Goal: Communication & Community: Answer question/provide support

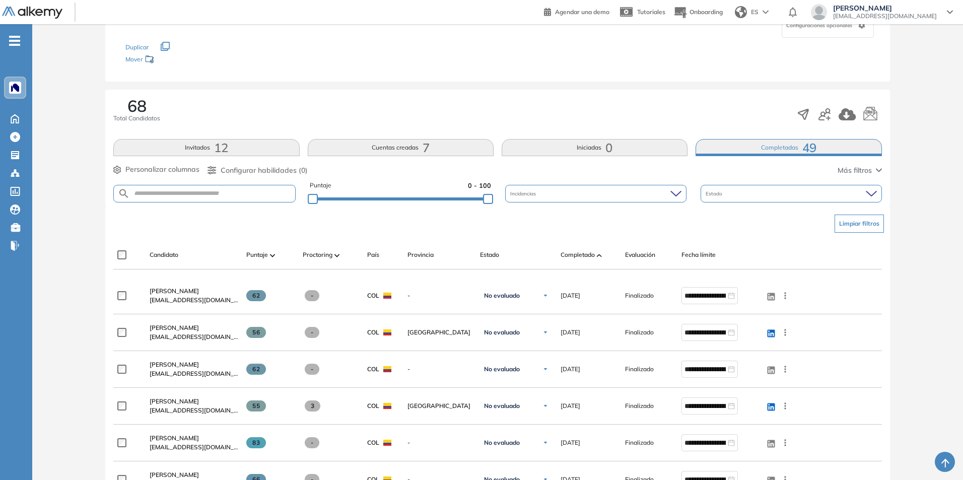
click at [597, 256] on img at bounding box center [599, 255] width 5 height 3
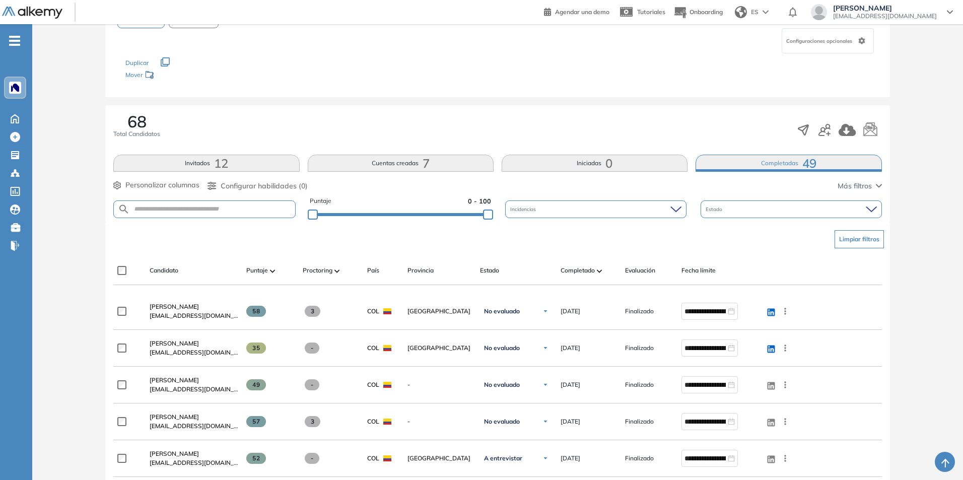
scroll to position [101, 0]
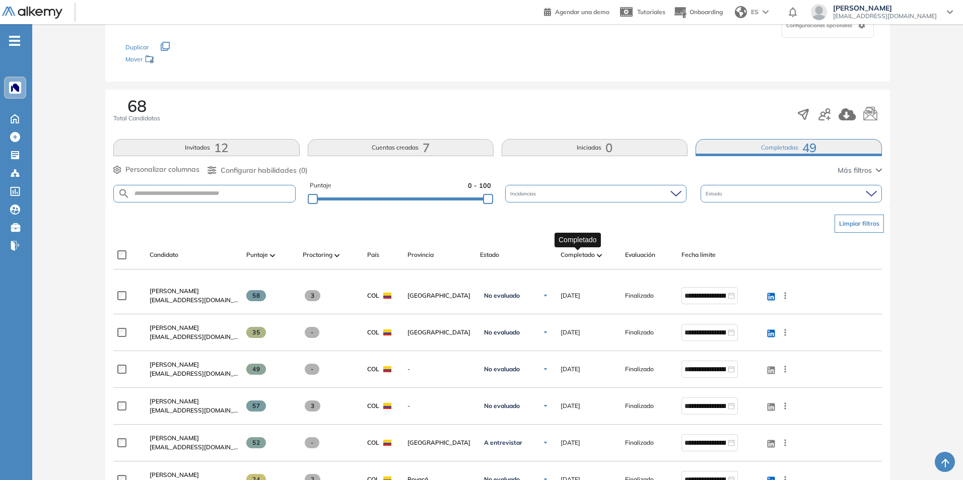
click at [595, 258] on span "Completado" at bounding box center [577, 254] width 34 height 9
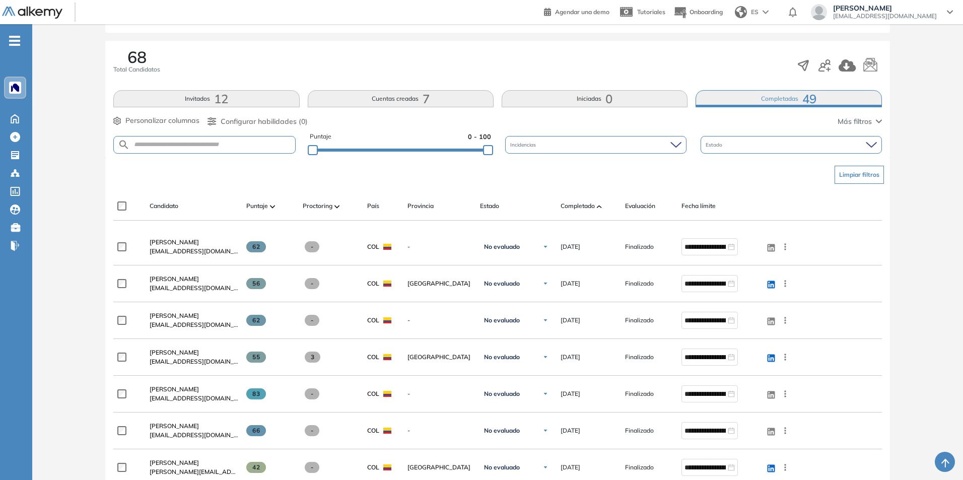
scroll to position [151, 0]
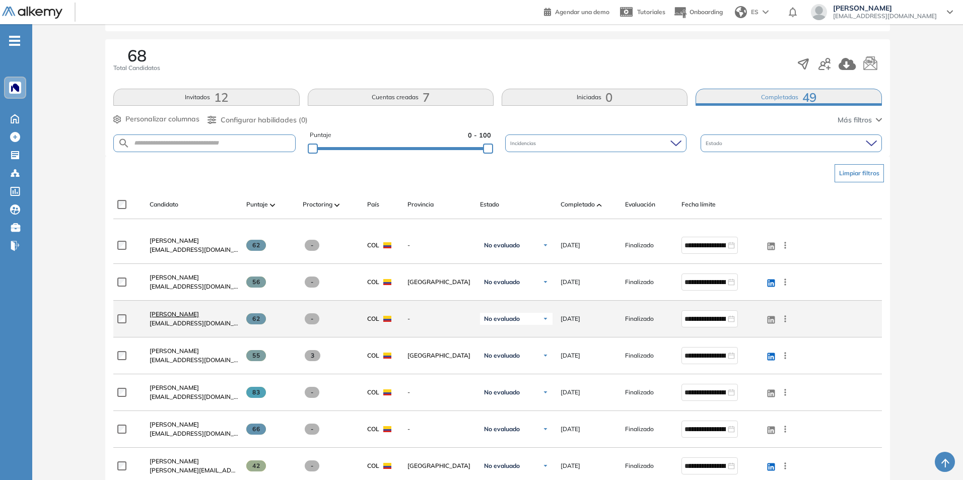
click at [199, 312] on span "[PERSON_NAME]" at bounding box center [174, 314] width 49 height 8
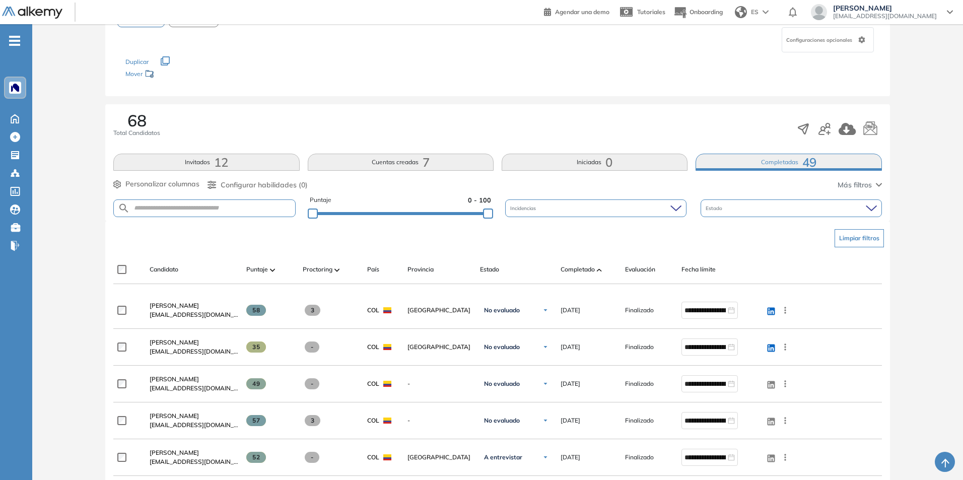
scroll to position [50, 0]
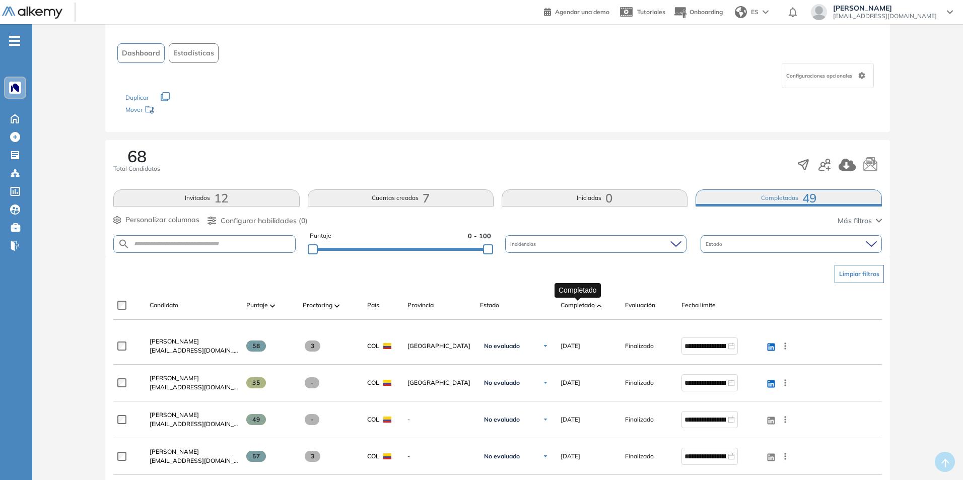
click at [586, 304] on span "Completado" at bounding box center [577, 305] width 34 height 9
click at [581, 306] on span "Completado" at bounding box center [577, 305] width 34 height 9
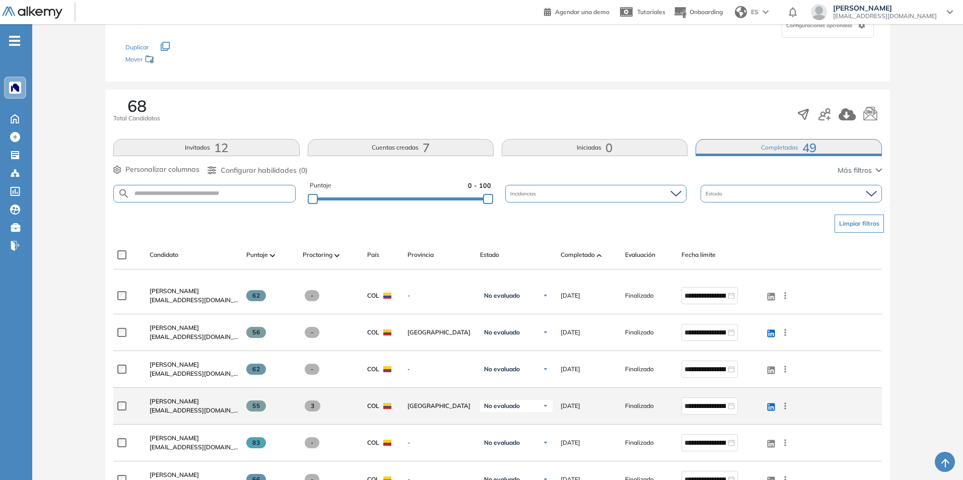
scroll to position [151, 0]
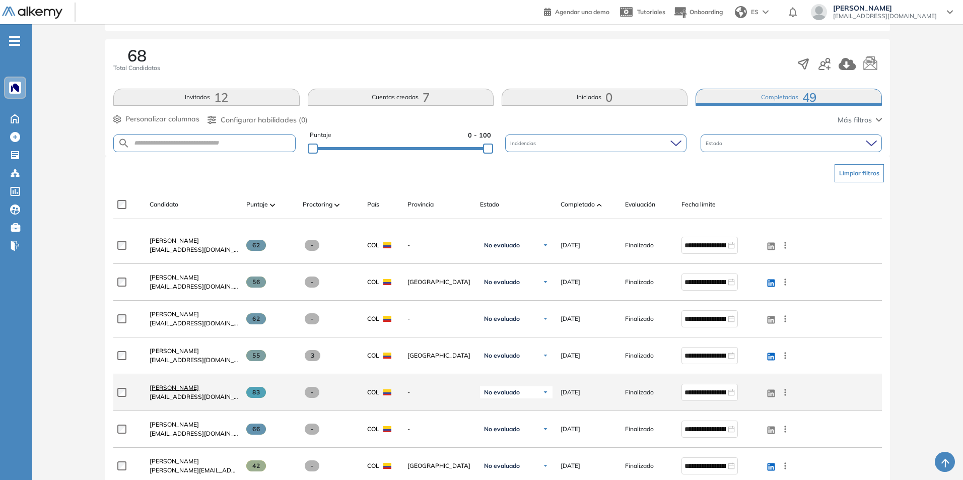
click at [198, 387] on span "[PERSON_NAME]" at bounding box center [174, 388] width 49 height 8
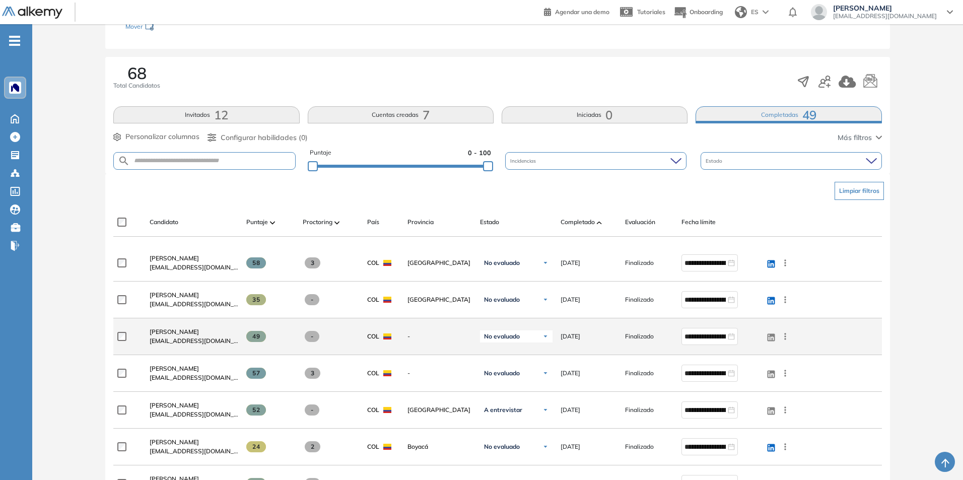
scroll to position [151, 0]
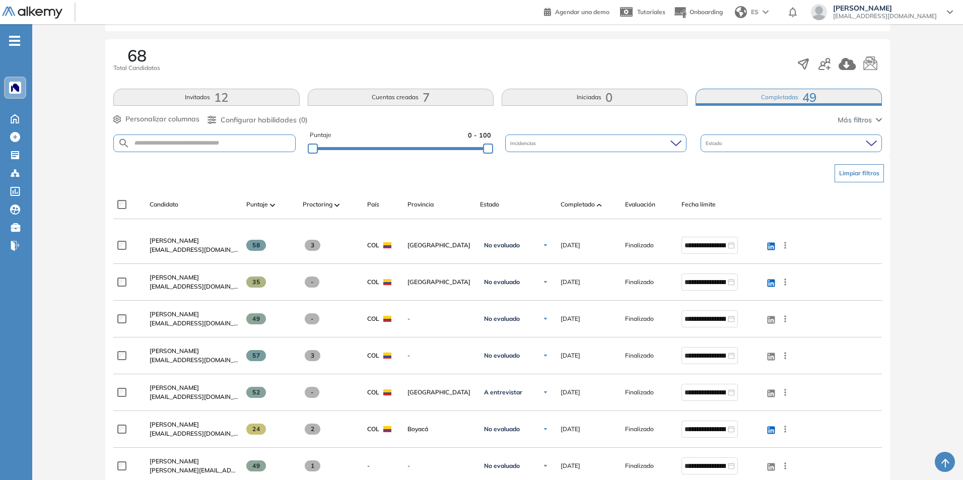
click at [597, 207] on div at bounding box center [599, 204] width 5 height 12
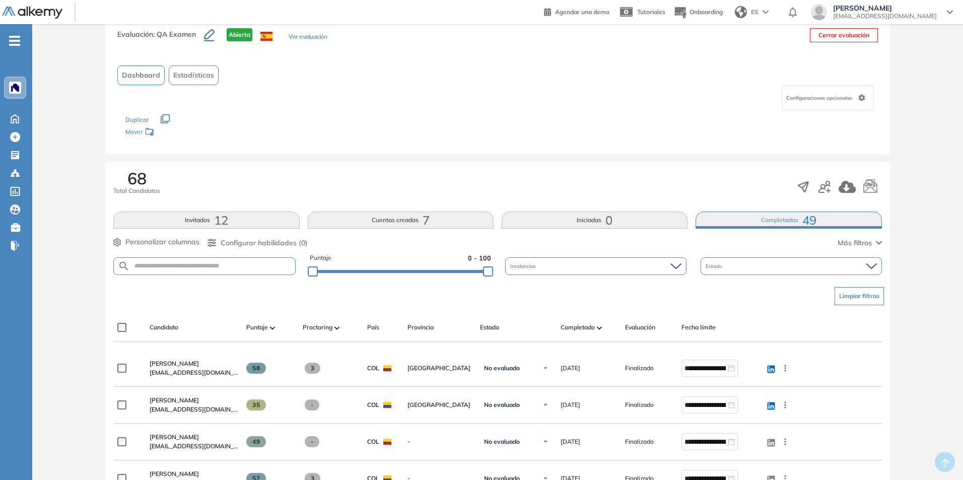
scroll to position [50, 0]
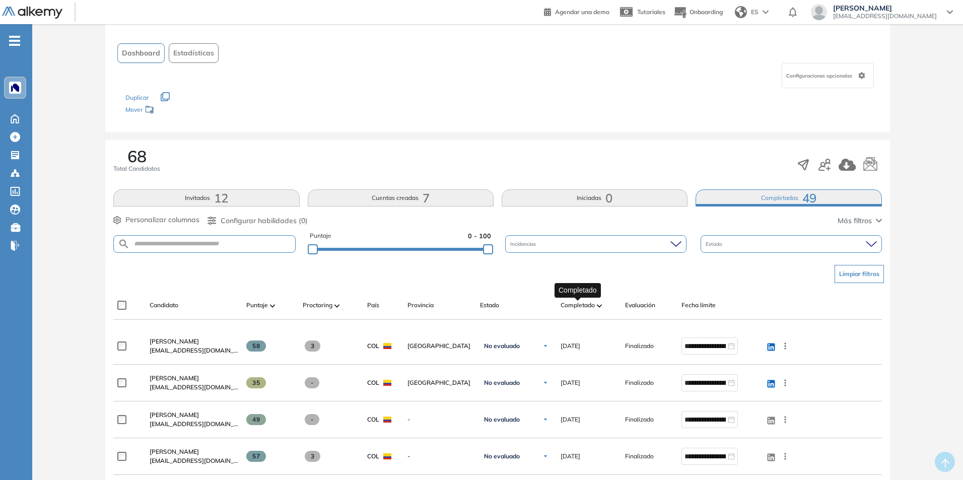
click at [590, 307] on span "Completado" at bounding box center [577, 305] width 34 height 9
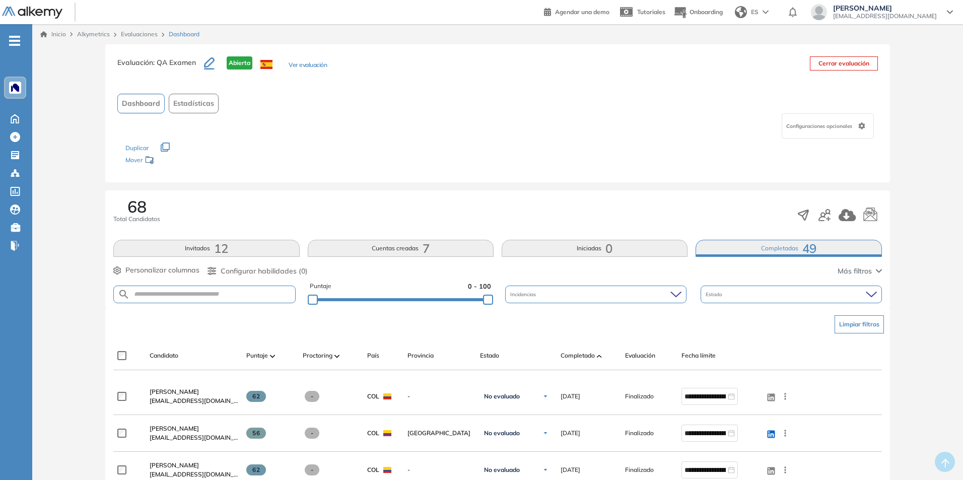
scroll to position [101, 0]
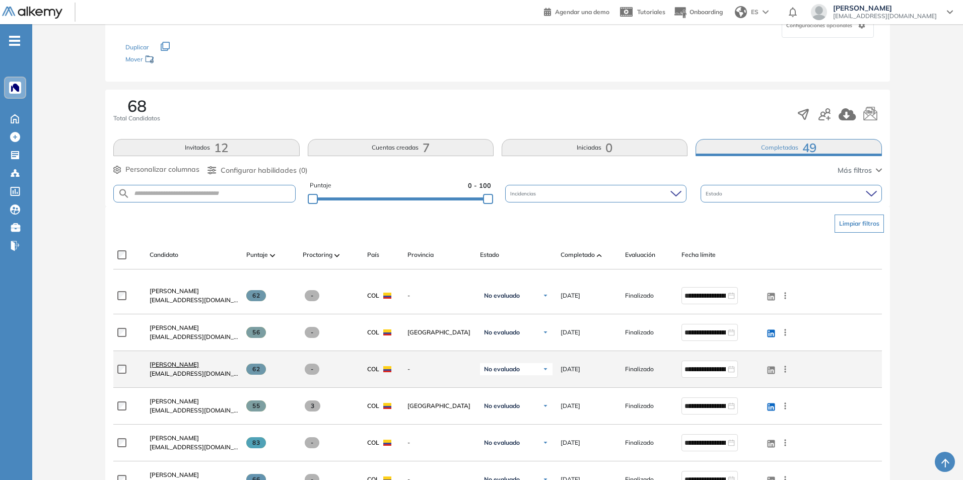
click at [177, 366] on span "[PERSON_NAME]" at bounding box center [174, 364] width 49 height 8
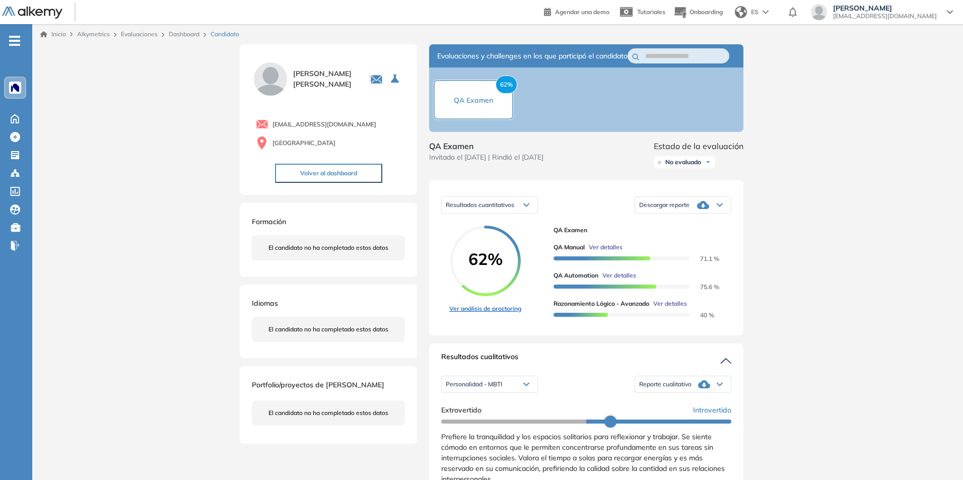
click at [485, 313] on link "Ver análisis de proctoring" at bounding box center [485, 308] width 72 height 9
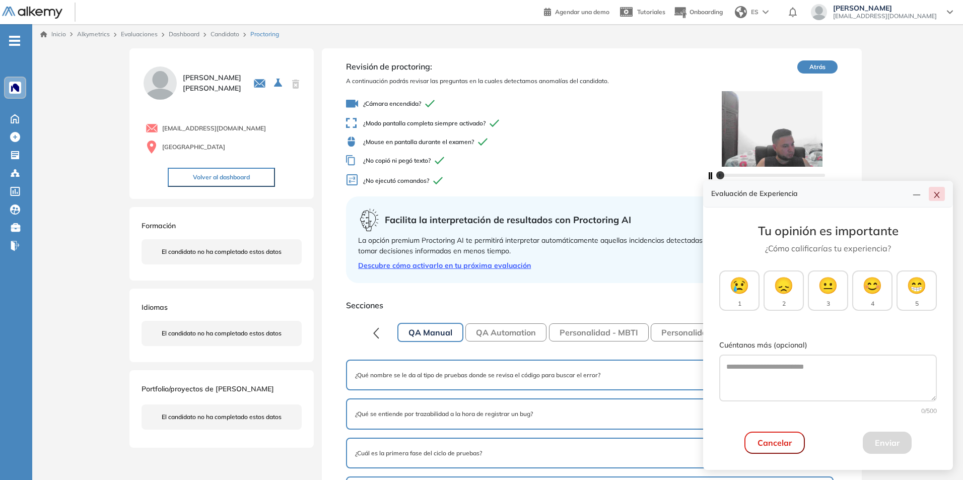
click at [937, 198] on icon "close" at bounding box center [936, 195] width 8 height 8
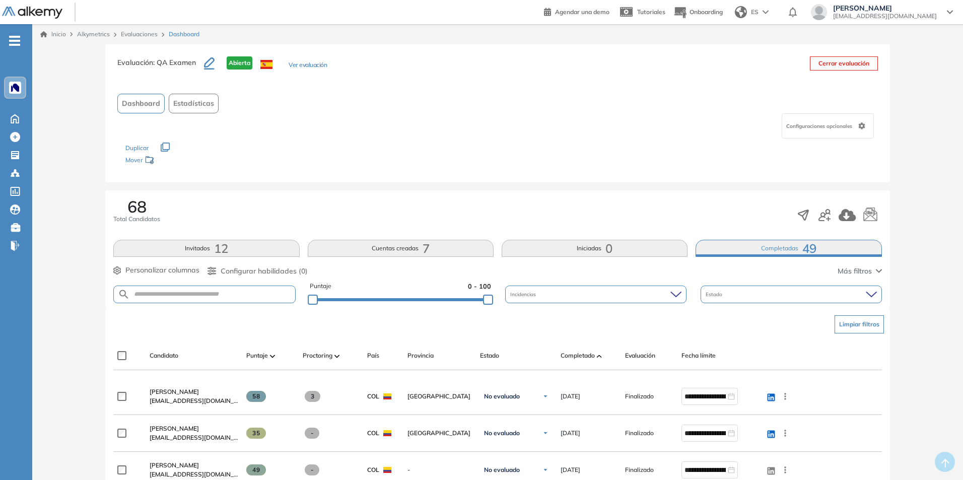
scroll to position [50, 0]
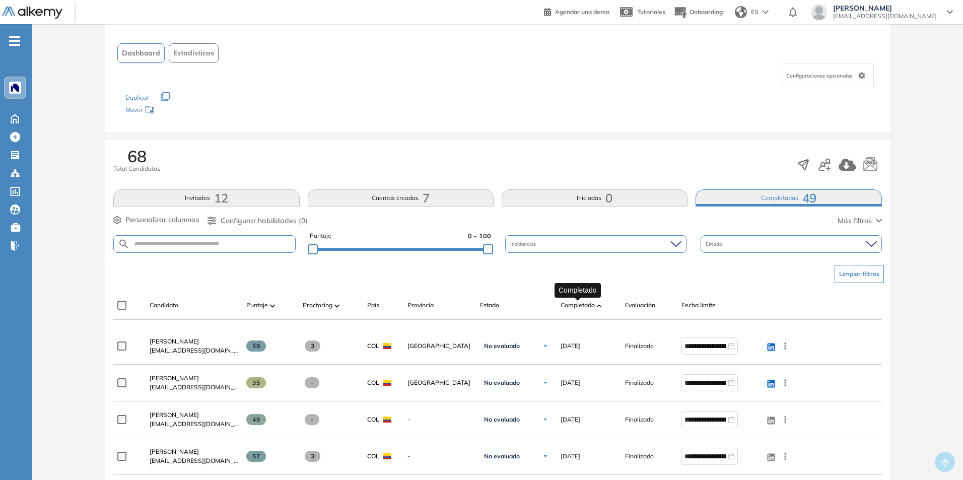
click at [589, 304] on span "Completado" at bounding box center [577, 305] width 34 height 9
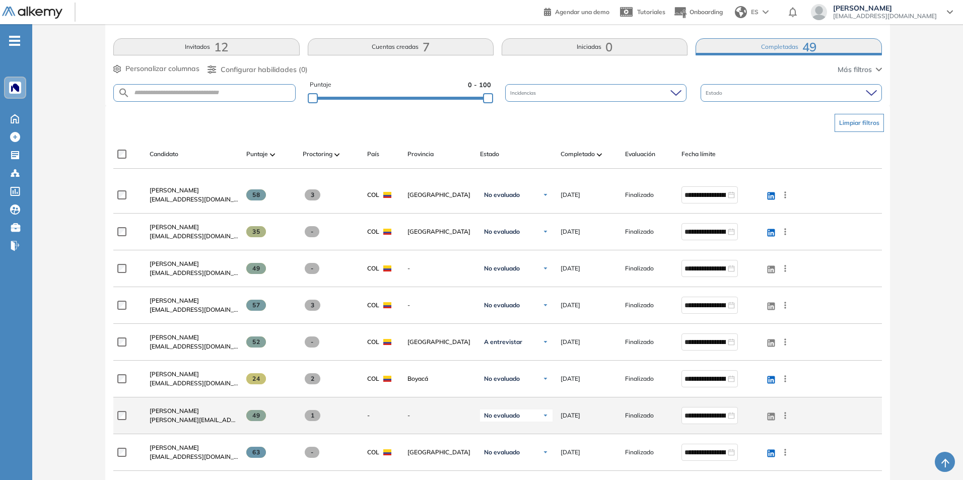
scroll to position [151, 0]
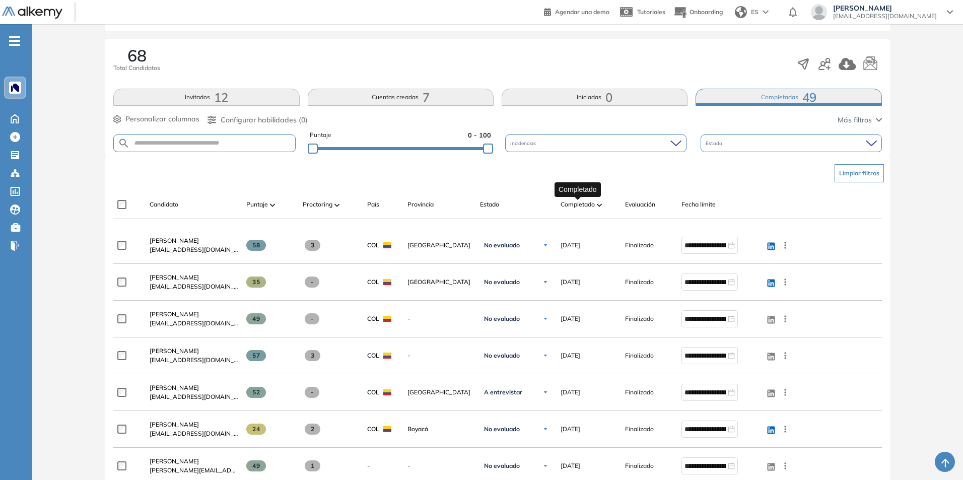
click at [590, 208] on span "Completado" at bounding box center [577, 204] width 34 height 9
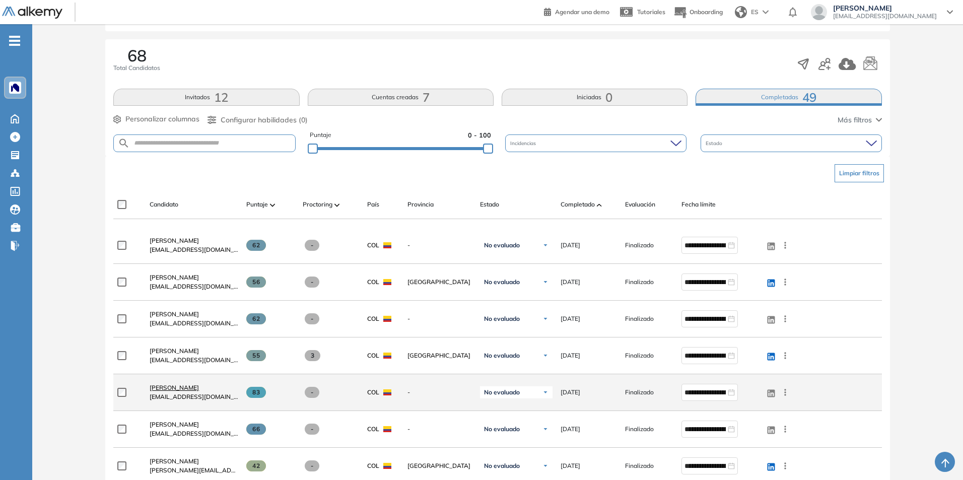
click at [187, 387] on span "[PERSON_NAME]" at bounding box center [174, 388] width 49 height 8
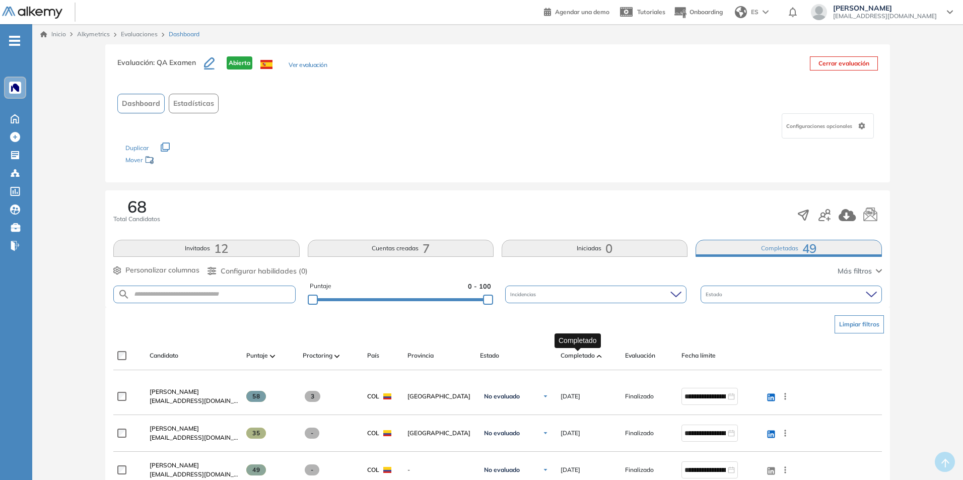
click at [589, 359] on span "Completado" at bounding box center [577, 355] width 34 height 9
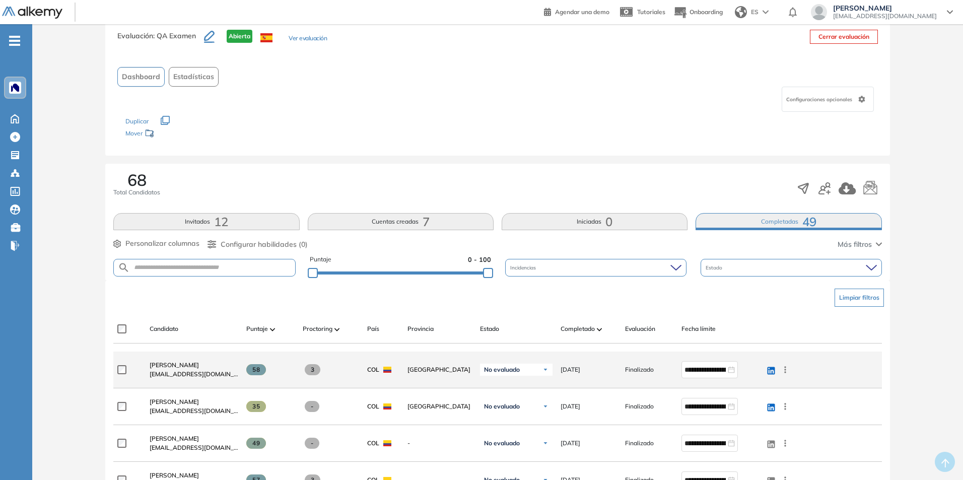
scroll to position [50, 0]
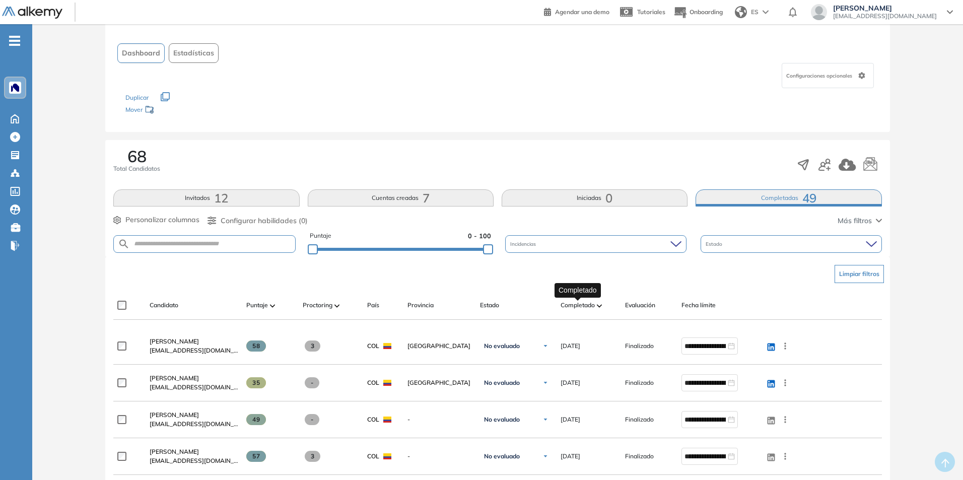
click at [568, 308] on span "Completado" at bounding box center [577, 305] width 34 height 9
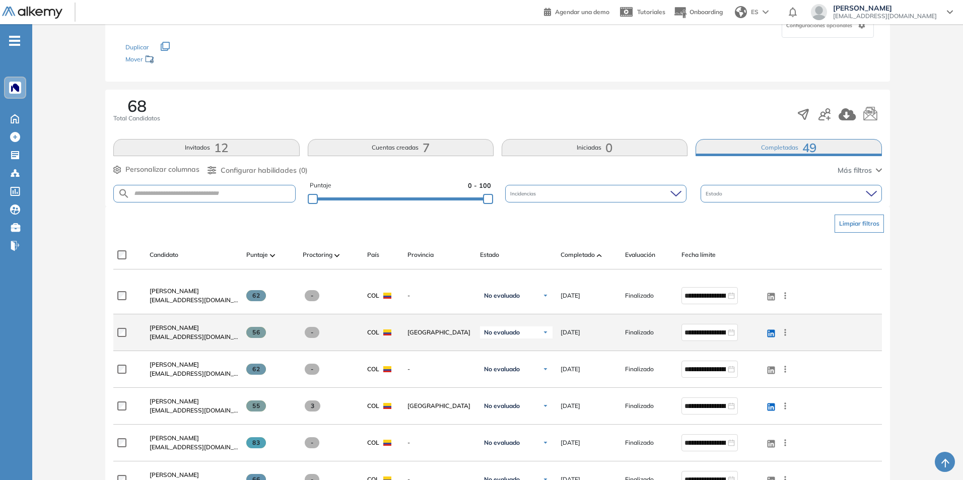
scroll to position [151, 0]
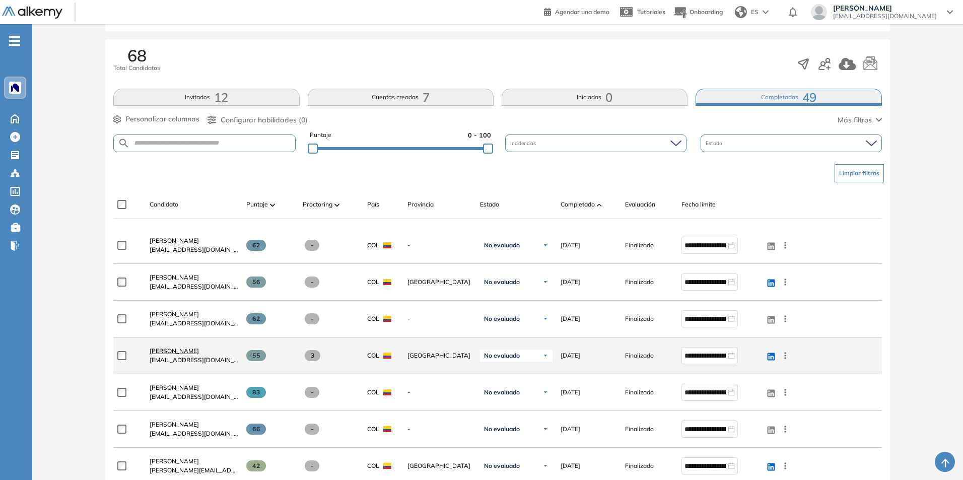
click at [166, 354] on span "[PERSON_NAME]" at bounding box center [174, 351] width 49 height 8
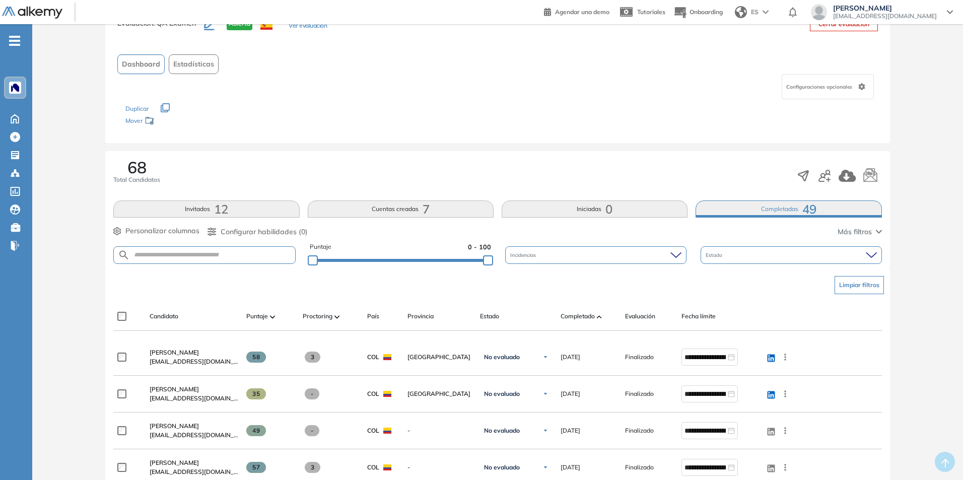
scroll to position [50, 0]
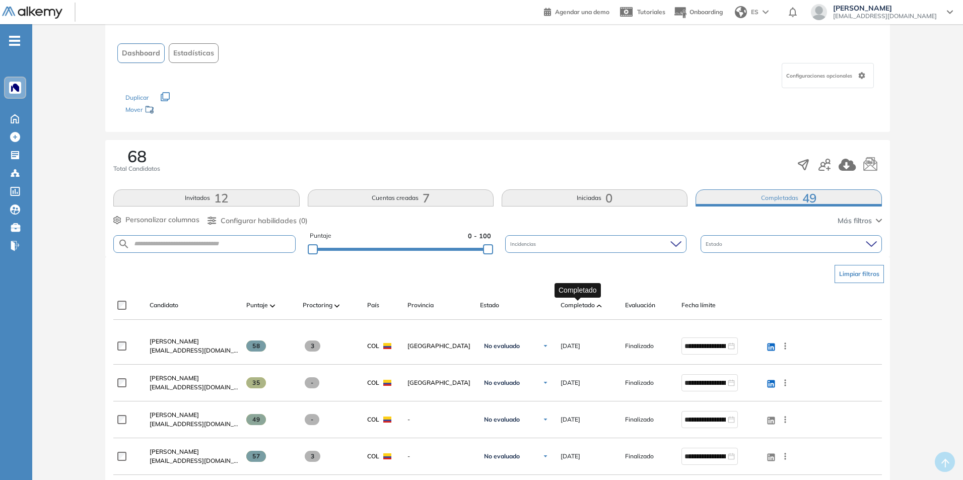
click at [592, 306] on span "Completado" at bounding box center [577, 305] width 34 height 9
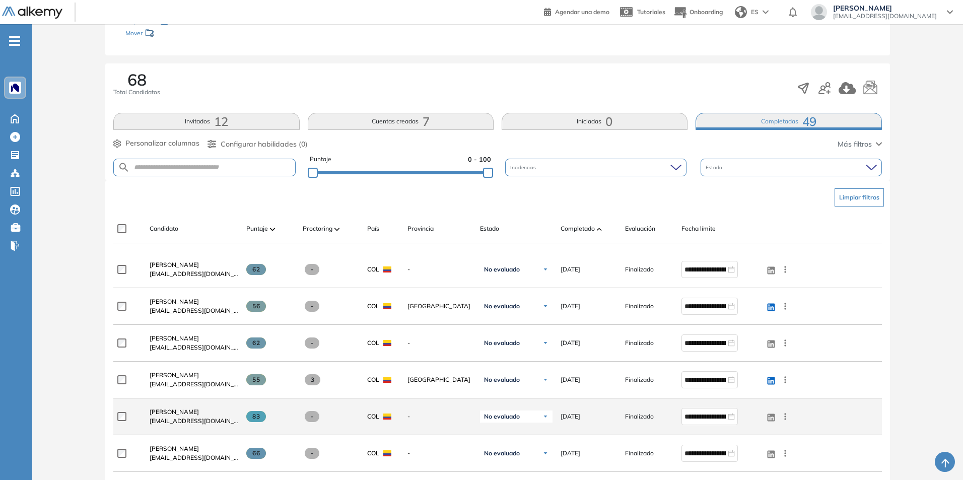
scroll to position [151, 0]
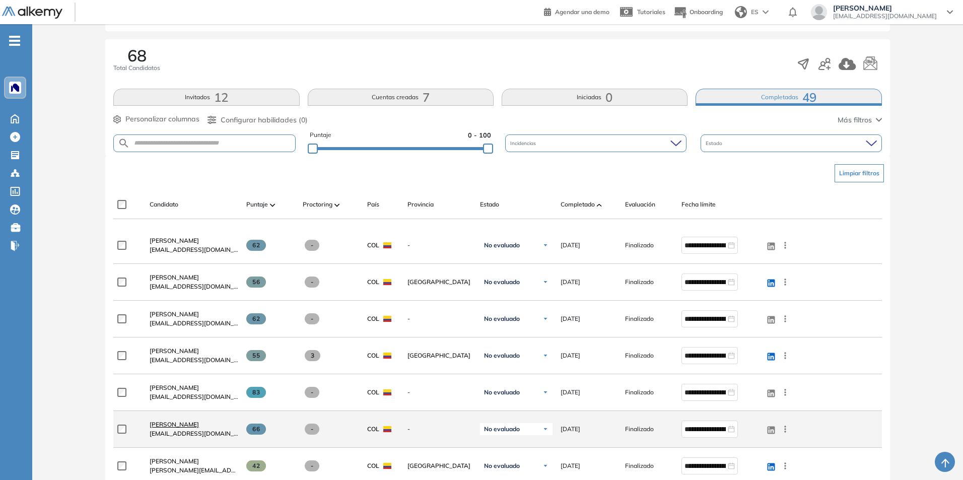
click at [197, 426] on span "[PERSON_NAME]" at bounding box center [174, 424] width 49 height 8
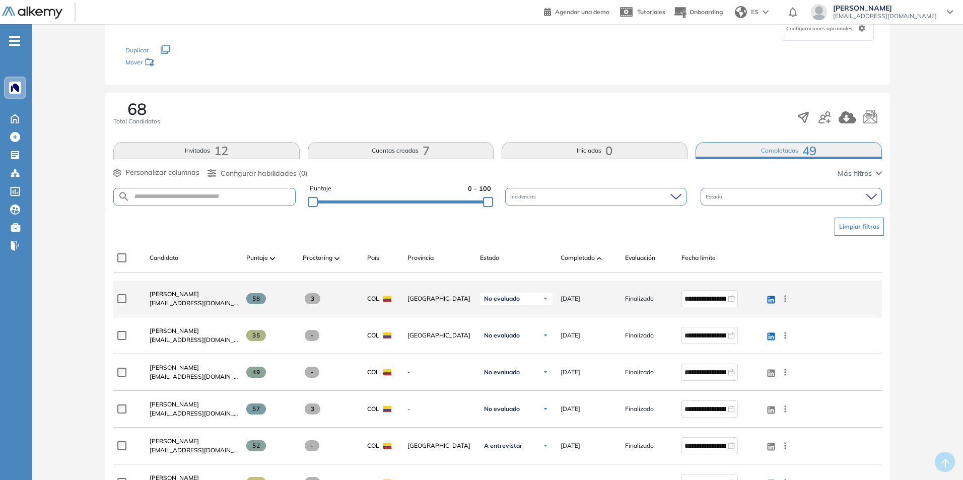
scroll to position [101, 0]
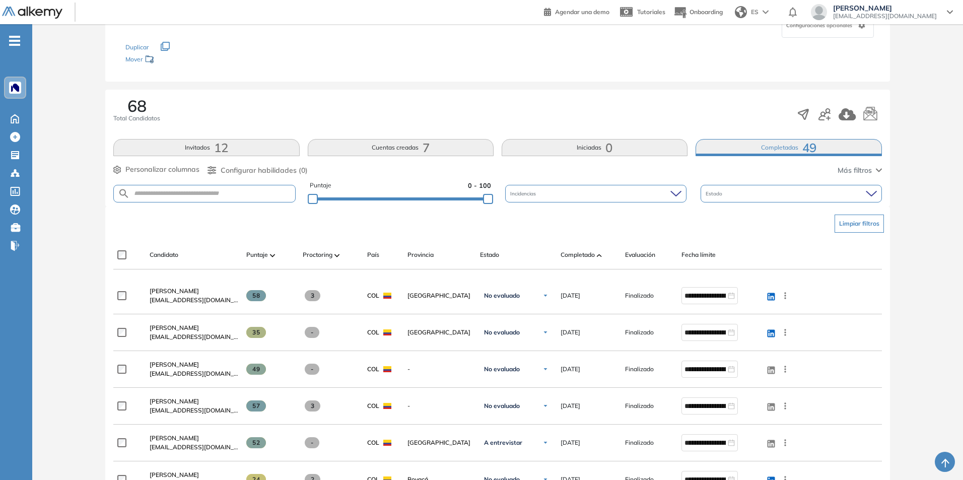
click at [587, 263] on div "Candidato Puntaje Proctoring País Provincia Estado Completado Evaluación Fecha …" at bounding box center [451, 259] width 677 height 20
click at [589, 255] on span "Completado" at bounding box center [577, 254] width 34 height 9
click at [580, 259] on span "Completado" at bounding box center [577, 254] width 34 height 9
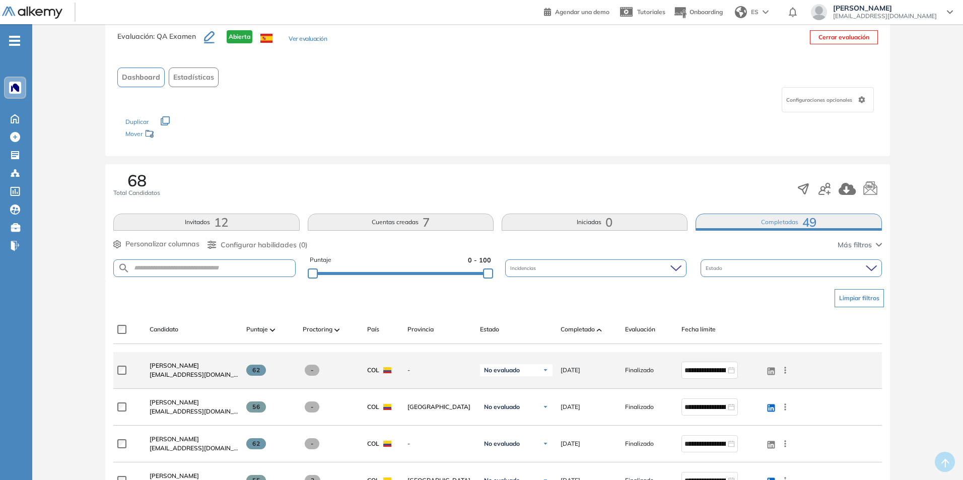
scroll to position [50, 0]
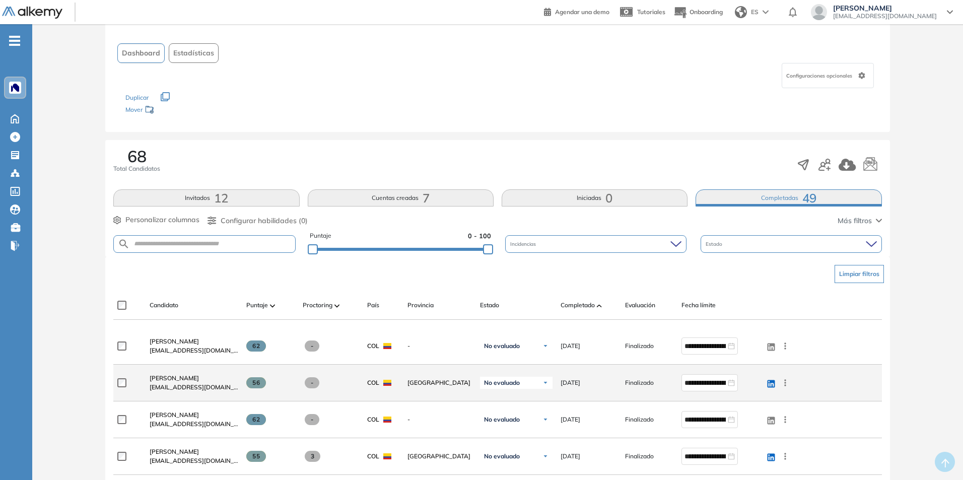
click at [788, 382] on icon at bounding box center [785, 383] width 10 height 10
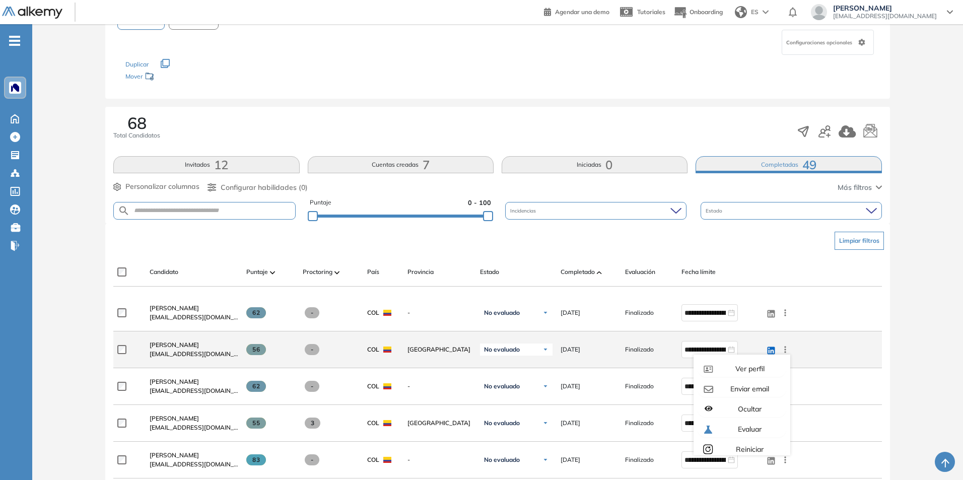
scroll to position [101, 0]
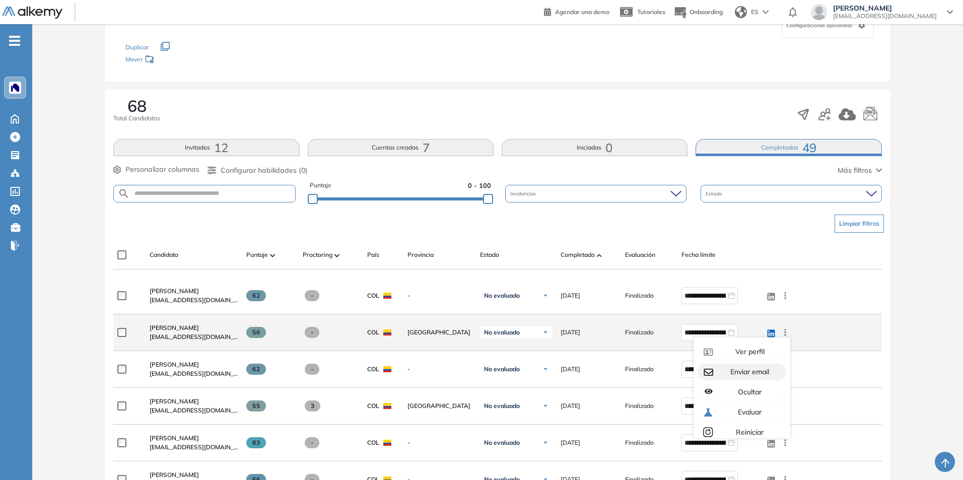
click at [755, 377] on div "Enviar email" at bounding box center [748, 371] width 67 height 11
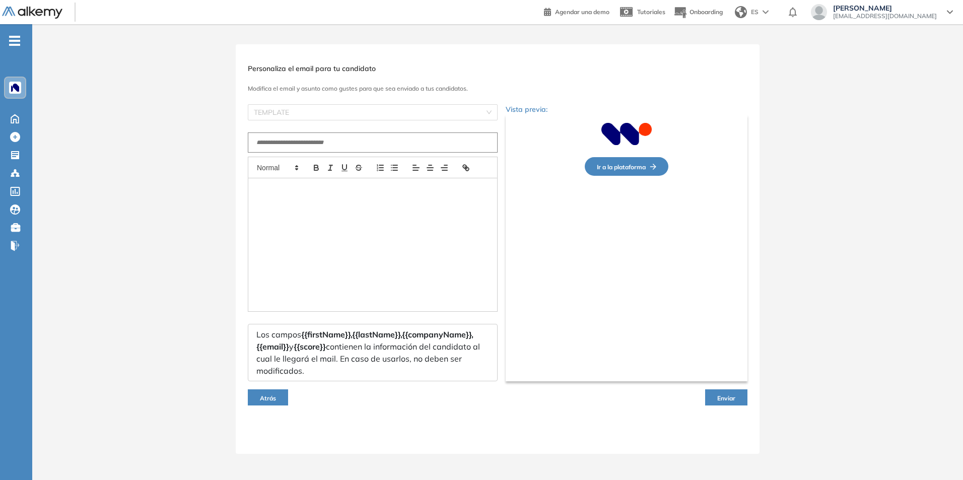
scroll to position [0, 0]
click at [303, 113] on input "search" at bounding box center [371, 112] width 231 height 15
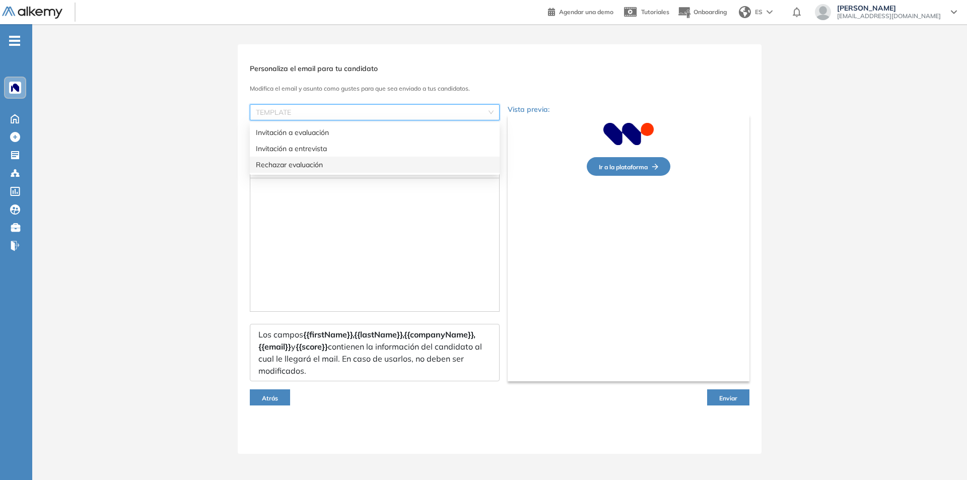
click at [334, 164] on div "Rechazar evaluación" at bounding box center [375, 164] width 238 height 11
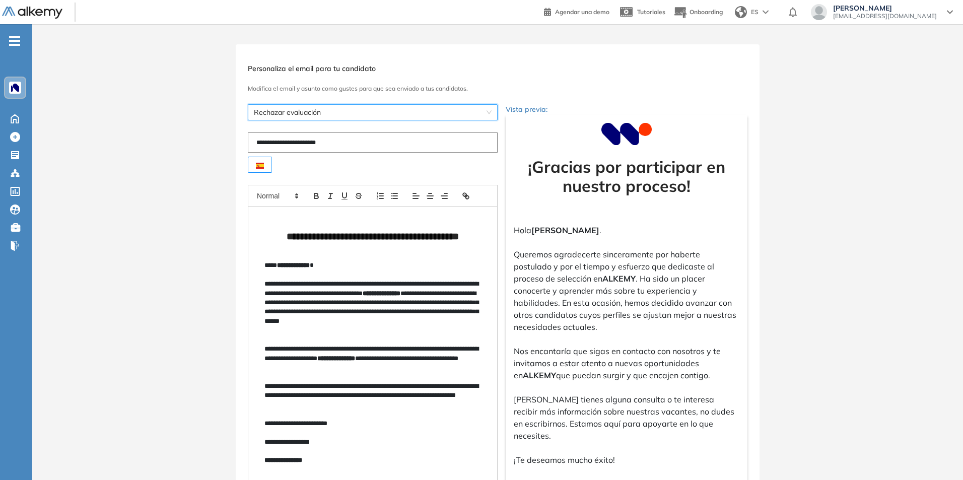
click at [320, 142] on input "**********" at bounding box center [373, 142] width 250 height 20
click at [334, 146] on input "**********" at bounding box center [373, 142] width 250 height 20
type input "*"
drag, startPoint x: 333, startPoint y: 133, endPoint x: 239, endPoint y: 153, distance: 95.7
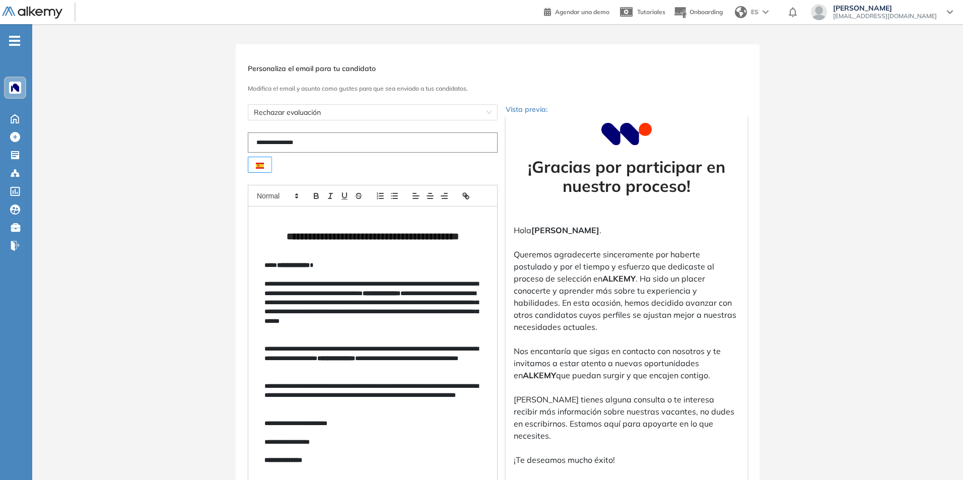
click at [239, 153] on div "**********" at bounding box center [498, 337] width 524 height 587
paste input "text"
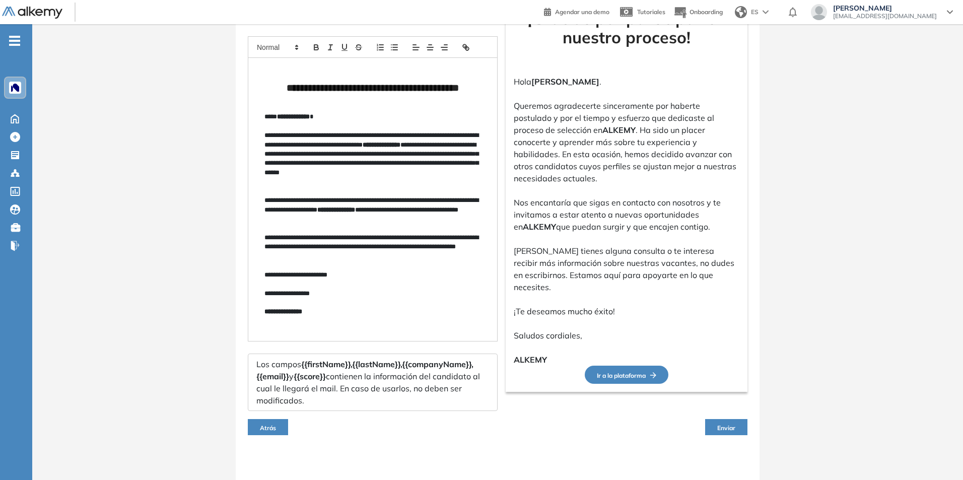
scroll to position [152, 0]
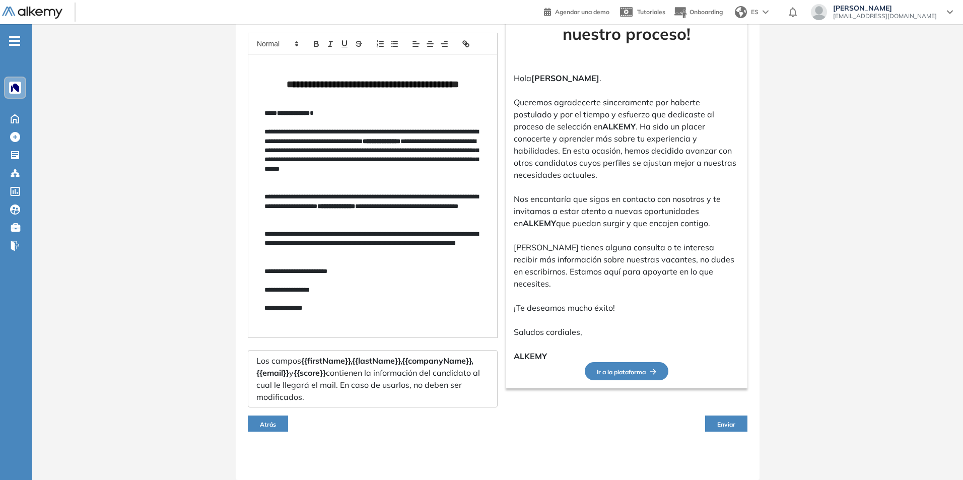
type input "**********"
click at [728, 423] on span "Enviar" at bounding box center [726, 424] width 18 height 8
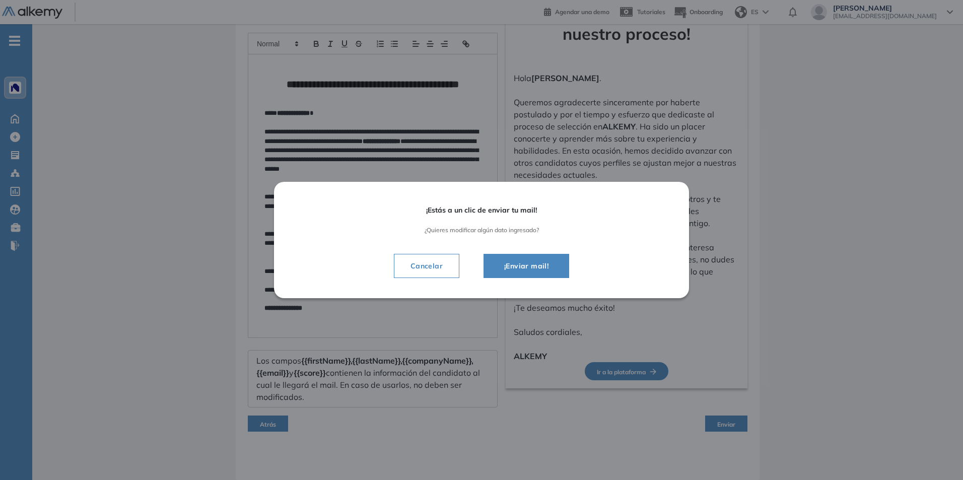
click at [533, 264] on span "¡Enviar mail!" at bounding box center [526, 266] width 60 height 12
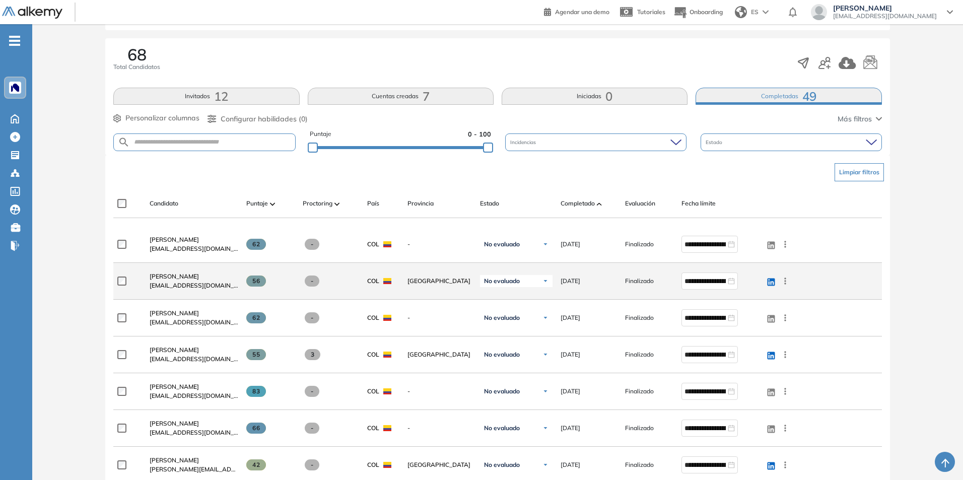
click at [547, 283] on img at bounding box center [545, 281] width 6 height 6
click at [873, 268] on div "**********" at bounding box center [497, 281] width 768 height 37
click at [546, 284] on div "No evaluado" at bounding box center [516, 281] width 72 height 12
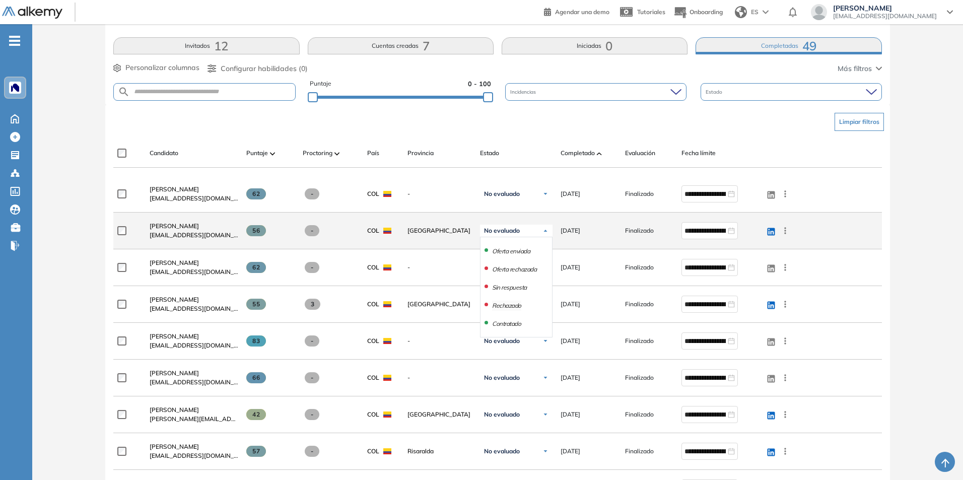
click at [515, 306] on li "Rechazado" at bounding box center [506, 306] width 29 height 10
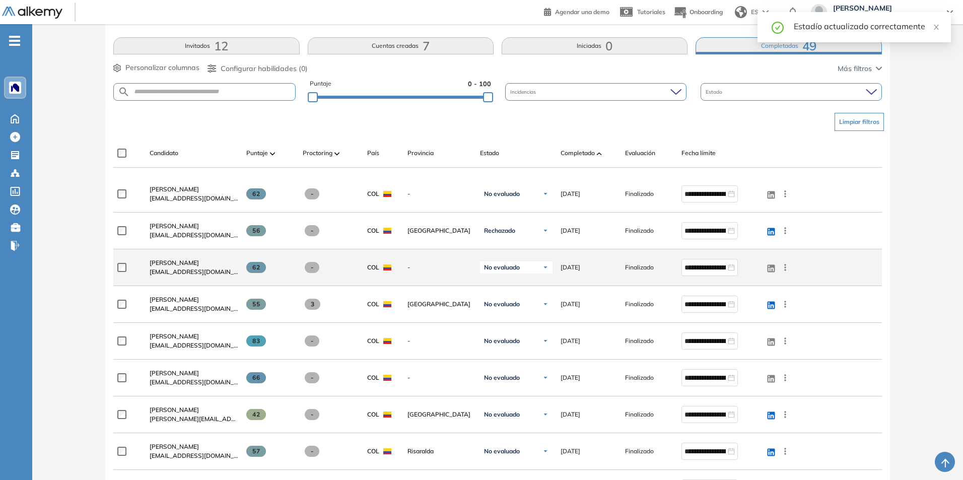
click at [547, 268] on img at bounding box center [545, 267] width 6 height 6
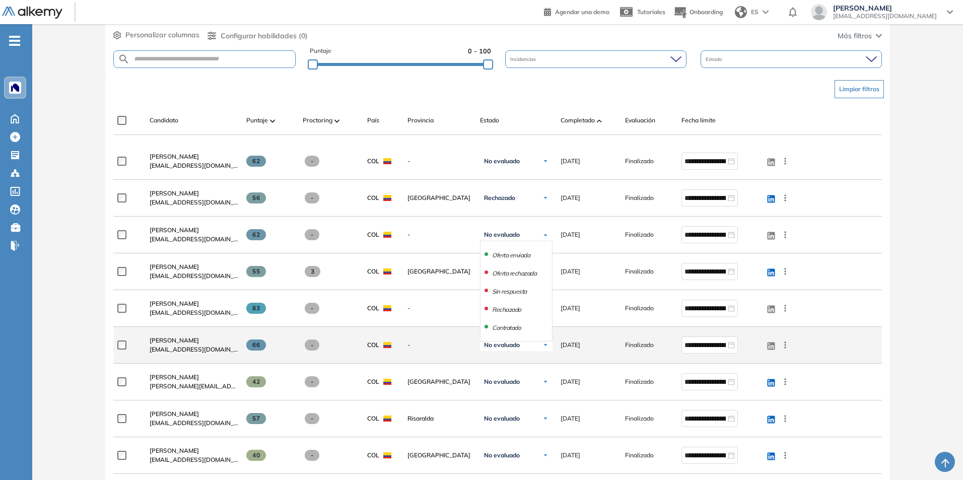
scroll to position [253, 0]
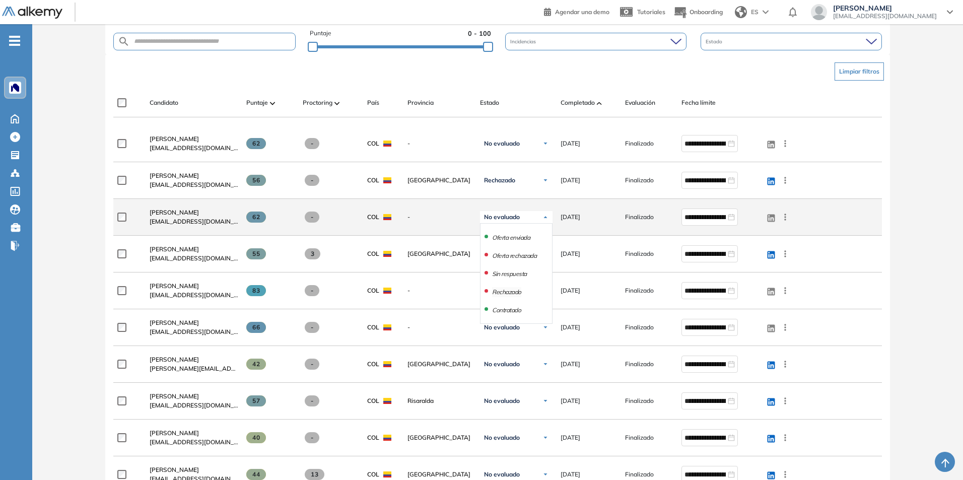
click at [512, 294] on li "Rechazado" at bounding box center [506, 292] width 29 height 10
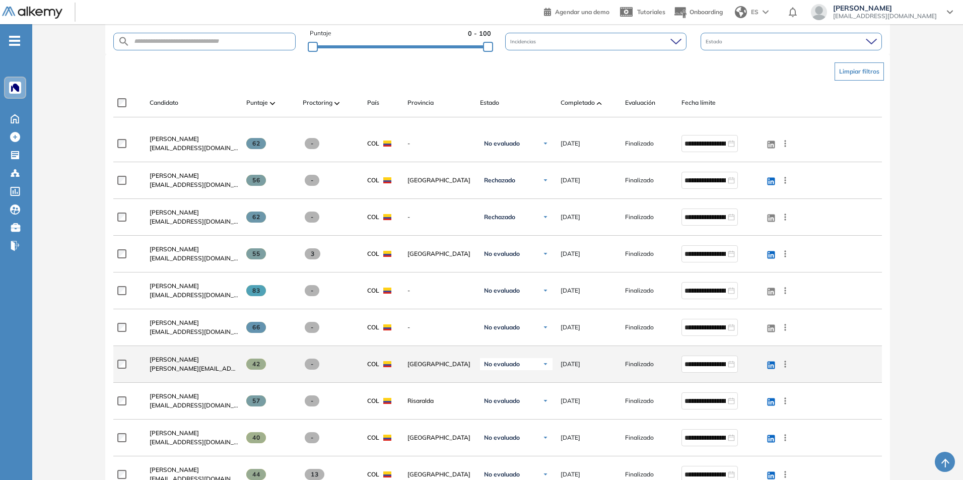
click at [544, 363] on img at bounding box center [545, 364] width 6 height 6
click at [509, 438] on li "Rechazado" at bounding box center [506, 439] width 29 height 10
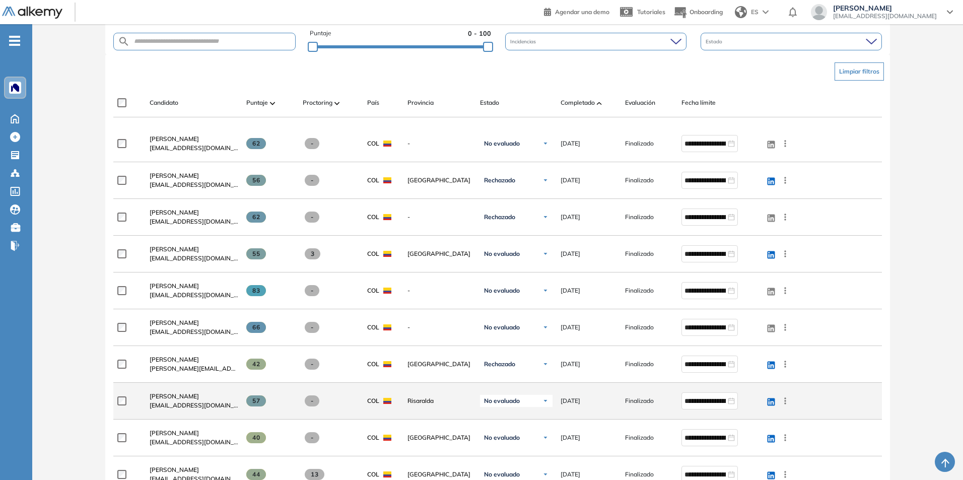
click at [543, 402] on img at bounding box center [545, 401] width 6 height 6
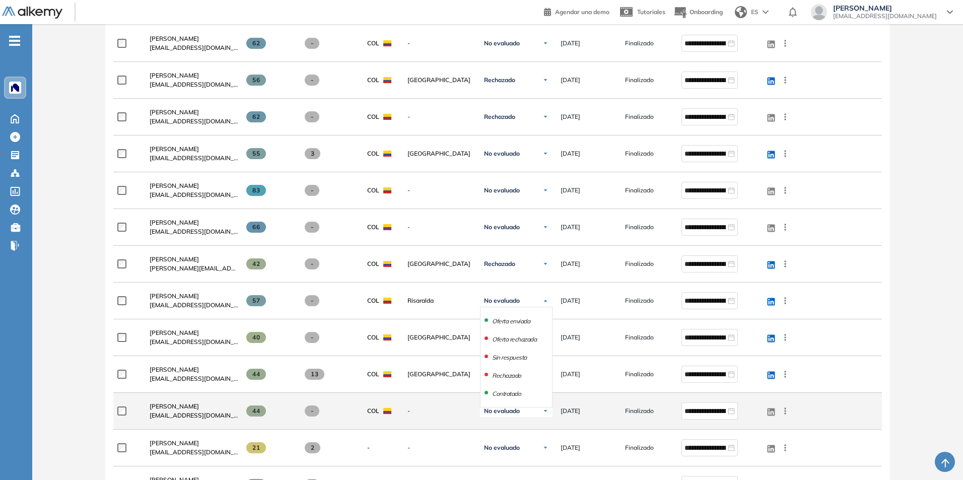
scroll to position [353, 0]
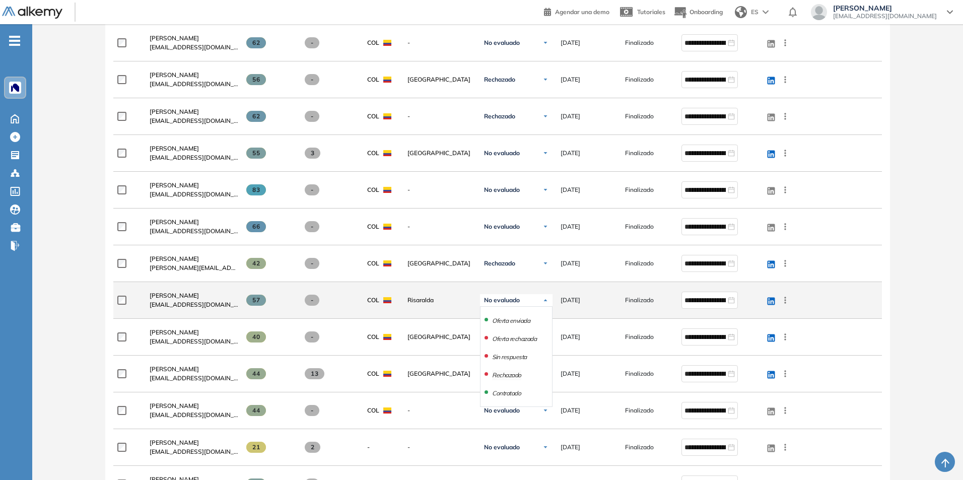
click at [508, 379] on li "Rechazado" at bounding box center [506, 375] width 29 height 10
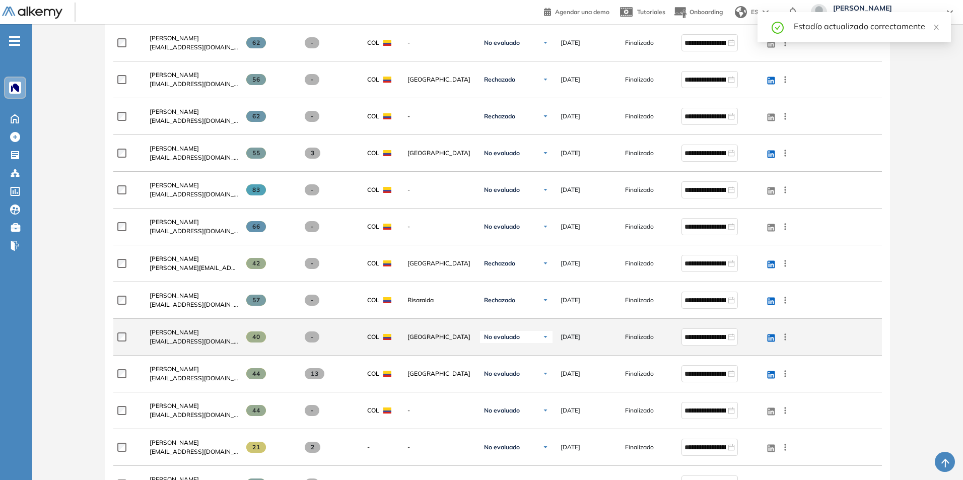
click at [545, 335] on img at bounding box center [545, 337] width 6 height 6
click at [504, 414] on li "Rechazado" at bounding box center [506, 412] width 29 height 10
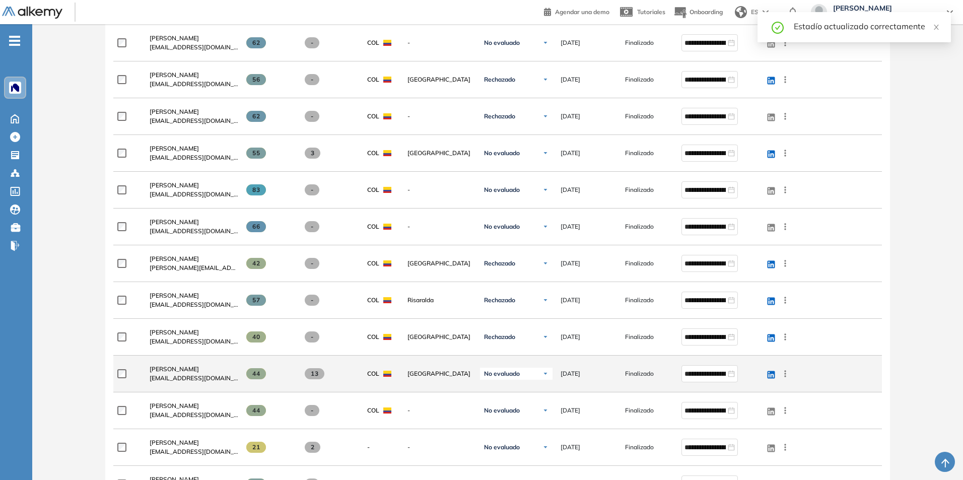
click at [542, 375] on img at bounding box center [545, 374] width 6 height 6
click at [504, 449] on li "Rechazado" at bounding box center [506, 449] width 29 height 10
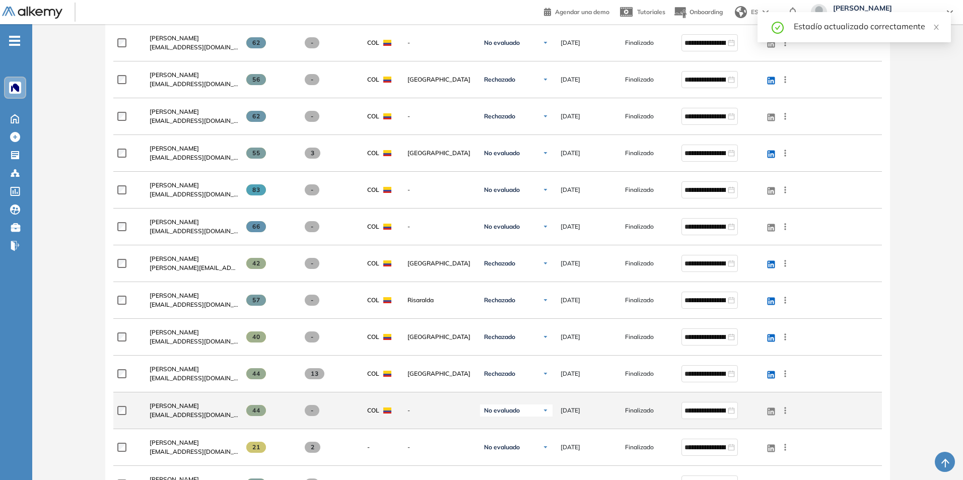
click at [540, 411] on div "No evaluado" at bounding box center [516, 410] width 72 height 12
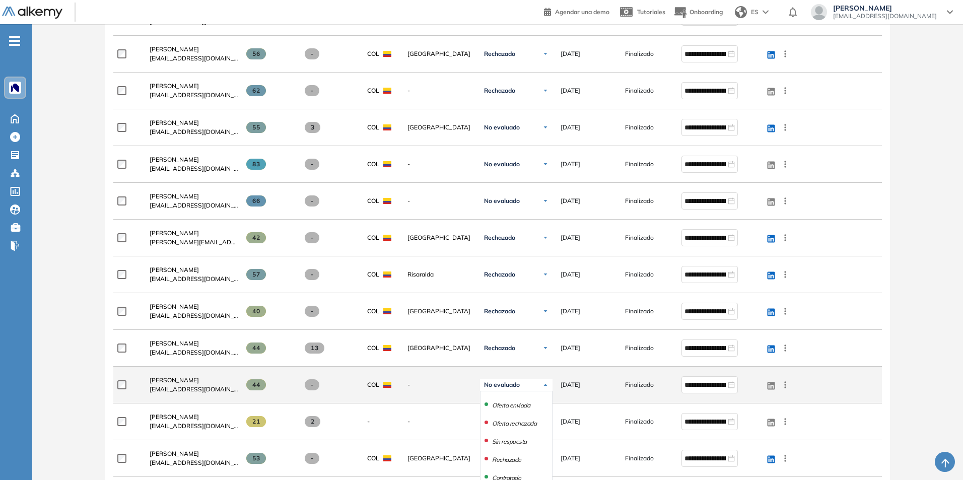
scroll to position [404, 0]
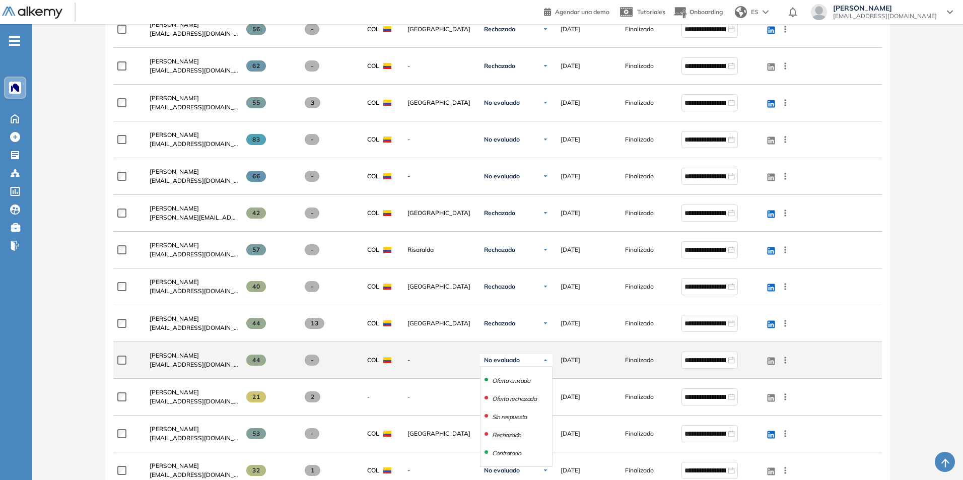
click at [505, 435] on li "Rechazado" at bounding box center [506, 435] width 29 height 10
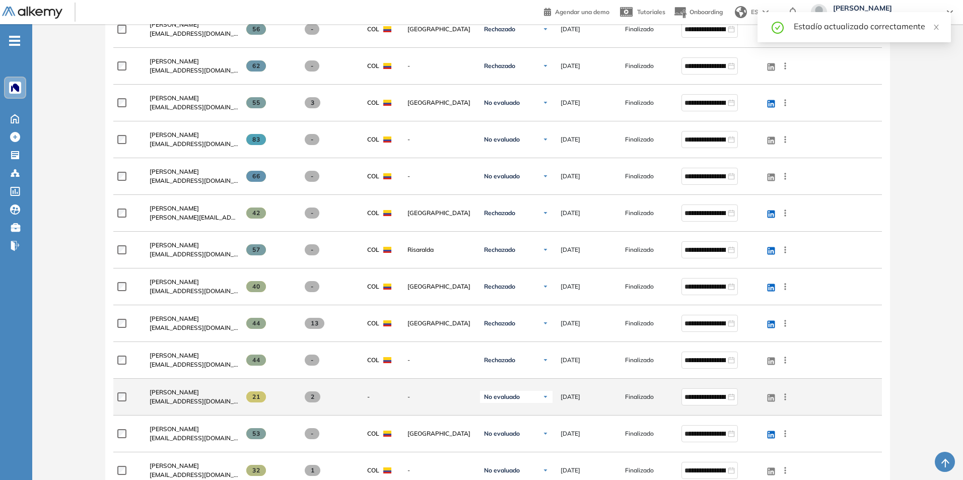
click at [543, 397] on img at bounding box center [545, 397] width 6 height 6
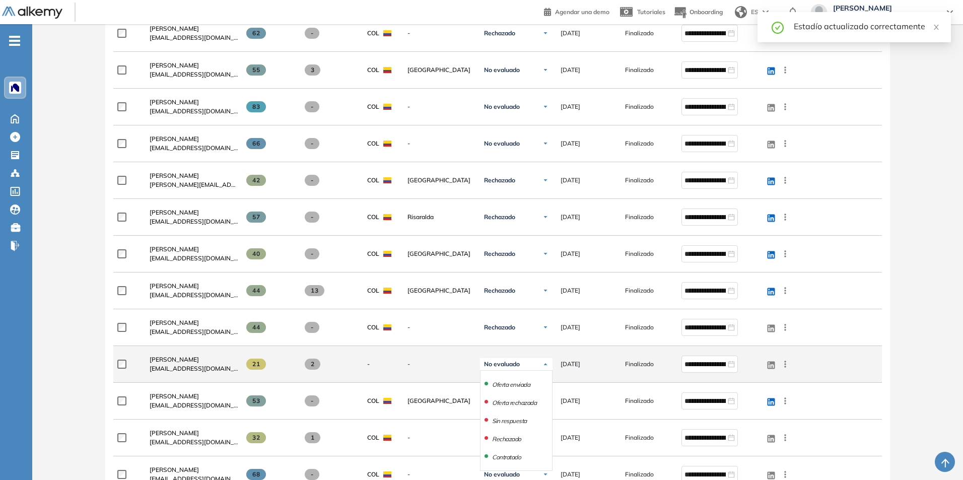
scroll to position [454, 0]
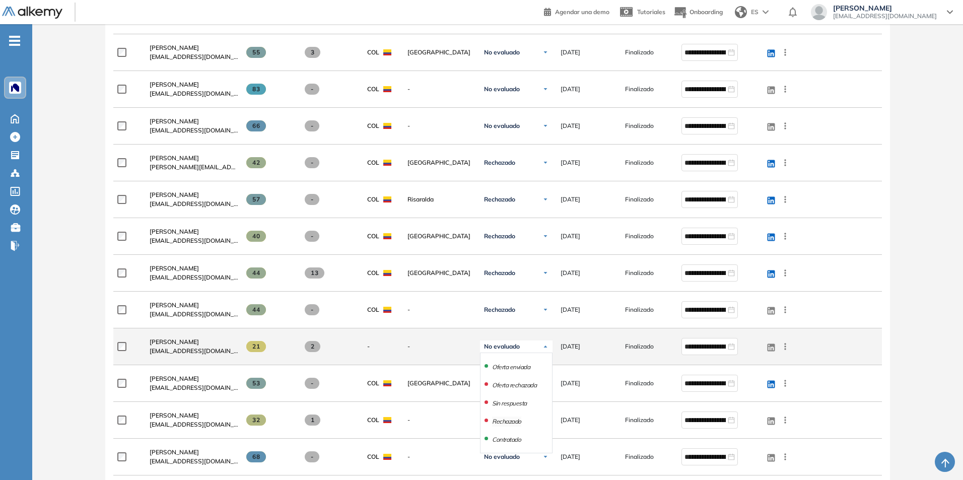
click at [508, 419] on li "Rechazado" at bounding box center [506, 421] width 29 height 10
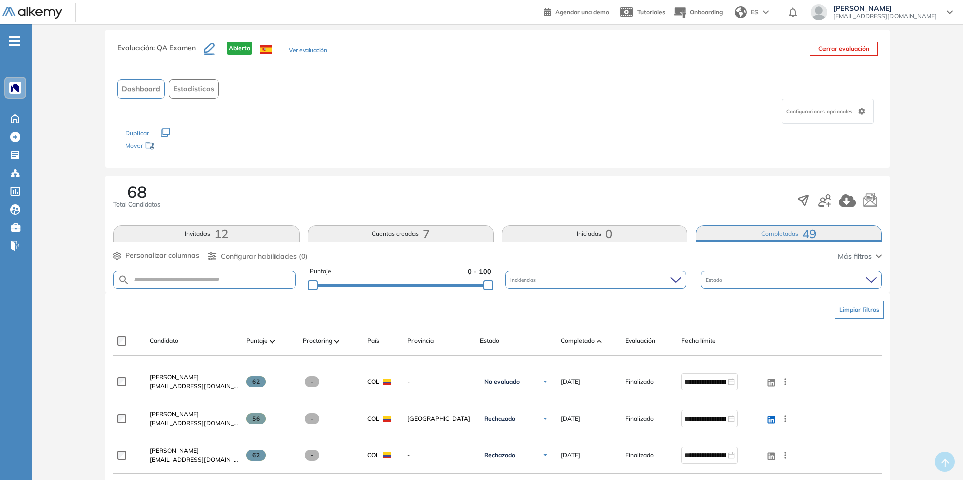
scroll to position [0, 0]
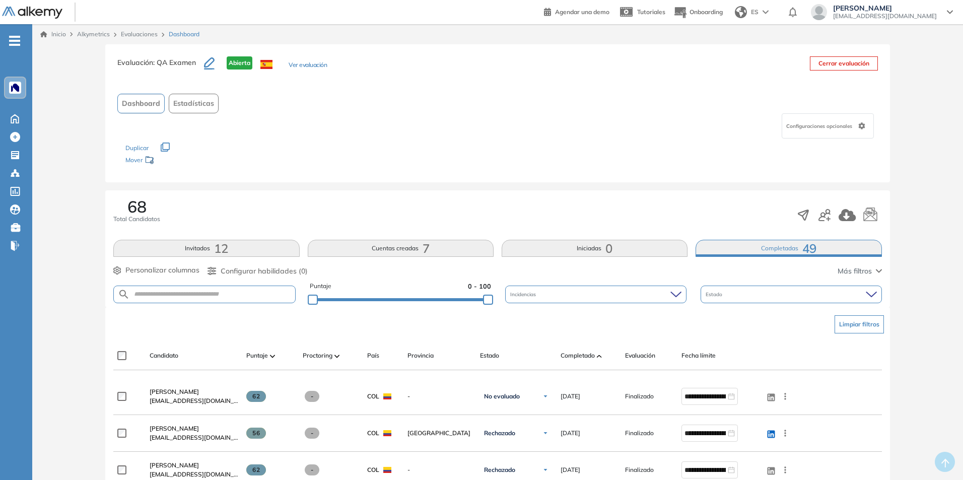
click at [732, 300] on div "Estado" at bounding box center [790, 294] width 181 height 18
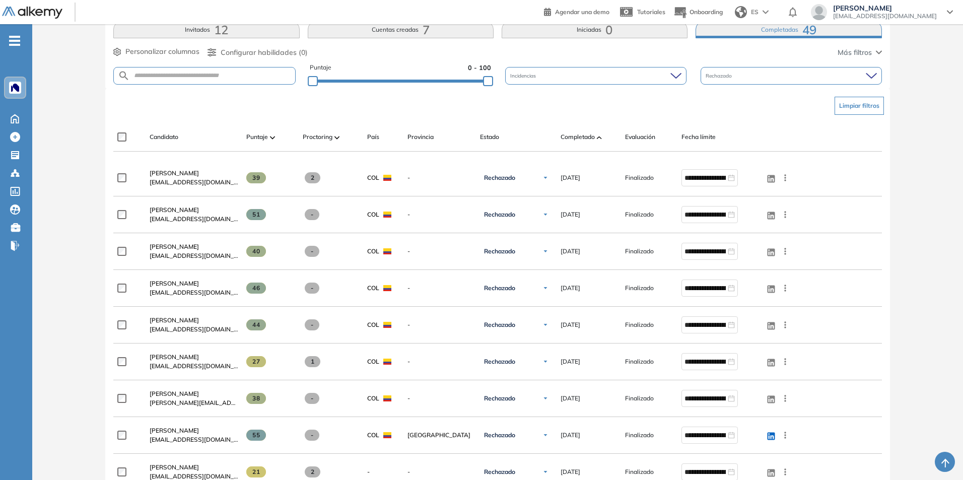
scroll to position [252, 0]
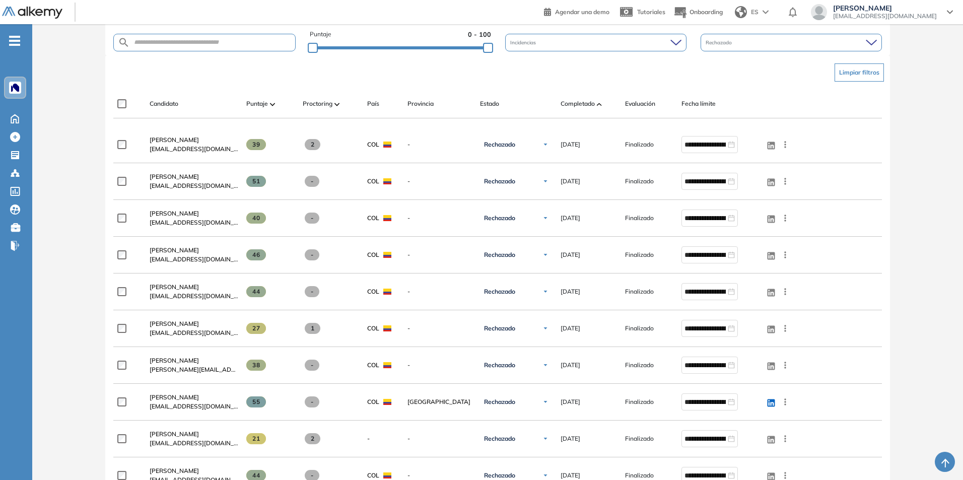
click at [597, 104] on div at bounding box center [599, 104] width 5 height 12
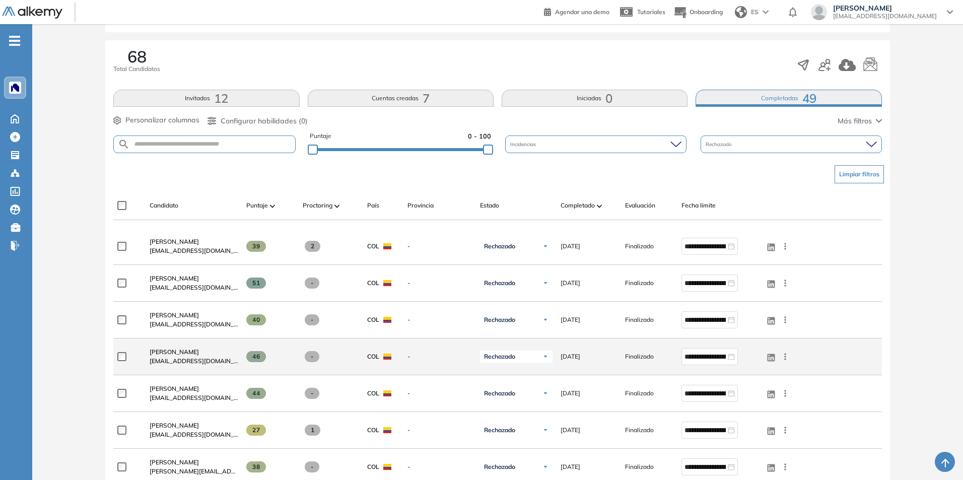
scroll to position [151, 0]
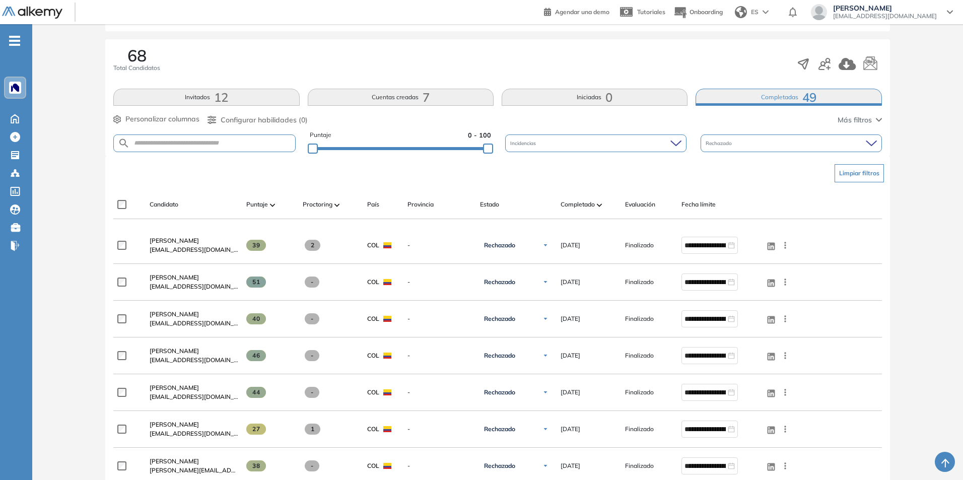
click at [589, 215] on div "Candidato Puntaje Proctoring País Provincia Estado Completado Evaluación Fecha …" at bounding box center [451, 208] width 677 height 20
click at [588, 204] on span "Completado" at bounding box center [577, 204] width 34 height 9
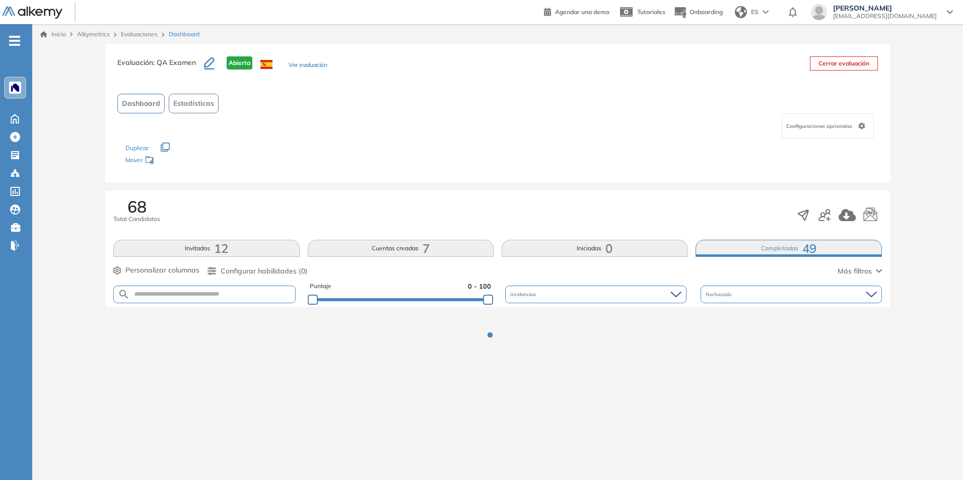
scroll to position [0, 0]
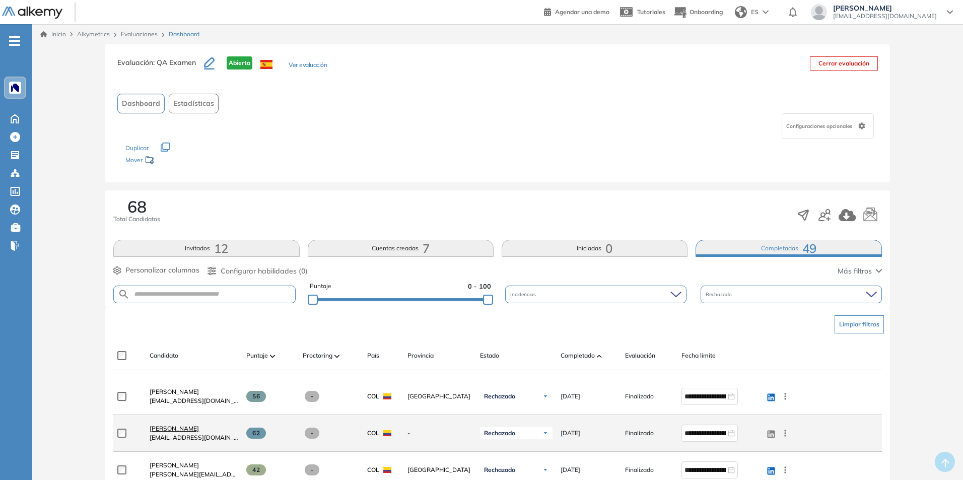
click at [191, 431] on span "[PERSON_NAME]" at bounding box center [174, 428] width 49 height 8
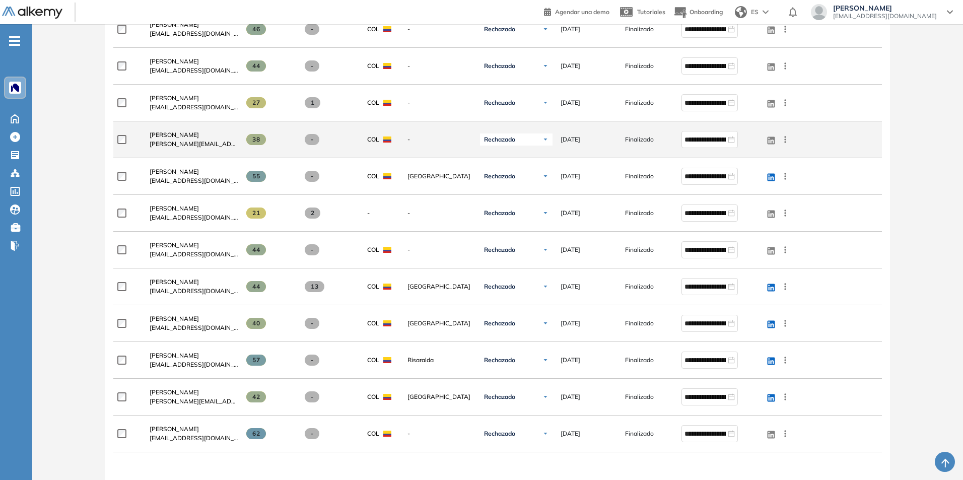
scroll to position [503, 0]
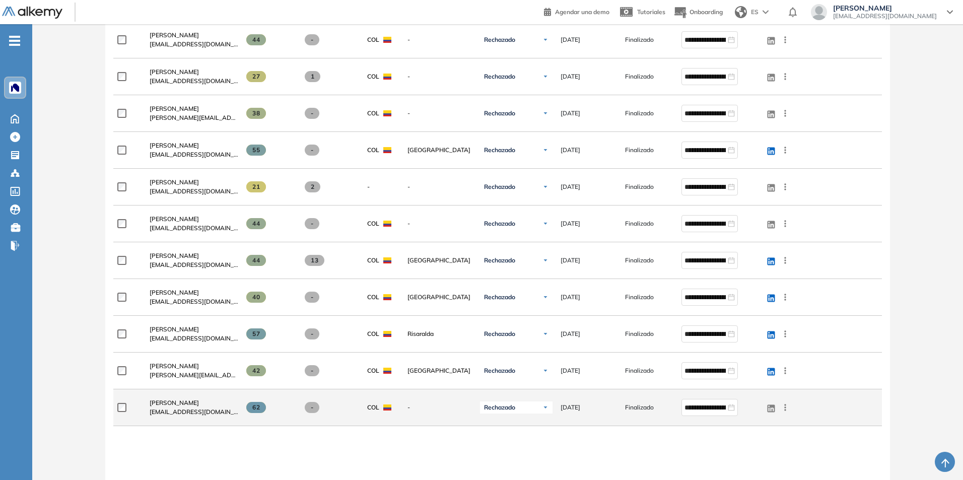
click at [541, 409] on div "Rechazado" at bounding box center [516, 407] width 72 height 12
click at [505, 463] on li "A entrevistar" at bounding box center [508, 463] width 33 height 10
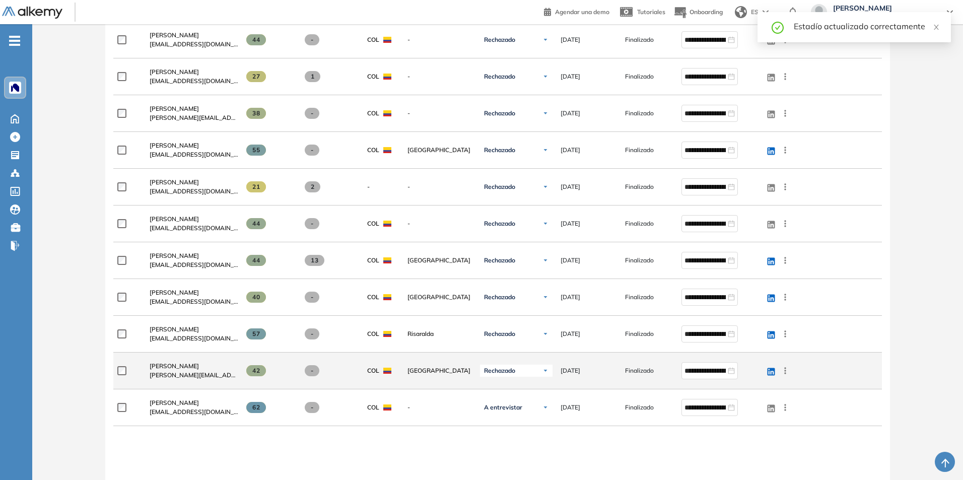
click at [785, 374] on icon at bounding box center [785, 370] width 2 height 7
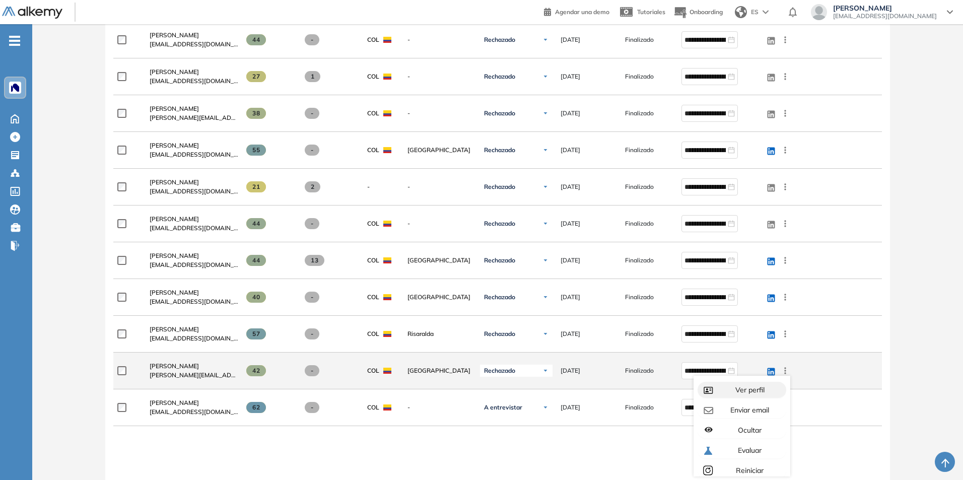
click at [754, 392] on span "Ver perfil" at bounding box center [748, 389] width 31 height 9
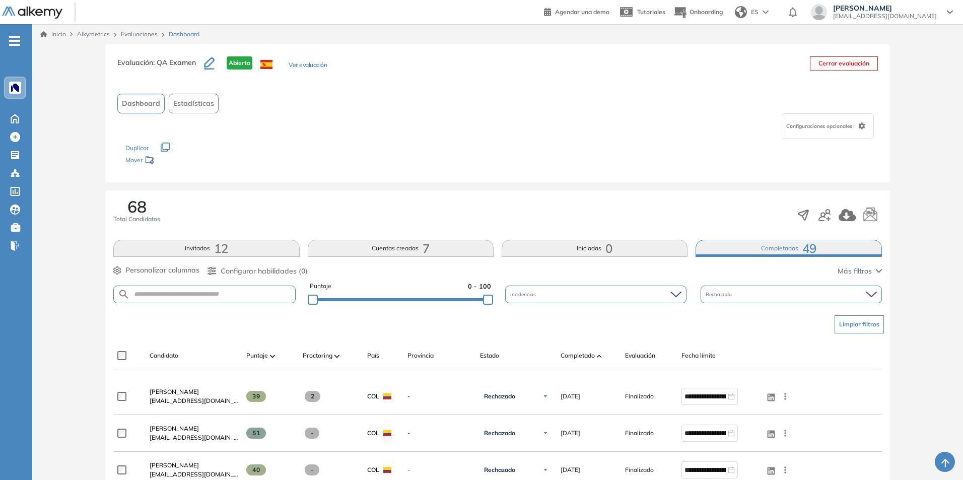
scroll to position [503, 0]
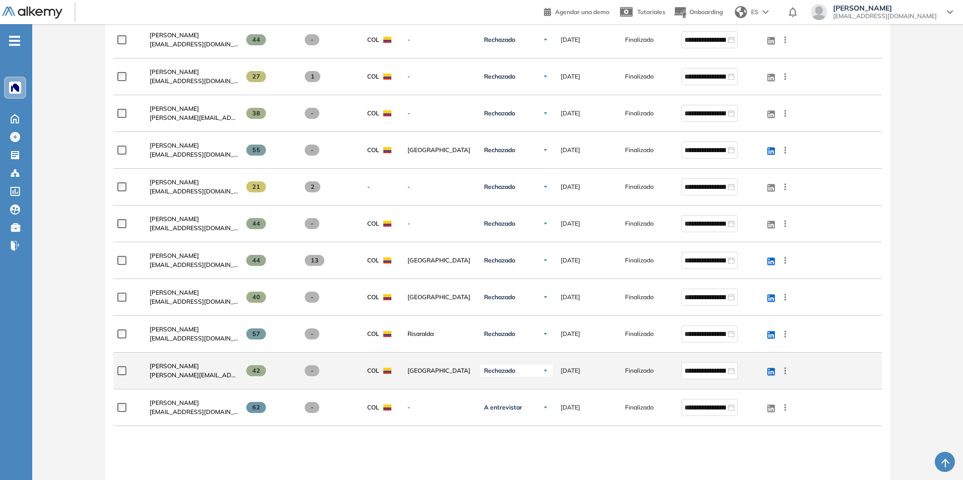
click at [784, 373] on icon at bounding box center [785, 370] width 10 height 10
click at [750, 415] on button "Enviar email" at bounding box center [741, 410] width 89 height 16
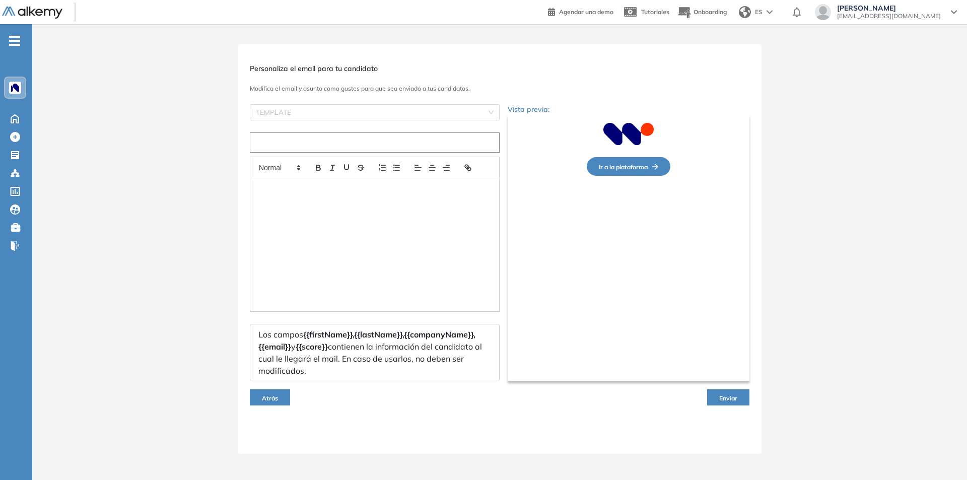
click at [312, 138] on input "text" at bounding box center [375, 142] width 250 height 20
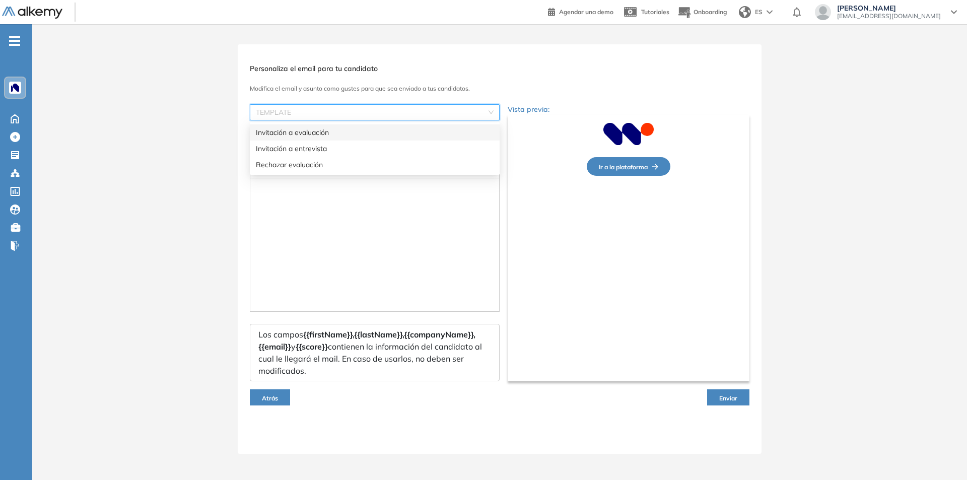
click at [286, 112] on input "search" at bounding box center [371, 112] width 231 height 15
click at [307, 166] on div "Rechazar evaluación" at bounding box center [375, 164] width 238 height 11
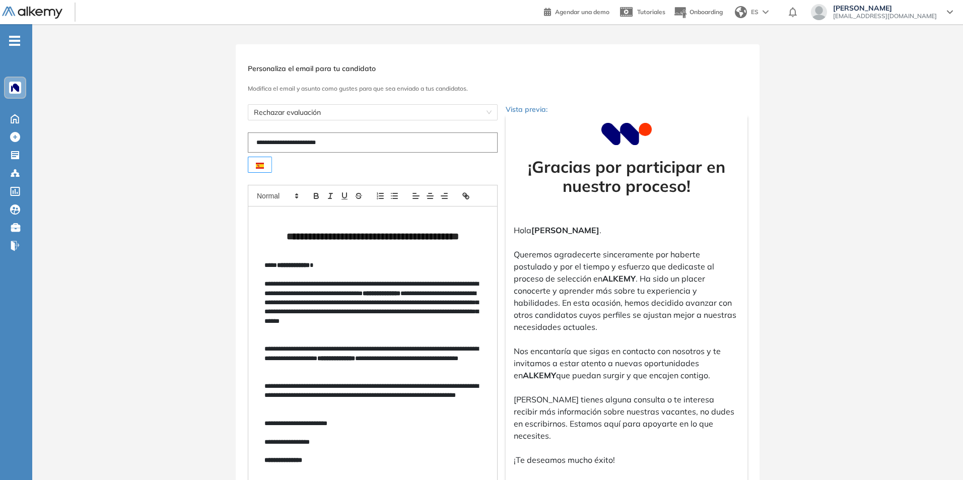
click at [301, 145] on input "**********" at bounding box center [373, 142] width 250 height 20
drag, startPoint x: 349, startPoint y: 142, endPoint x: 183, endPoint y: 141, distance: 165.6
click at [184, 141] on div "**********" at bounding box center [497, 337] width 930 height 587
type input "*"
paste input "**********"
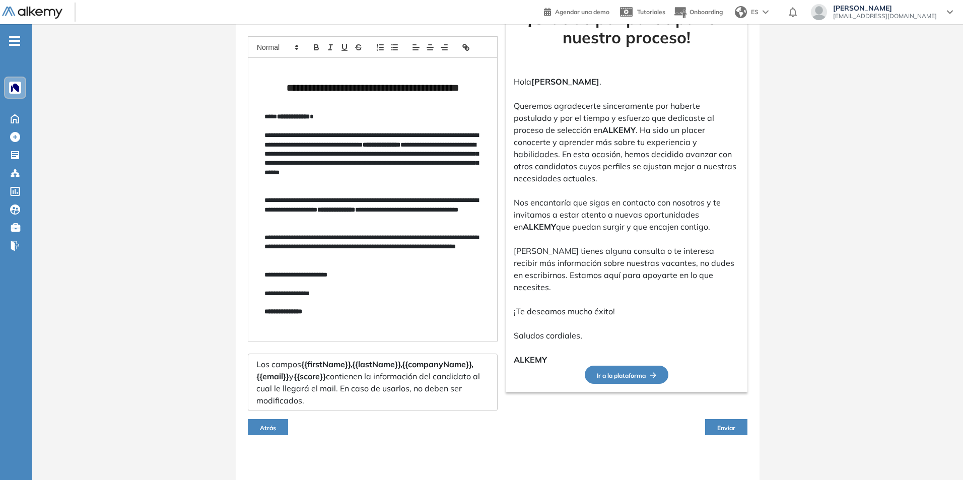
scroll to position [151, 0]
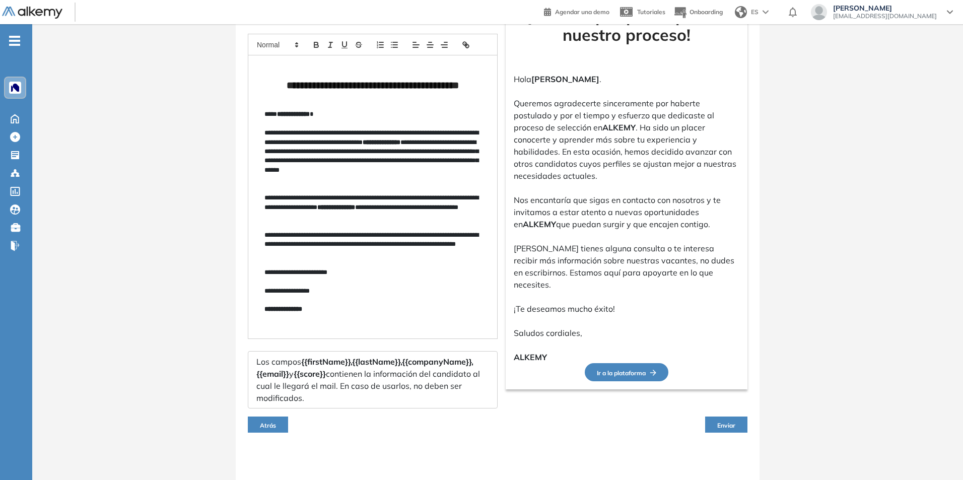
type input "**********"
click at [727, 423] on span "Enviar" at bounding box center [726, 425] width 18 height 8
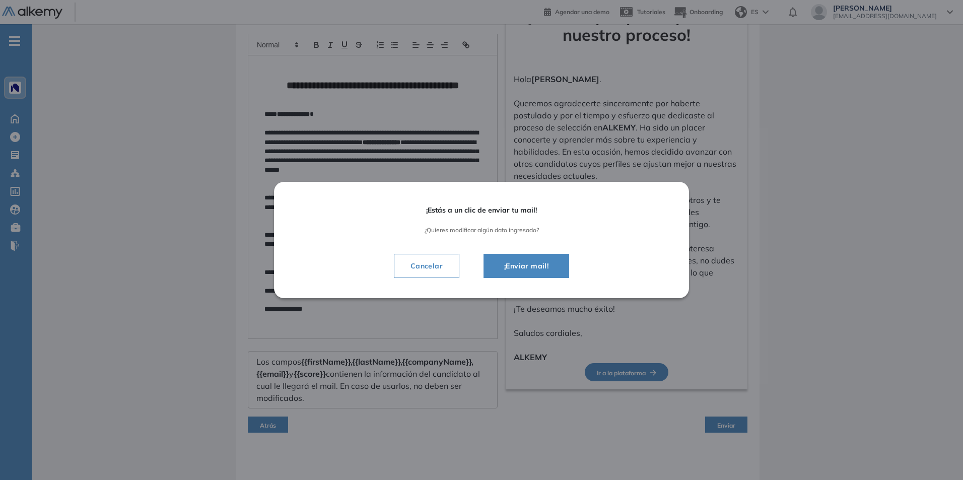
click at [537, 272] on span "¡Enviar mail!" at bounding box center [526, 266] width 60 height 12
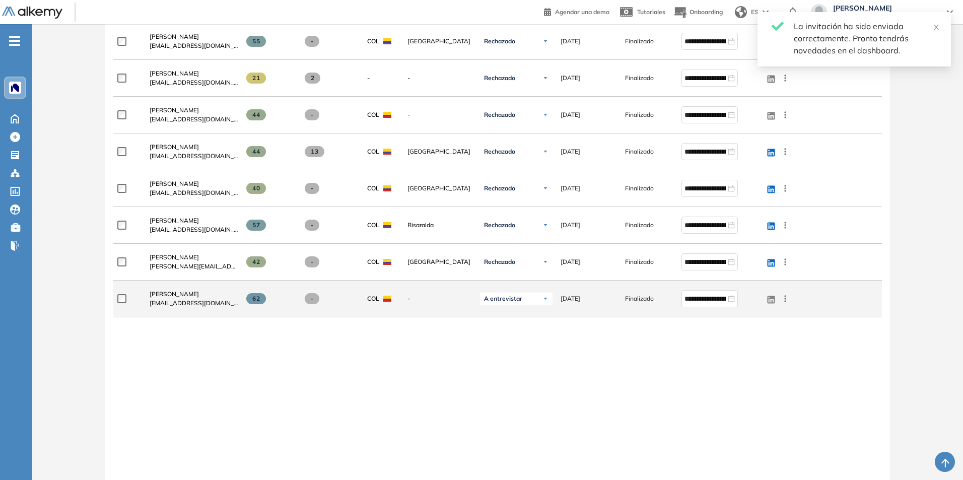
scroll to position [597, 0]
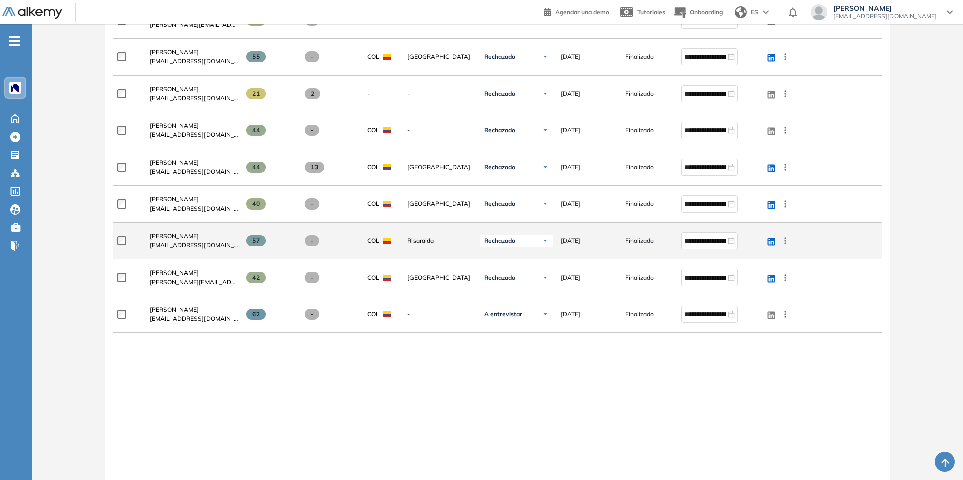
click at [784, 242] on icon at bounding box center [785, 241] width 10 height 10
click at [763, 282] on span "Enviar email" at bounding box center [748, 279] width 41 height 9
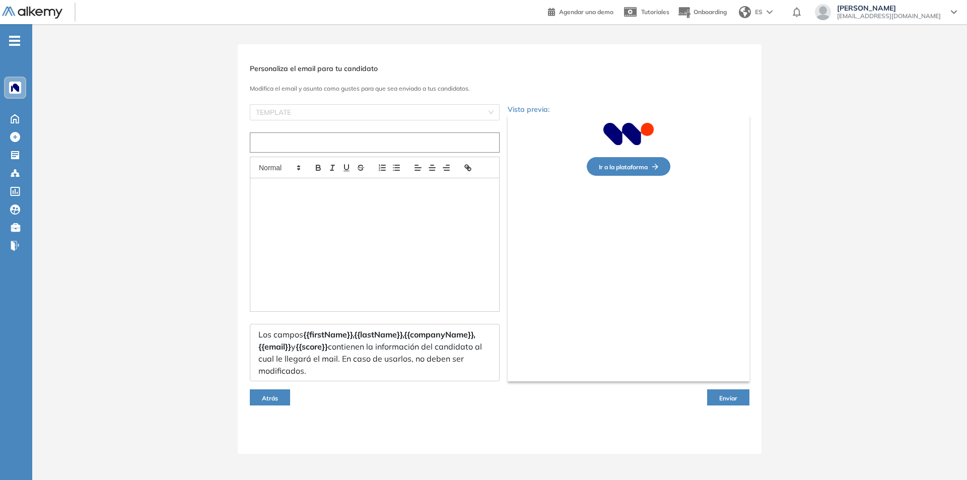
click at [306, 139] on input "text" at bounding box center [375, 142] width 250 height 20
paste input "**********"
click at [288, 110] on input "search" at bounding box center [371, 112] width 231 height 15
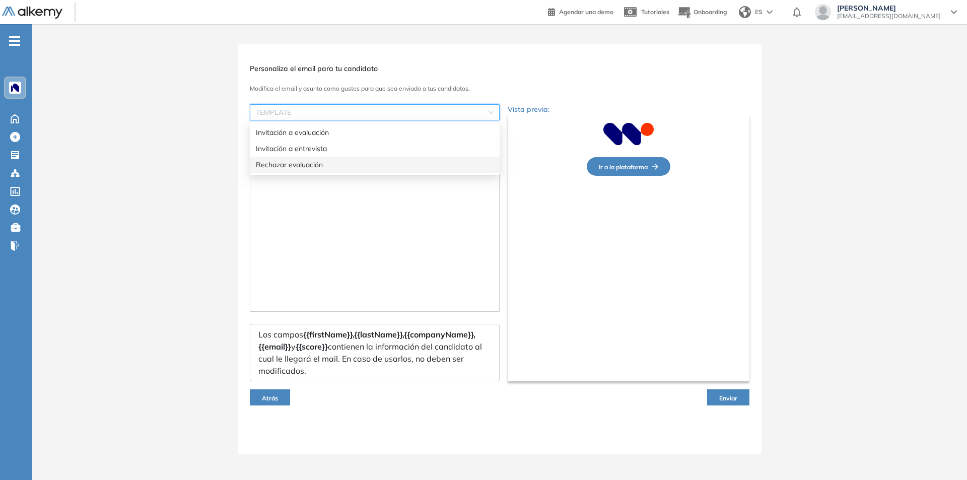
click at [306, 160] on div "Rechazar evaluación" at bounding box center [375, 164] width 238 height 11
type input "**********"
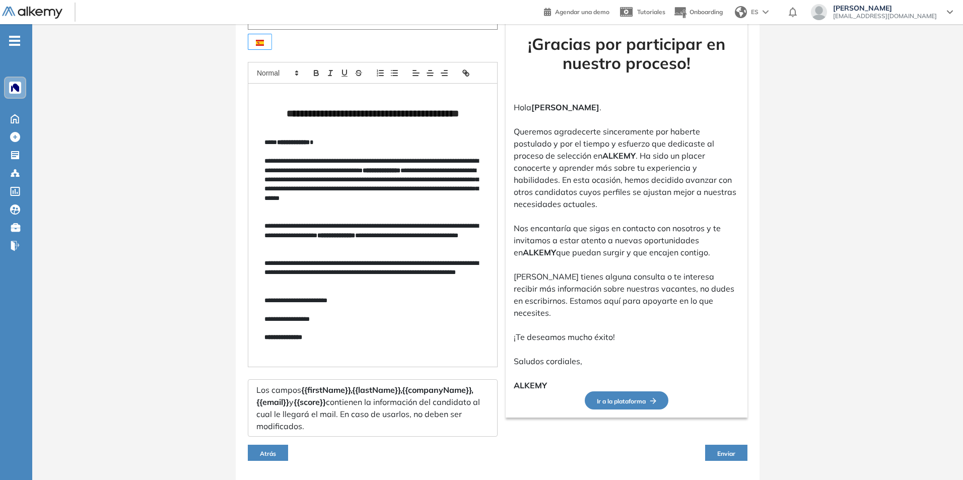
scroll to position [151, 0]
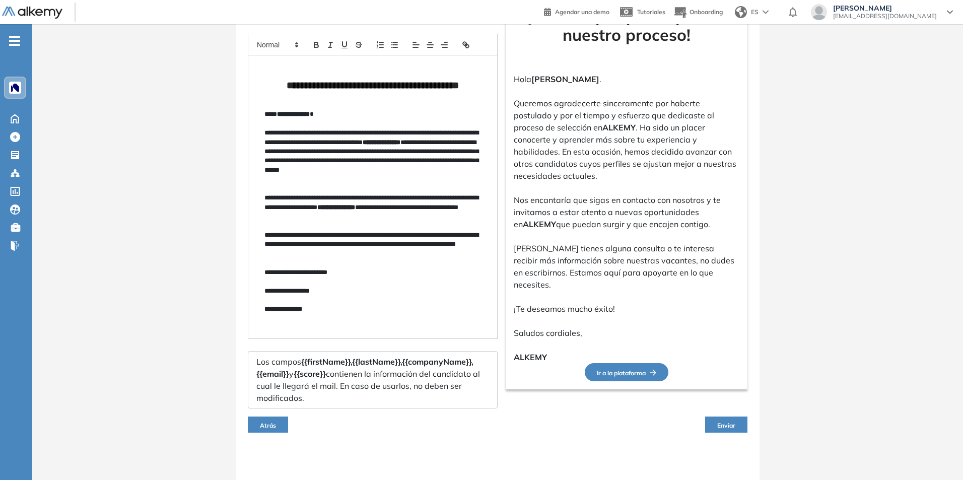
click at [728, 419] on button "Enviar" at bounding box center [726, 424] width 42 height 16
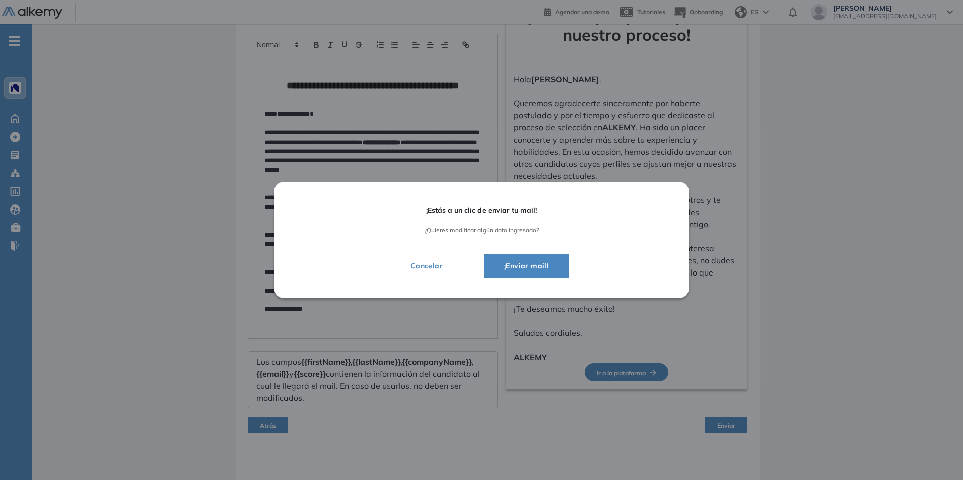
click at [525, 265] on span "¡Enviar mail!" at bounding box center [526, 266] width 60 height 12
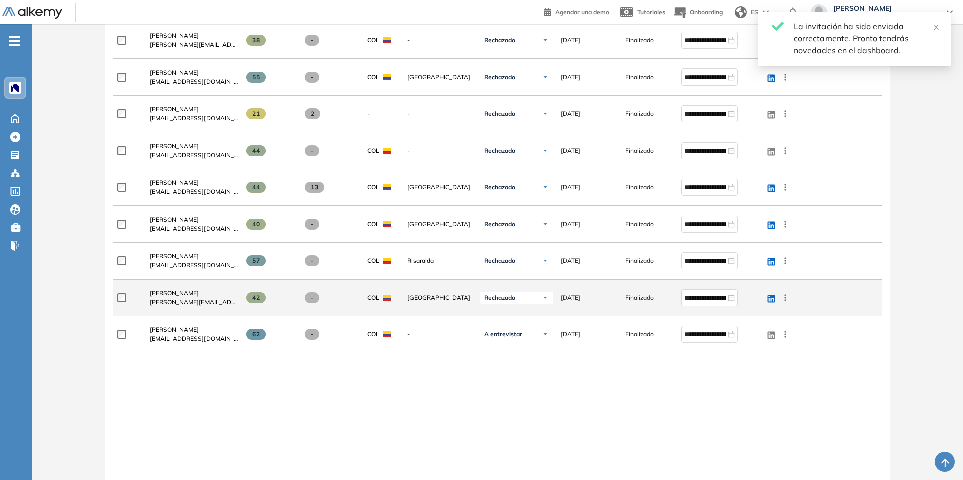
scroll to position [554, 0]
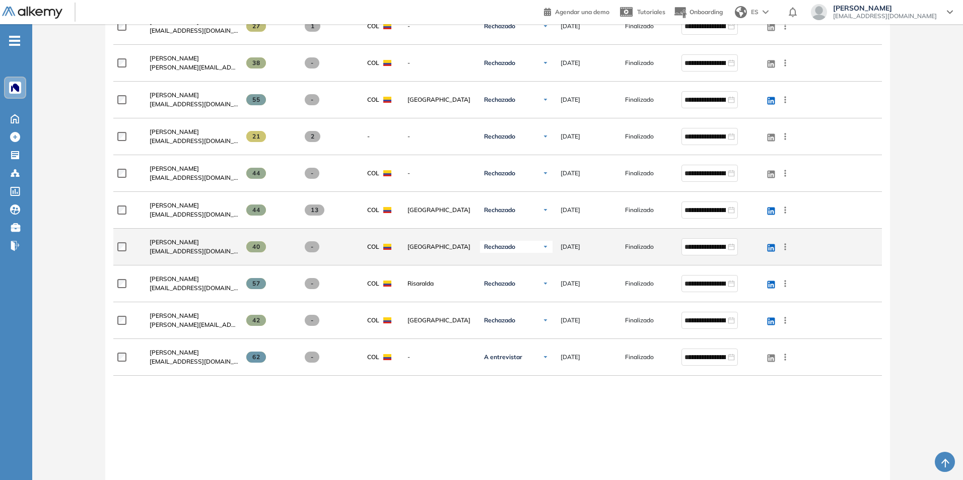
click at [786, 248] on icon at bounding box center [785, 247] width 10 height 10
click at [752, 285] on span "Enviar email" at bounding box center [748, 285] width 41 height 9
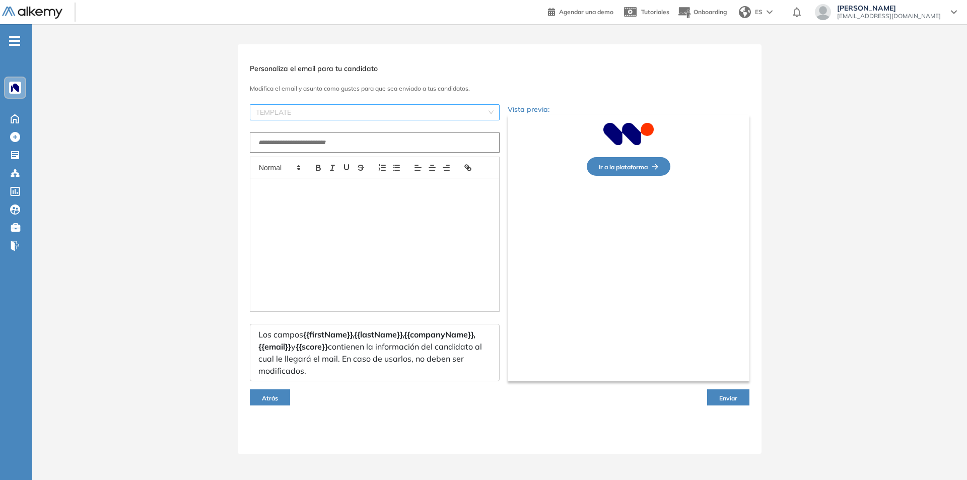
click at [300, 108] on input "search" at bounding box center [371, 112] width 231 height 15
click at [309, 162] on div "Rechazar evaluación" at bounding box center [375, 164] width 238 height 11
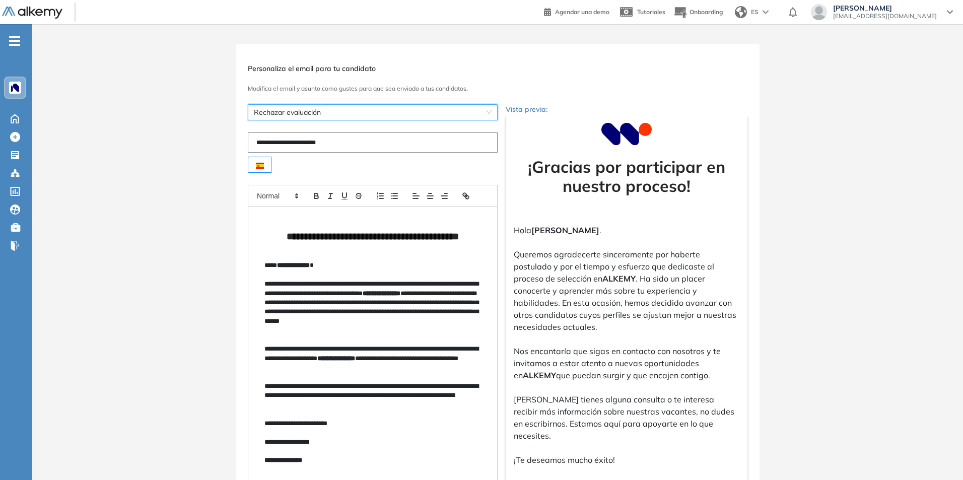
click at [308, 132] on input "**********" at bounding box center [373, 142] width 250 height 20
drag, startPoint x: 367, startPoint y: 141, endPoint x: 157, endPoint y: 140, distance: 210.9
click at [157, 140] on div "**********" at bounding box center [497, 337] width 930 height 587
paste input "text"
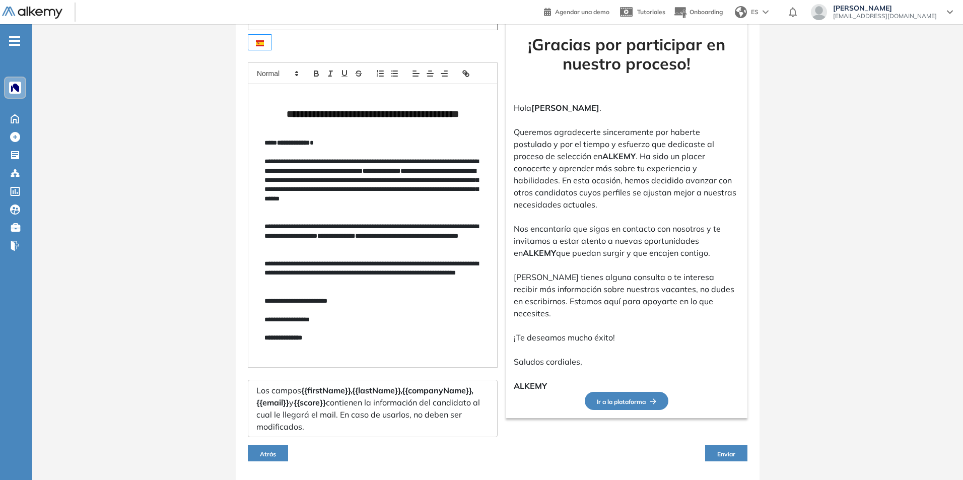
scroll to position [151, 0]
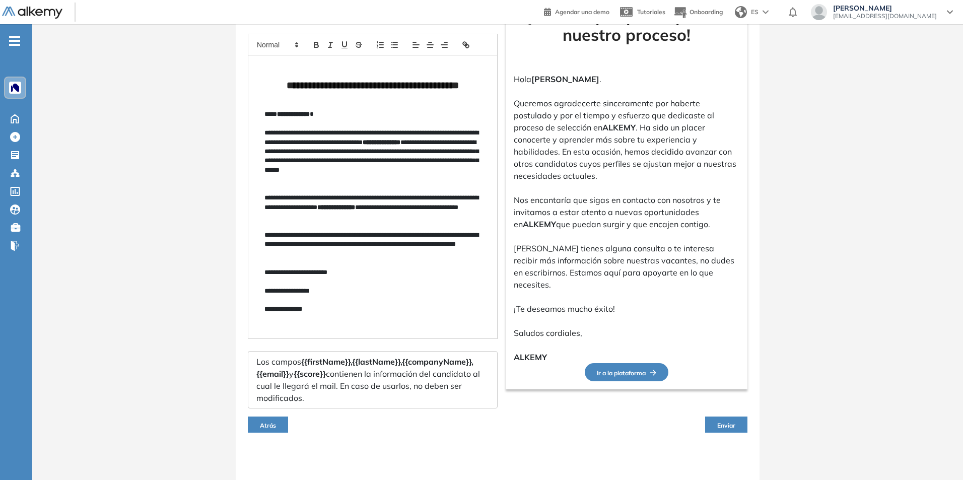
type input "**********"
click at [719, 420] on button "Enviar" at bounding box center [726, 424] width 42 height 16
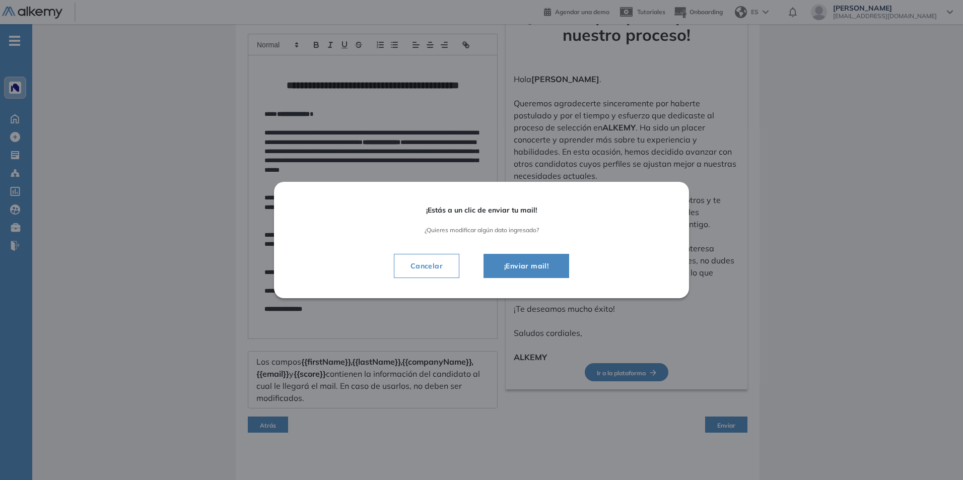
click at [528, 264] on span "¡Enviar mail!" at bounding box center [526, 266] width 60 height 12
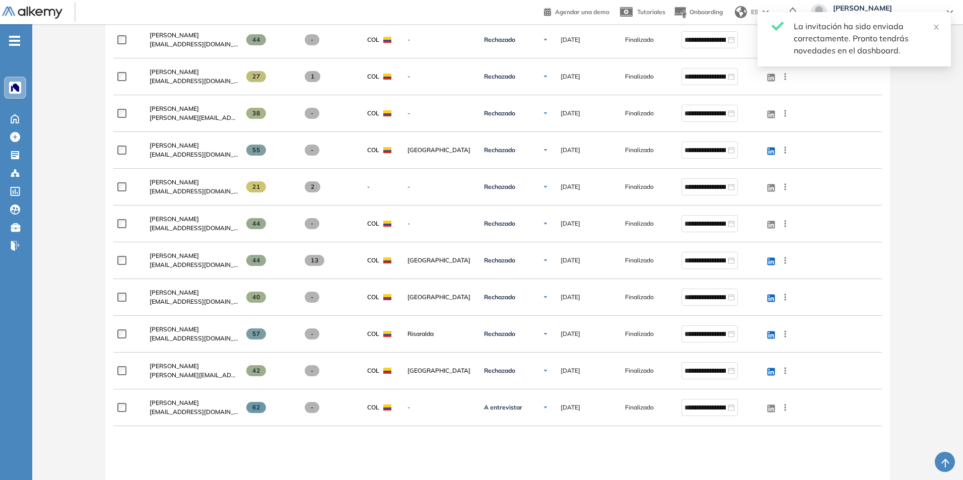
scroll to position [554, 0]
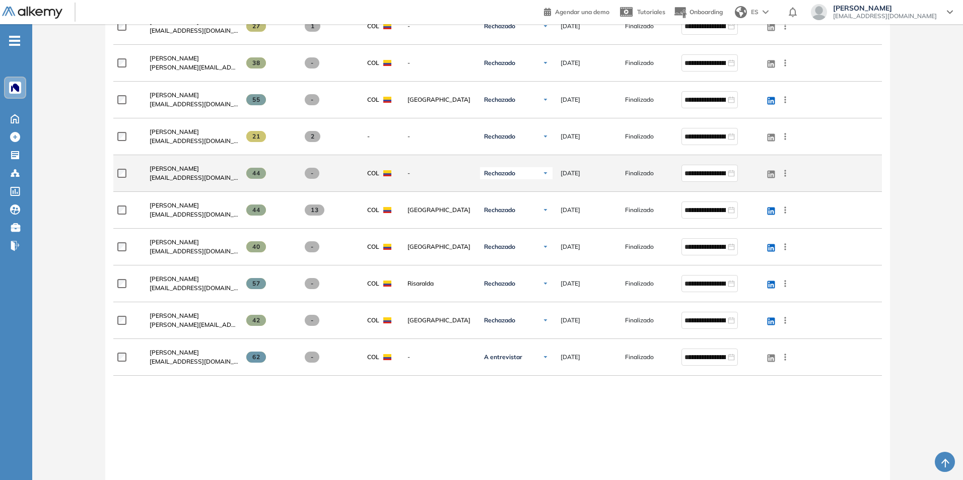
click at [786, 172] on icon at bounding box center [785, 173] width 10 height 10
click at [748, 216] on span "Enviar email" at bounding box center [748, 212] width 41 height 9
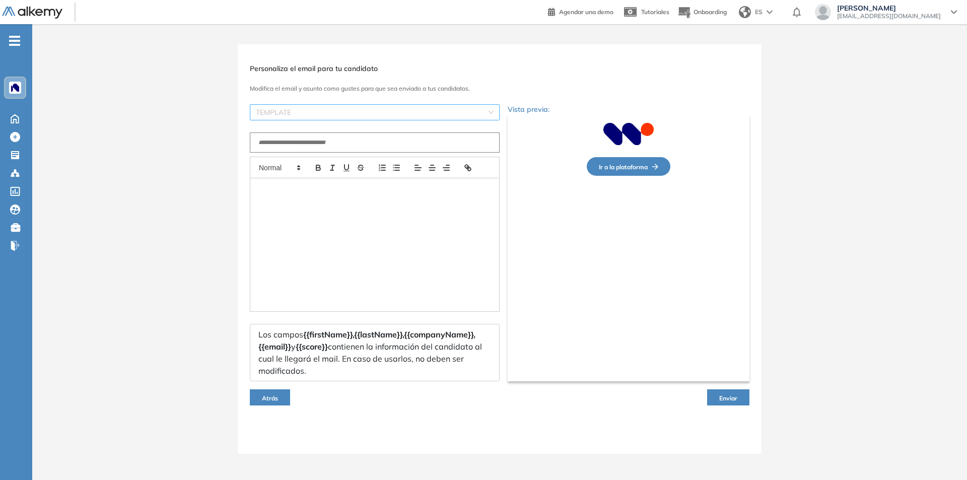
click at [314, 108] on input "search" at bounding box center [371, 112] width 231 height 15
click at [314, 165] on div "Rechazar evaluación" at bounding box center [375, 164] width 238 height 11
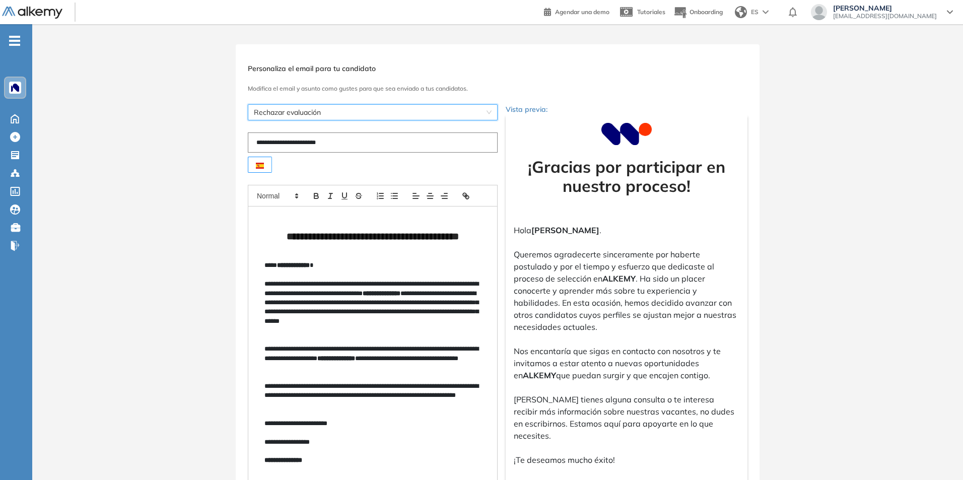
click at [308, 141] on input "**********" at bounding box center [373, 142] width 250 height 20
drag, startPoint x: 338, startPoint y: 142, endPoint x: 168, endPoint y: 141, distance: 170.7
click at [168, 141] on div "**********" at bounding box center [497, 337] width 930 height 587
paste input "text"
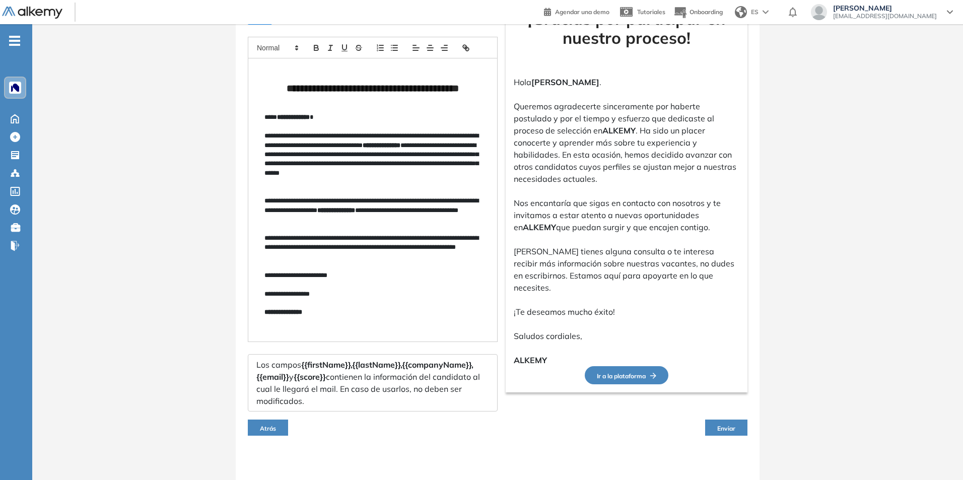
scroll to position [151, 0]
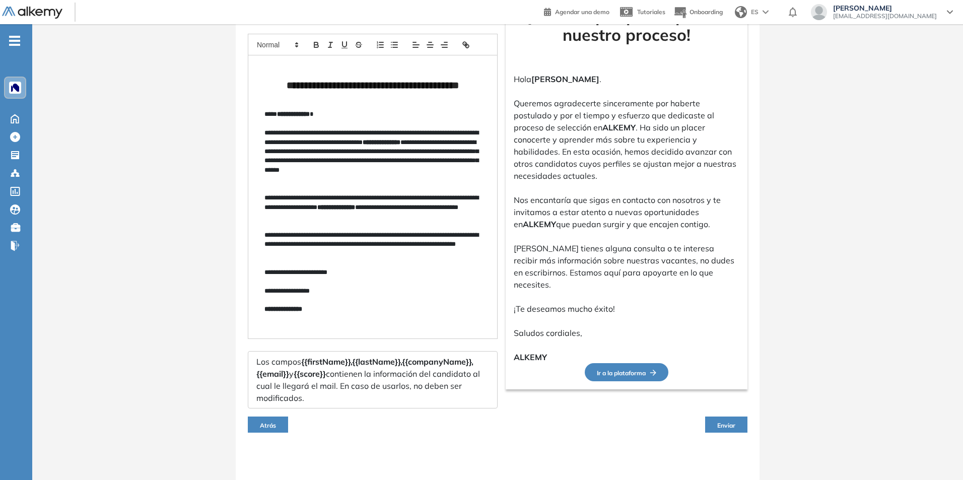
type input "**********"
click at [738, 426] on button "Enviar" at bounding box center [726, 424] width 42 height 16
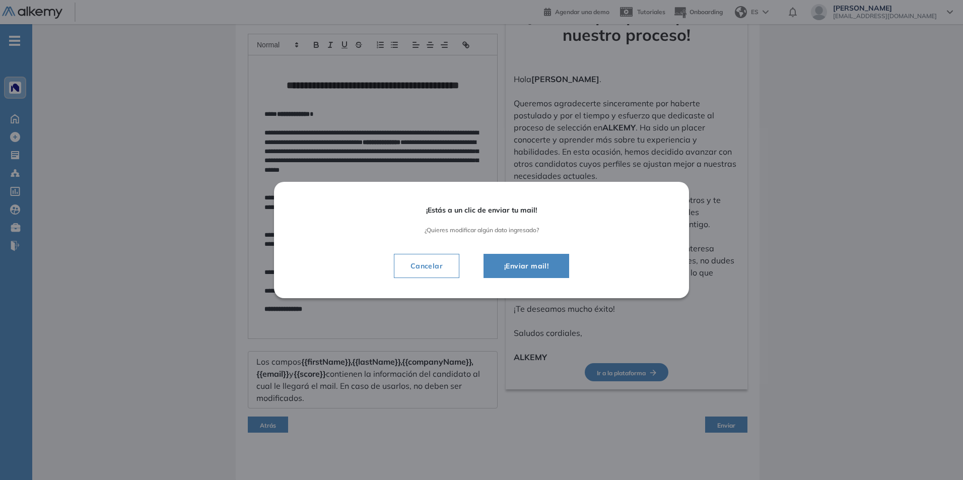
click at [536, 267] on span "¡Enviar mail!" at bounding box center [526, 266] width 60 height 12
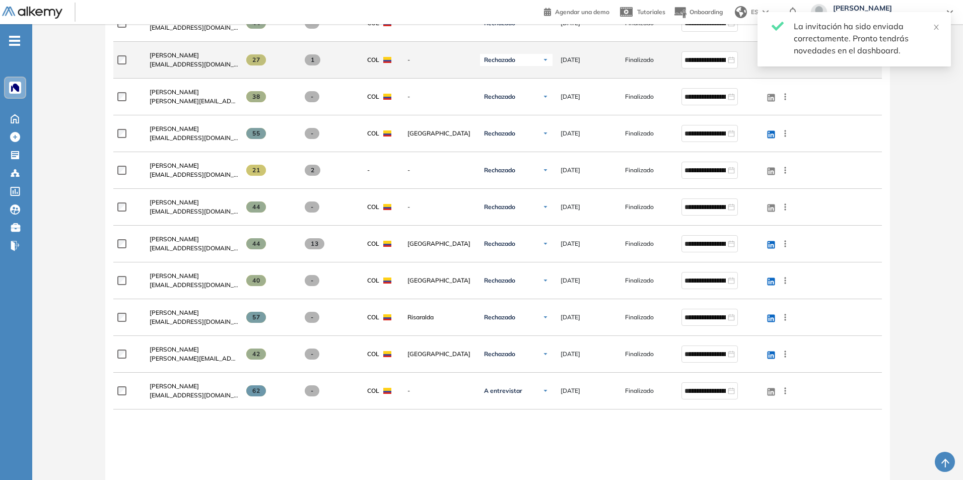
scroll to position [496, 0]
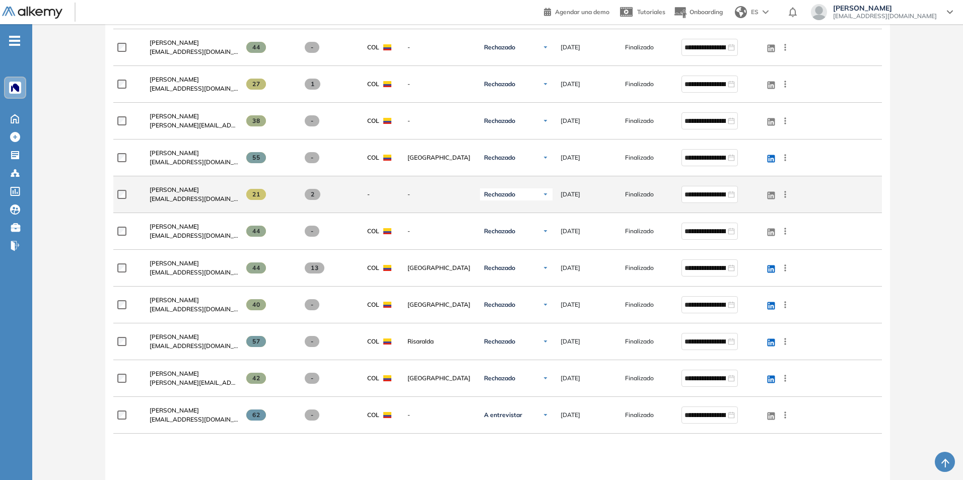
click at [785, 196] on icon at bounding box center [785, 194] width 2 height 7
click at [760, 238] on span "Enviar email" at bounding box center [748, 233] width 41 height 9
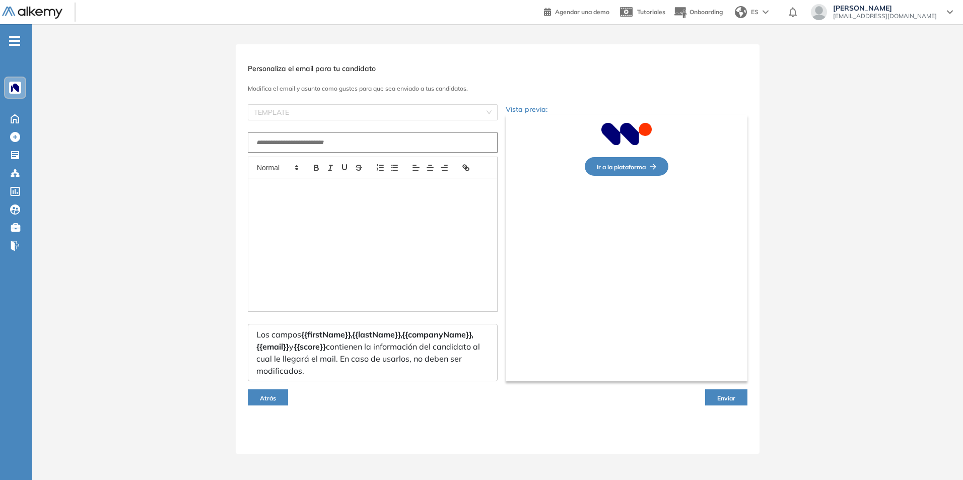
scroll to position [0, 0]
click at [288, 144] on input "text" at bounding box center [375, 142] width 250 height 20
click at [288, 115] on input "search" at bounding box center [371, 112] width 231 height 15
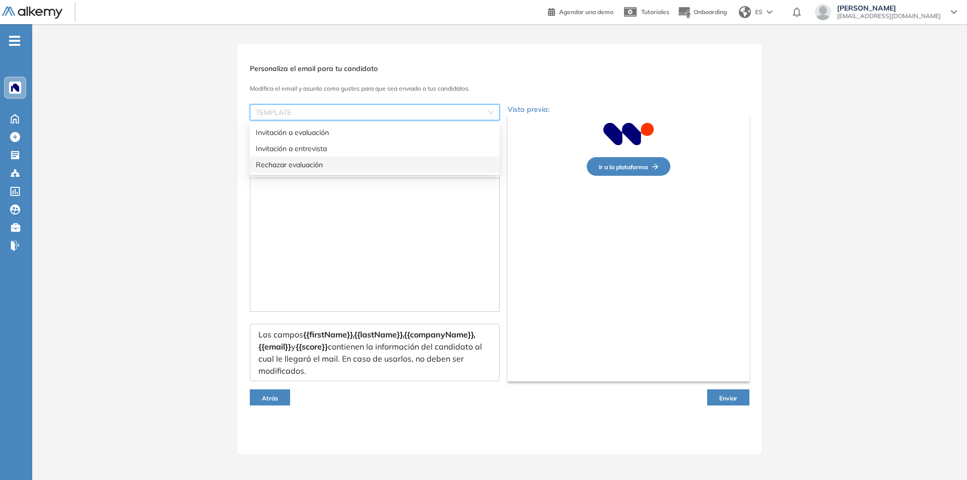
click at [294, 161] on div "Rechazar evaluación" at bounding box center [375, 164] width 238 height 11
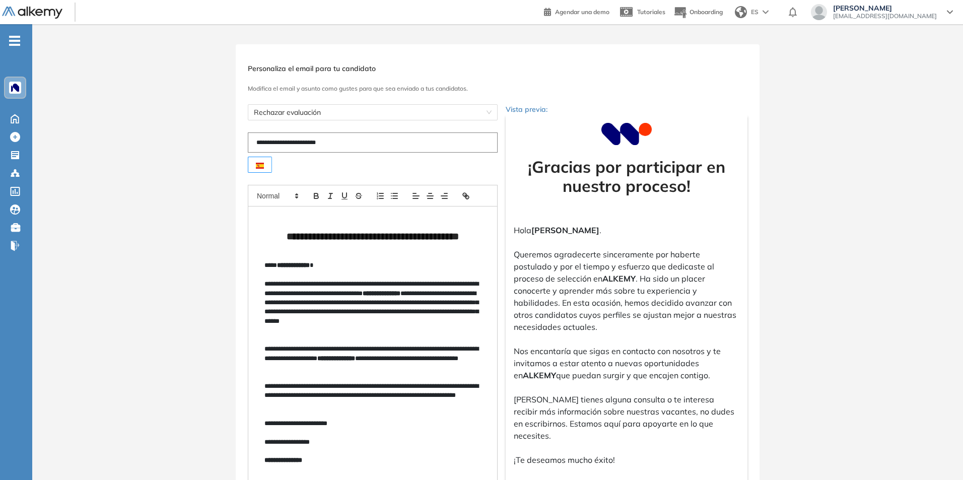
drag, startPoint x: 344, startPoint y: 149, endPoint x: 242, endPoint y: 141, distance: 102.4
click at [242, 141] on div "**********" at bounding box center [498, 337] width 524 height 587
paste input "text"
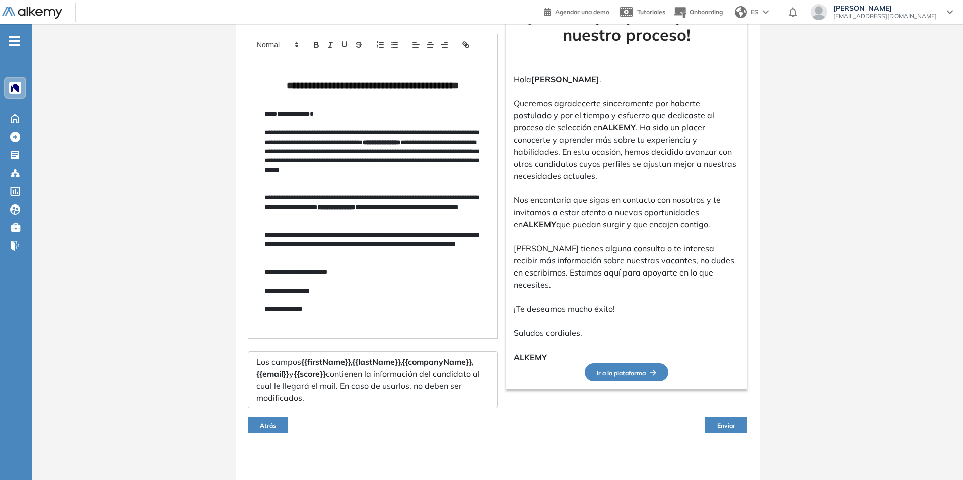
scroll to position [152, 0]
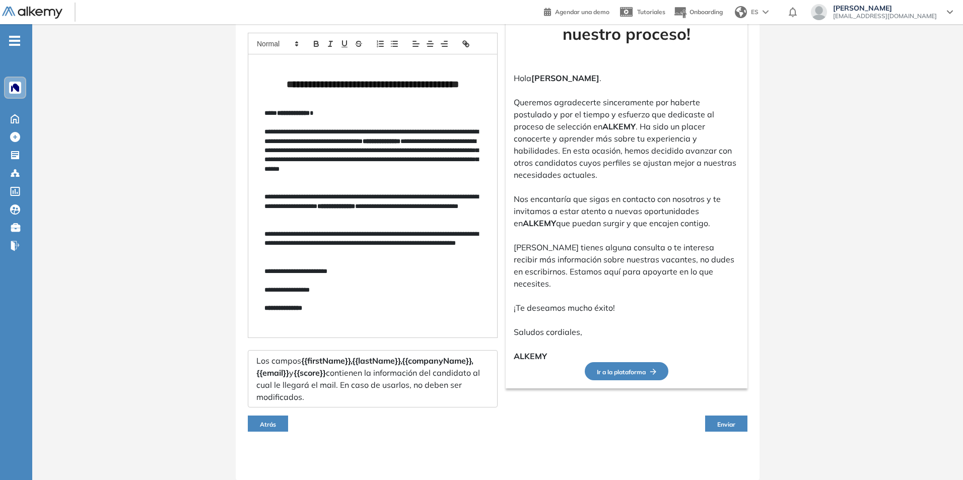
type input "**********"
click at [734, 426] on span "Enviar" at bounding box center [726, 424] width 18 height 8
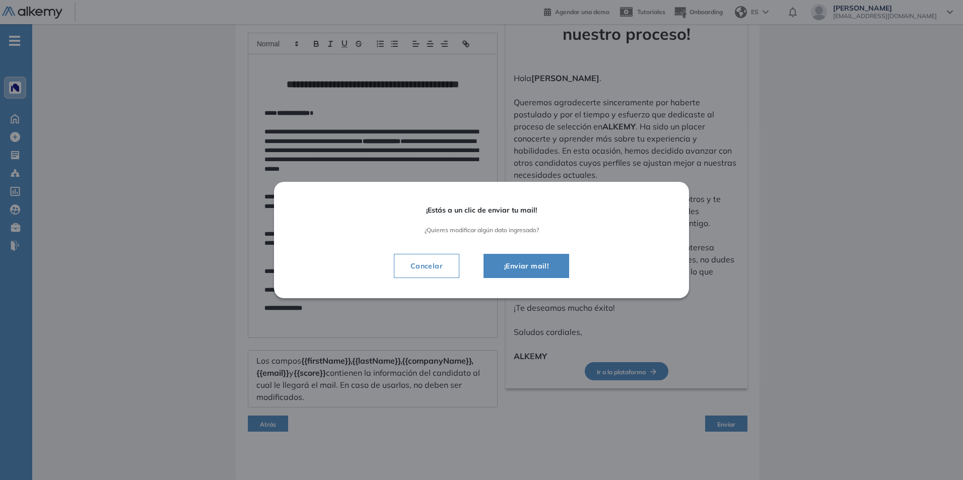
click at [510, 271] on span "¡Enviar mail!" at bounding box center [526, 266] width 60 height 12
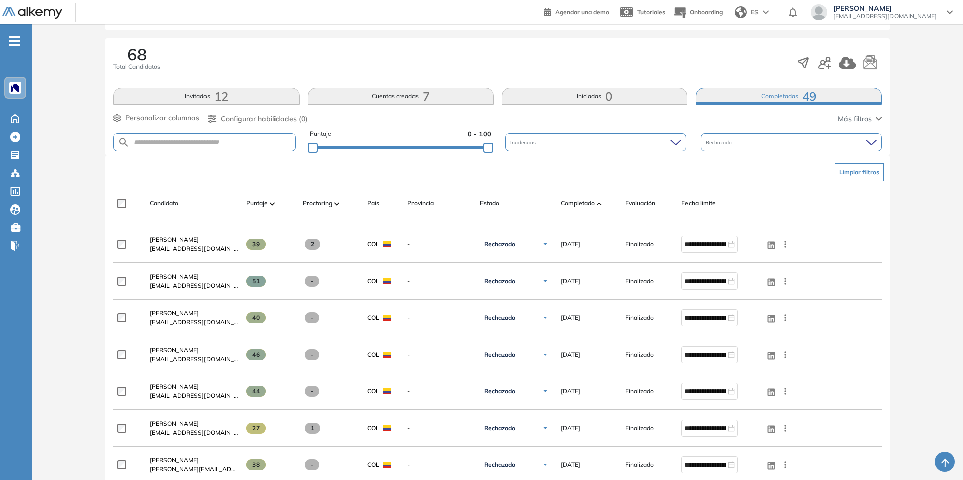
click at [759, 140] on div "Rechazado" at bounding box center [790, 142] width 181 height 18
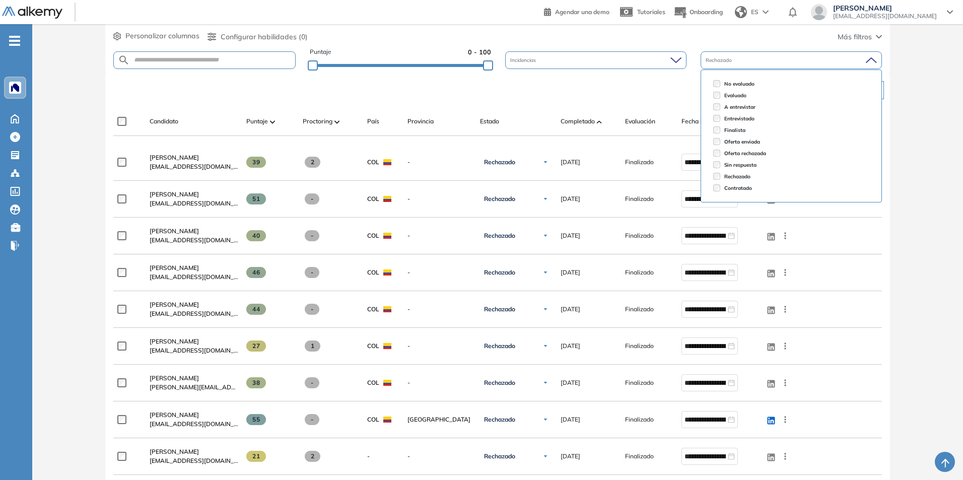
scroll to position [202, 0]
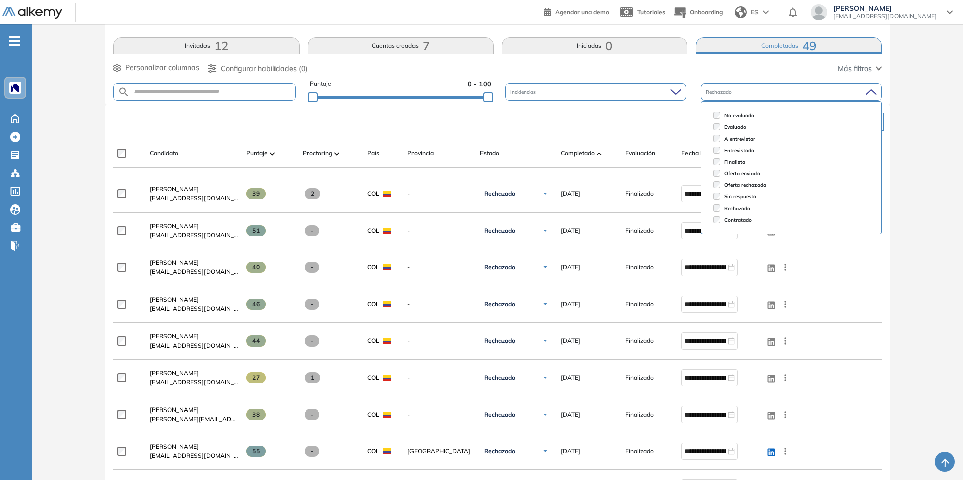
click at [729, 107] on ul "No evaluado Evaluado A entrevistar Entrevistado Finalista Oferta enviada Oferta…" at bounding box center [790, 167] width 181 height 133
click at [757, 100] on div "Rechazado" at bounding box center [790, 92] width 181 height 18
click at [856, 97] on div "Rechazado" at bounding box center [790, 92] width 181 height 18
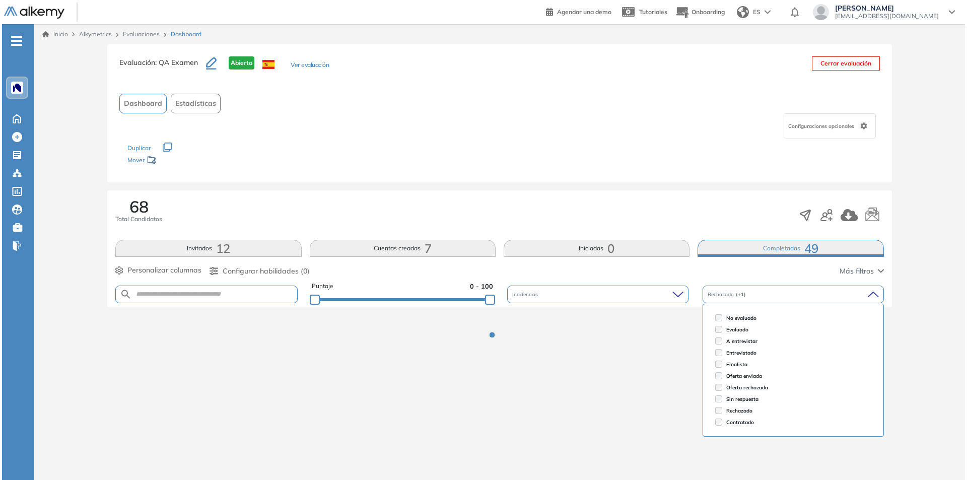
scroll to position [0, 0]
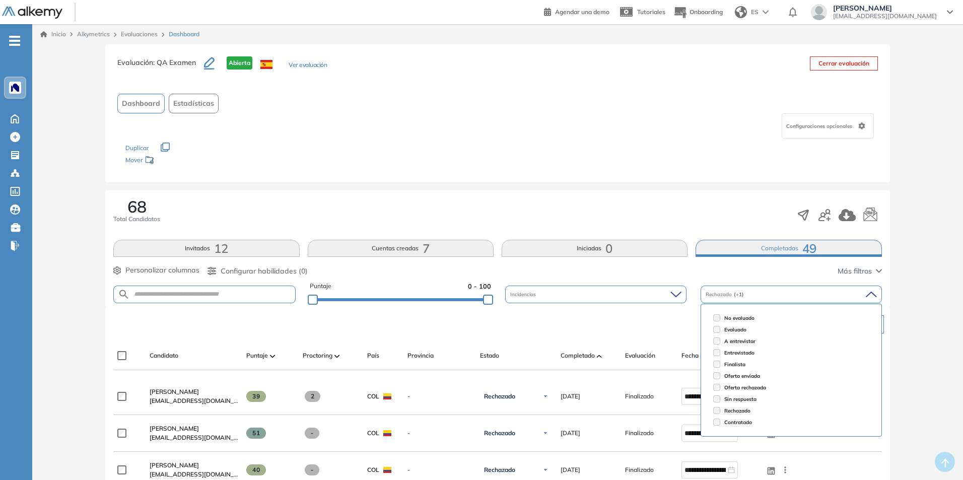
click at [720, 336] on li "A entrevistar" at bounding box center [791, 341] width 164 height 12
click at [720, 333] on li "Evaluado" at bounding box center [791, 330] width 164 height 12
click at [720, 365] on li "Finalista" at bounding box center [793, 364] width 165 height 12
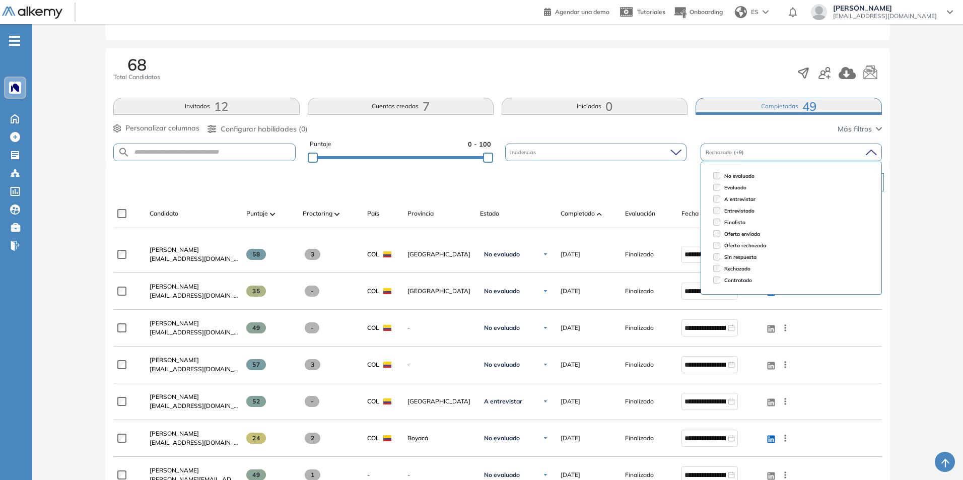
scroll to position [151, 0]
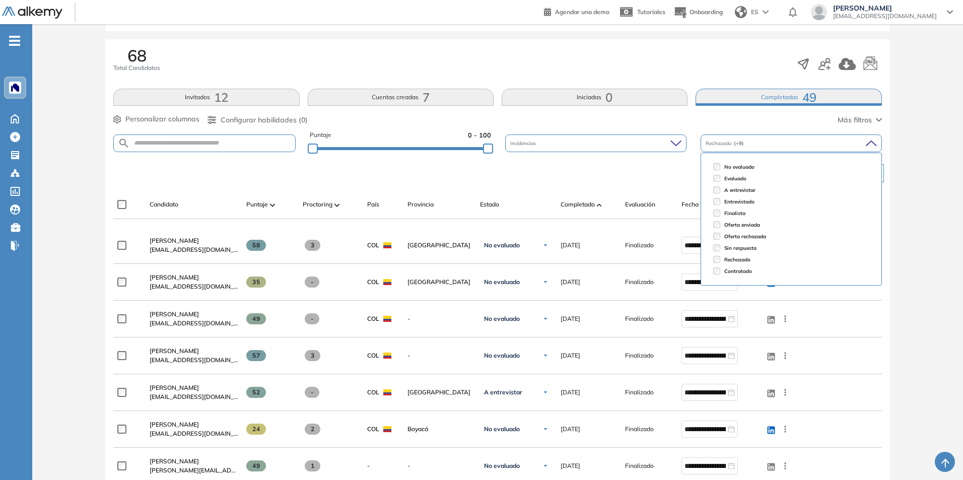
click at [917, 217] on div "Evaluación : QA Examen Abierta Ver evaluación Cerrar evaluación Dashboard Estad…" at bounding box center [497, 434] width 922 height 1082
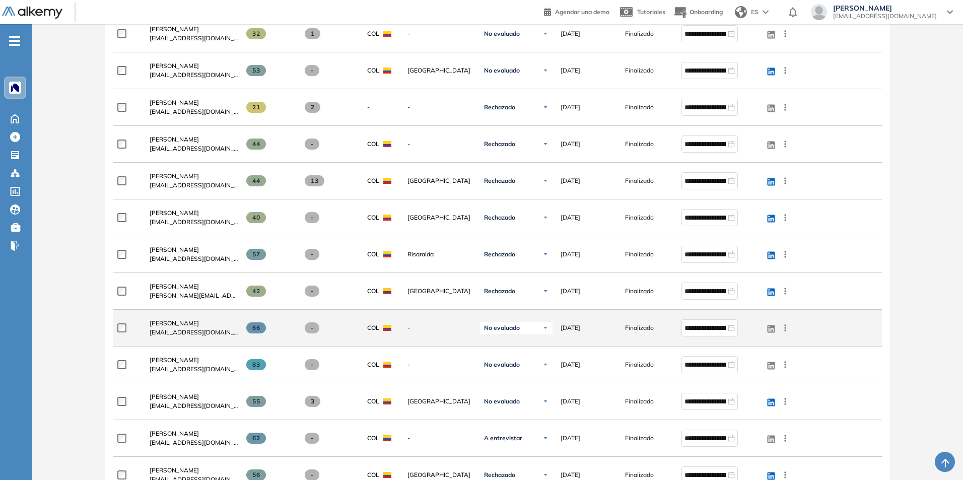
scroll to position [1699, 0]
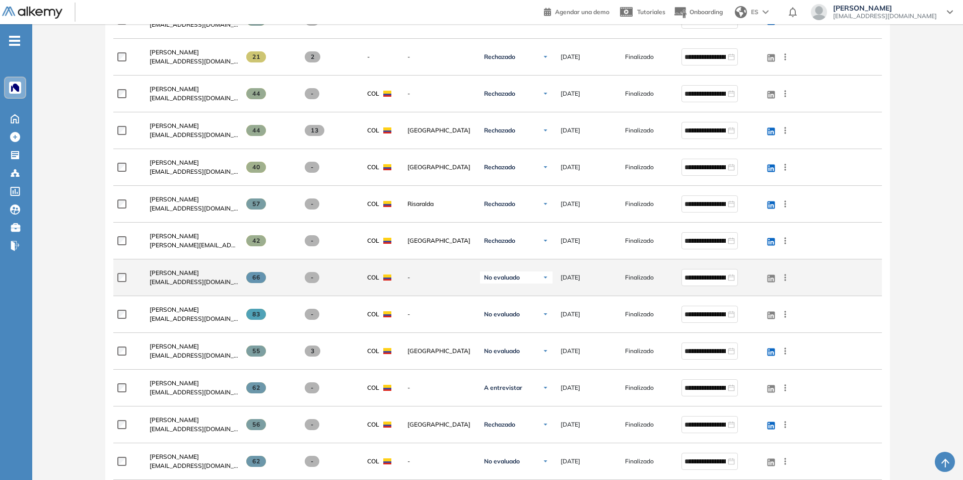
click at [548, 275] on img at bounding box center [545, 277] width 6 height 6
click at [508, 335] on li "A entrevistar" at bounding box center [508, 333] width 33 height 10
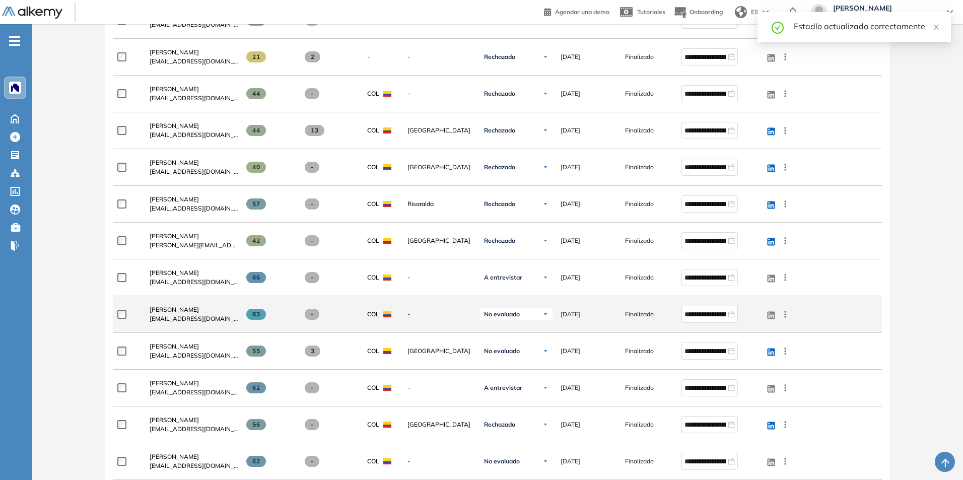
click at [547, 314] on img at bounding box center [545, 314] width 6 height 6
click at [513, 371] on li "A entrevistar" at bounding box center [508, 370] width 33 height 10
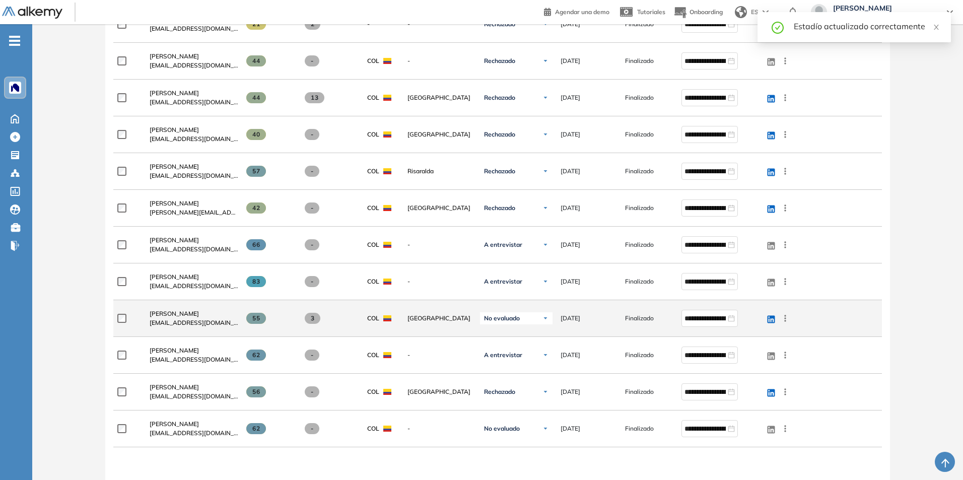
scroll to position [1749, 0]
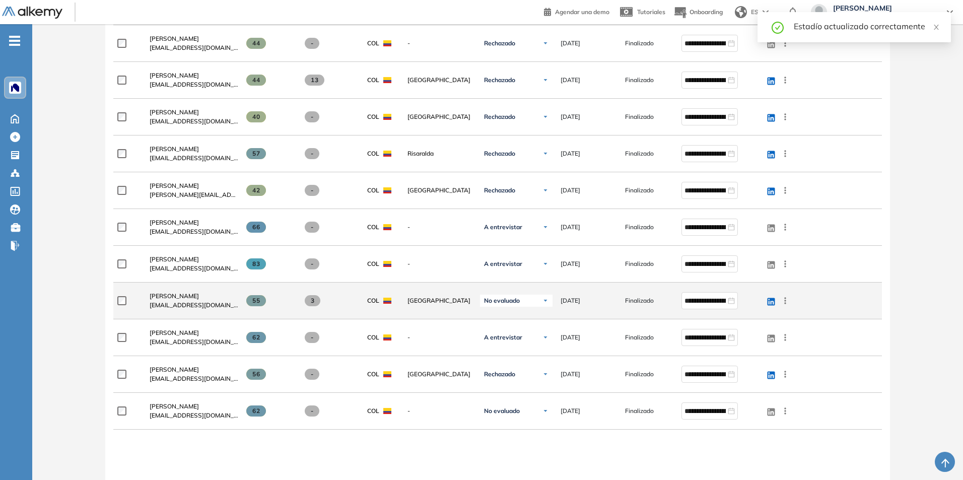
click at [162, 301] on span "[EMAIL_ADDRESS][DOMAIN_NAME]" at bounding box center [194, 305] width 89 height 9
click at [162, 297] on span "[PERSON_NAME]" at bounding box center [174, 296] width 49 height 8
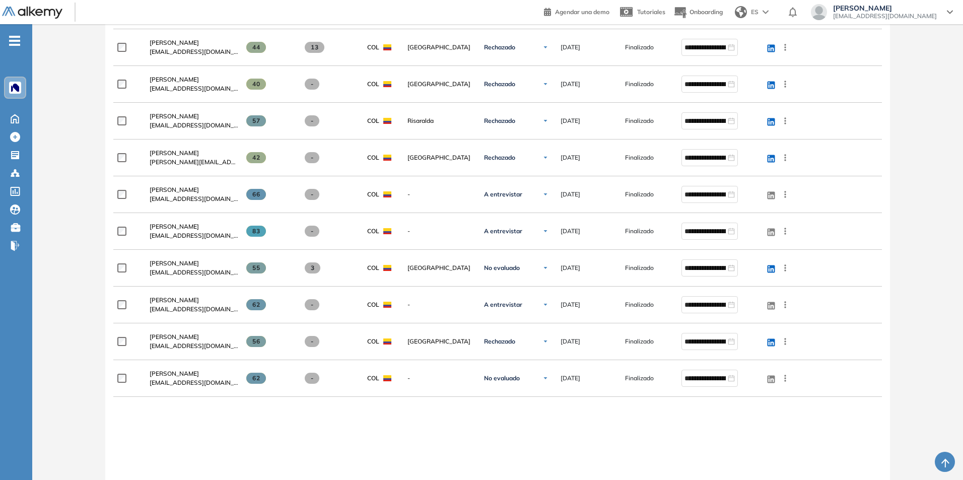
scroll to position [1800, 0]
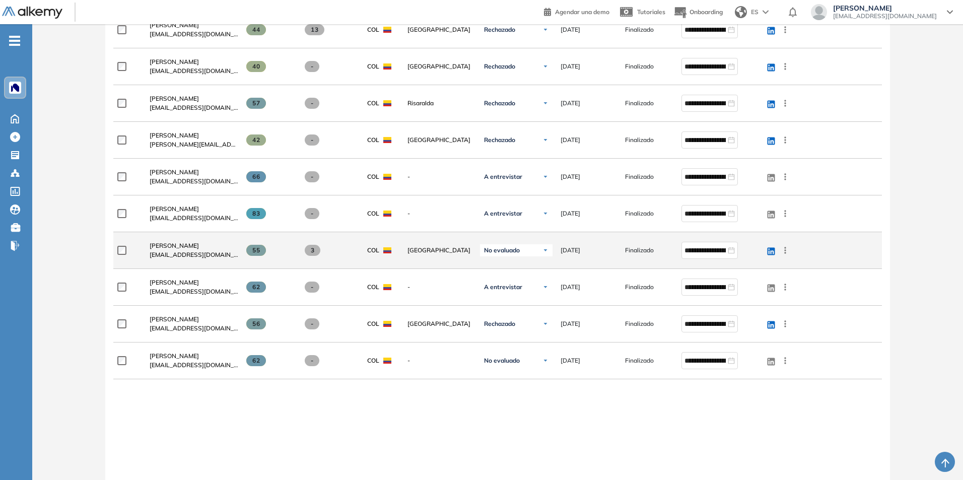
click at [787, 251] on icon at bounding box center [785, 250] width 10 height 10
click at [543, 250] on img at bounding box center [545, 250] width 6 height 6
click at [508, 325] on li "Rechazado" at bounding box center [506, 325] width 29 height 10
click at [785, 252] on icon at bounding box center [785, 250] width 10 height 10
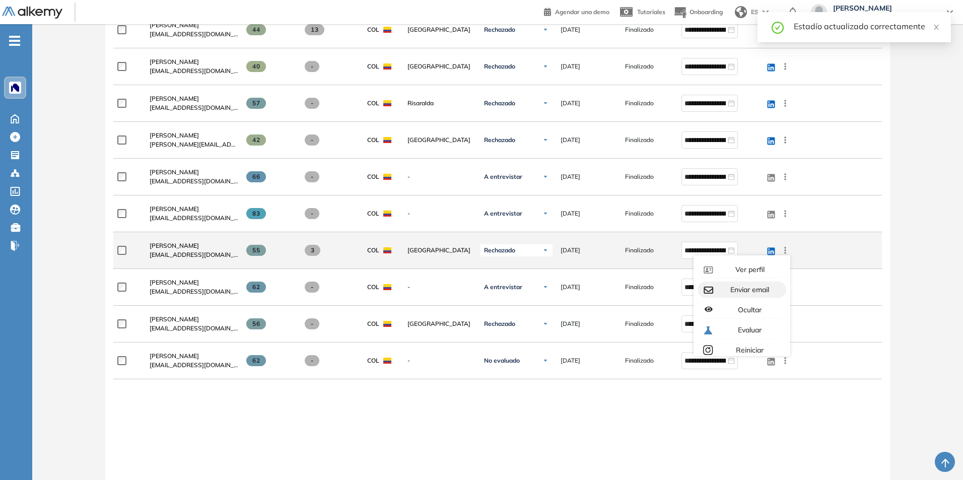
click at [745, 292] on span "Enviar email" at bounding box center [748, 289] width 41 height 9
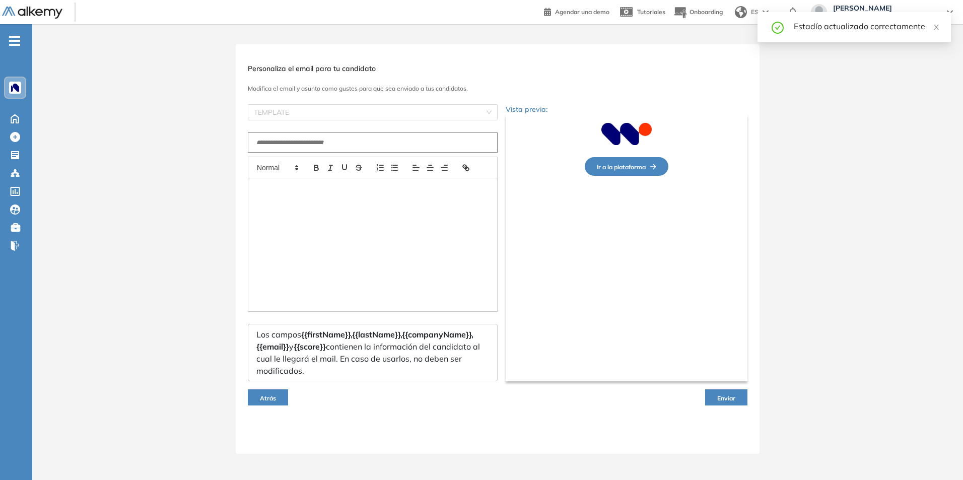
scroll to position [0, 0]
click at [321, 138] on input "text" at bounding box center [375, 142] width 250 height 20
paste input "**********"
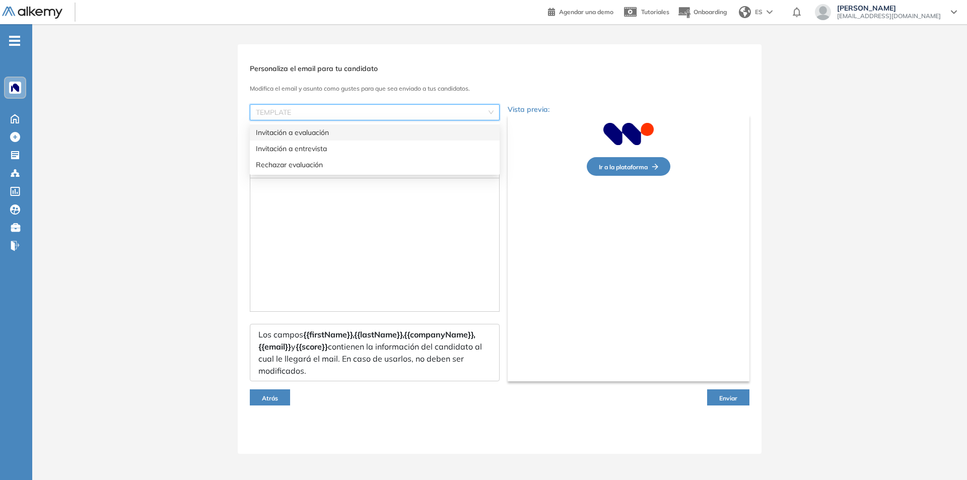
click at [287, 113] on input "search" at bounding box center [371, 112] width 231 height 15
click at [294, 162] on div "Rechazar evaluación" at bounding box center [375, 164] width 238 height 11
type input "**********"
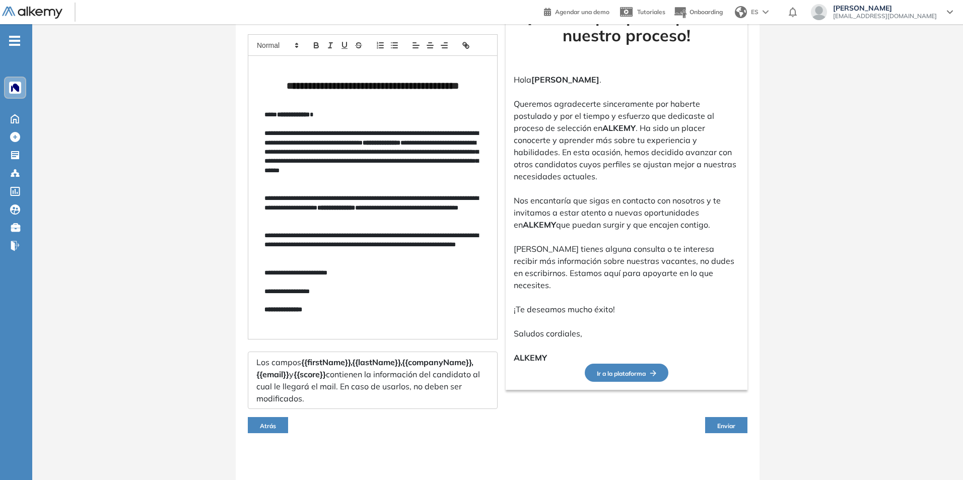
scroll to position [152, 0]
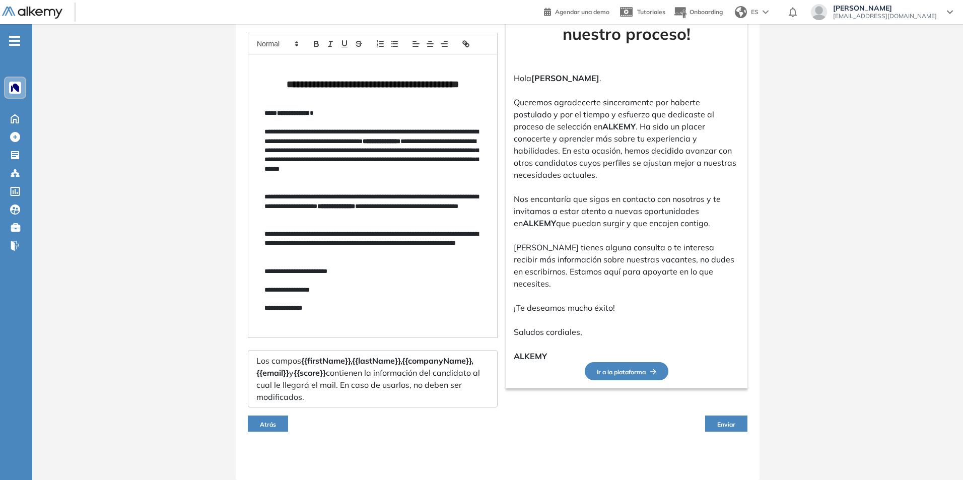
click at [732, 428] on button "Enviar" at bounding box center [726, 423] width 42 height 16
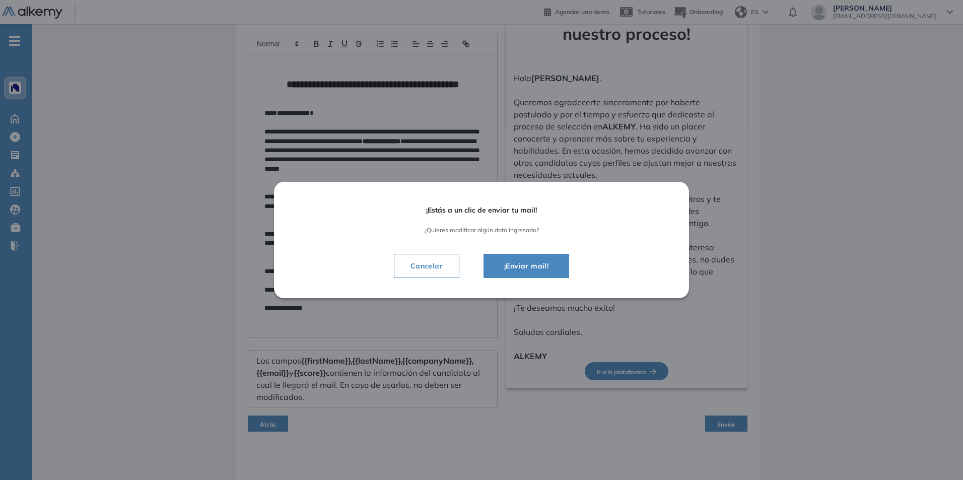
click at [538, 268] on span "¡Enviar mail!" at bounding box center [526, 266] width 60 height 12
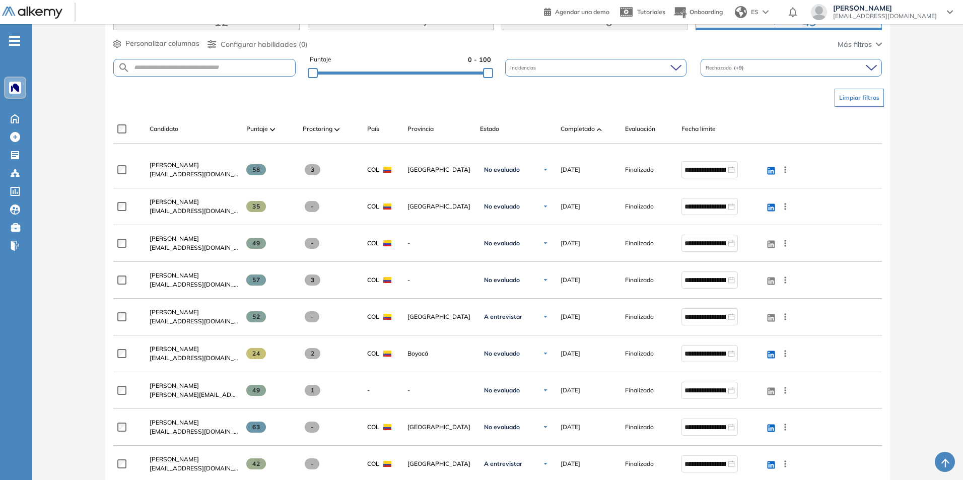
scroll to position [0, 0]
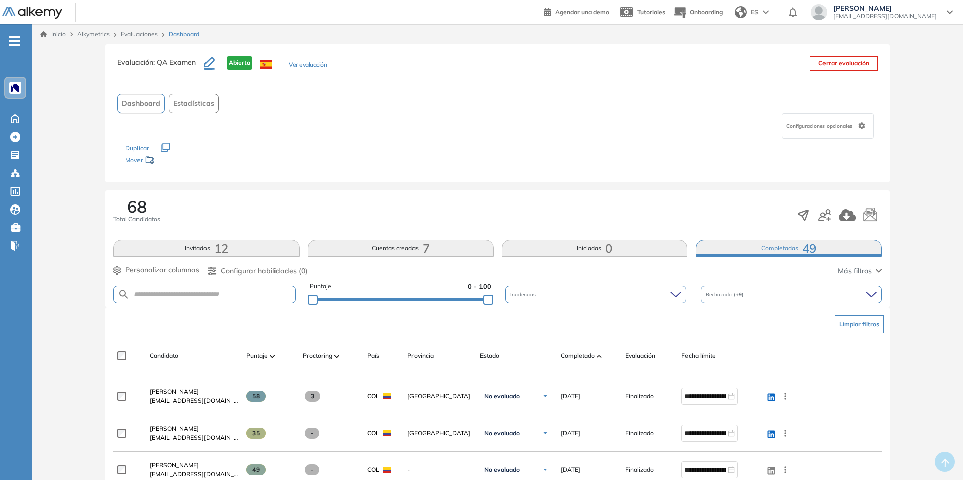
click at [418, 251] on button "Cuentas creadas 7" at bounding box center [401, 248] width 186 height 17
click at [423, 248] on span "7" at bounding box center [425, 248] width 7 height 0
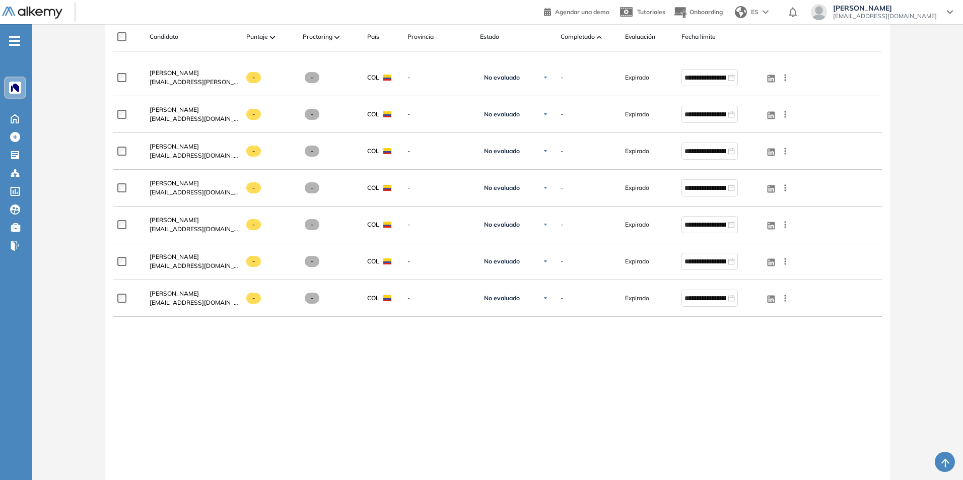
scroll to position [302, 0]
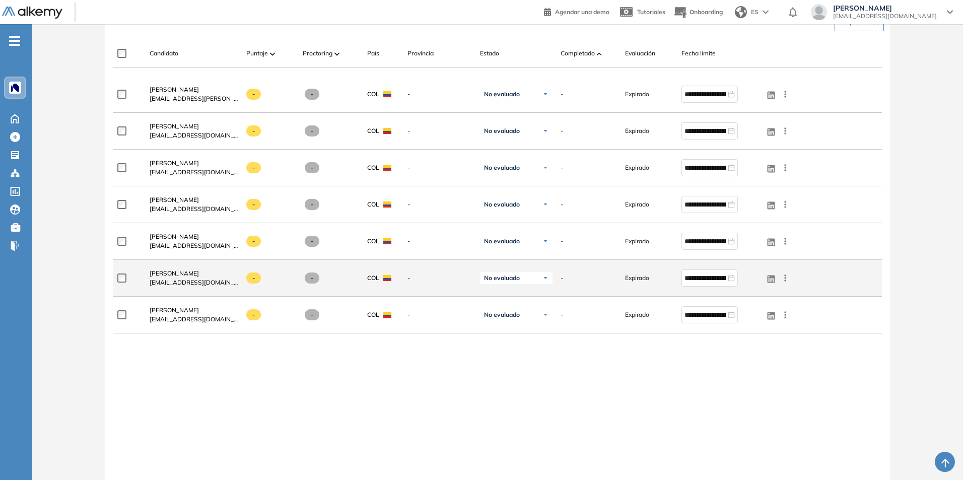
click at [786, 275] on icon at bounding box center [785, 278] width 10 height 10
click at [748, 356] on button "Reiniciar" at bounding box center [741, 349] width 89 height 16
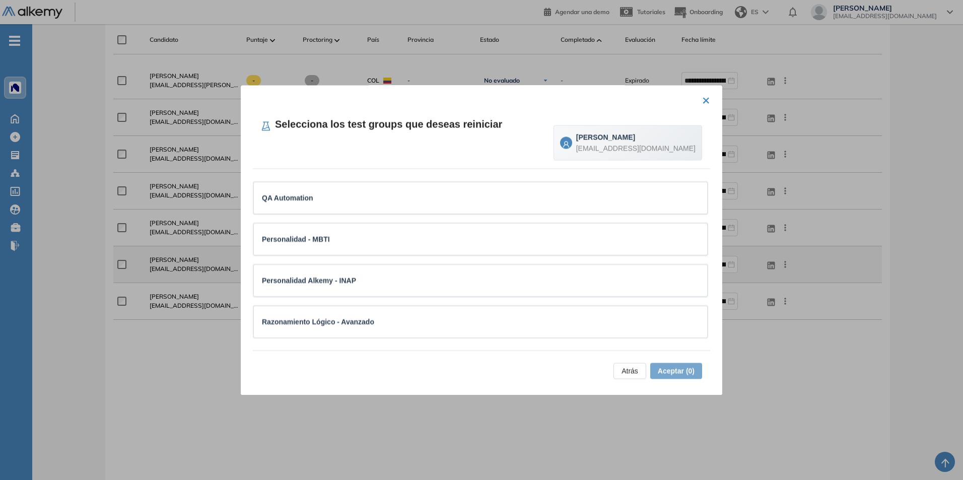
scroll to position [353, 0]
drag, startPoint x: 187, startPoint y: 356, endPoint x: 183, endPoint y: 352, distance: 5.4
click at [186, 356] on div at bounding box center [481, 240] width 963 height 480
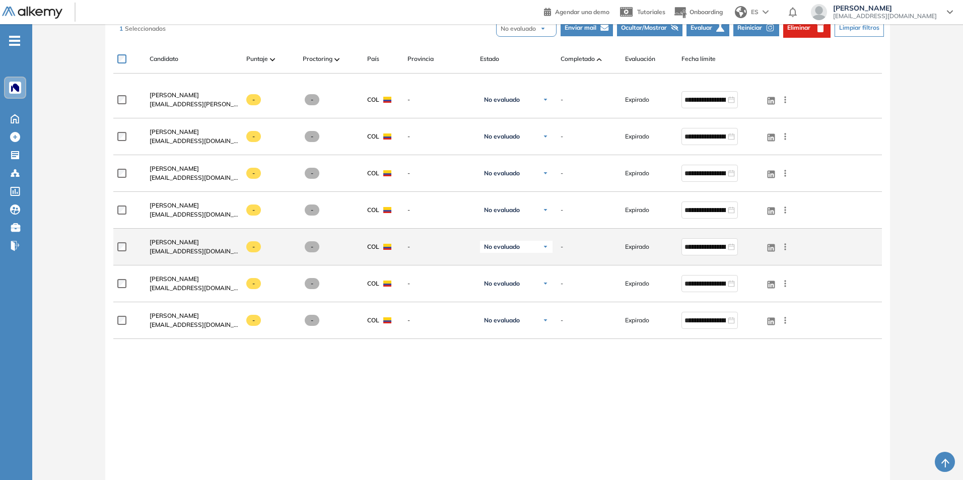
scroll to position [303, 0]
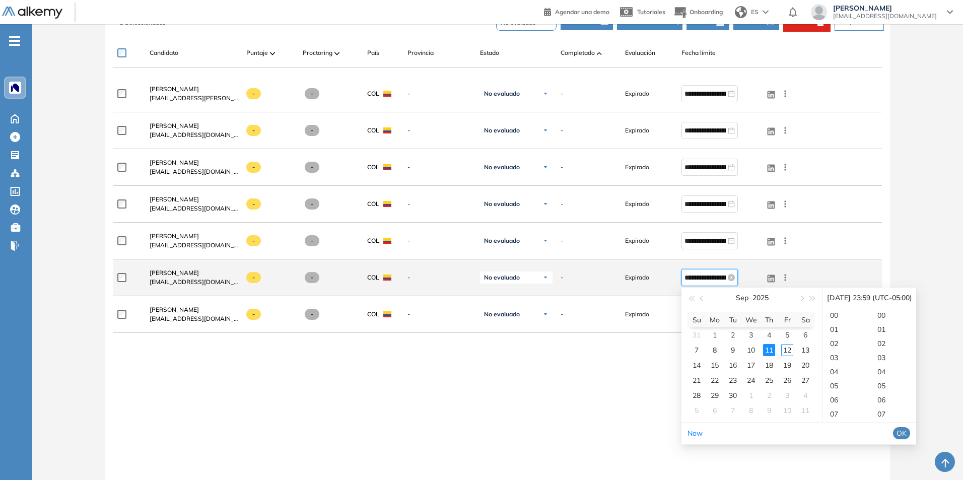
click at [718, 280] on input "**********" at bounding box center [704, 277] width 41 height 11
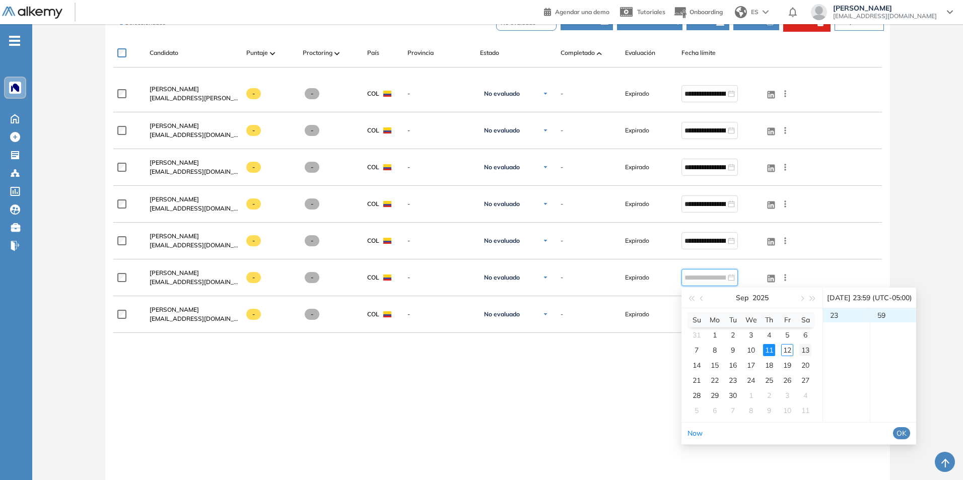
click at [804, 352] on div "13" at bounding box center [805, 350] width 12 height 12
type input "**********"
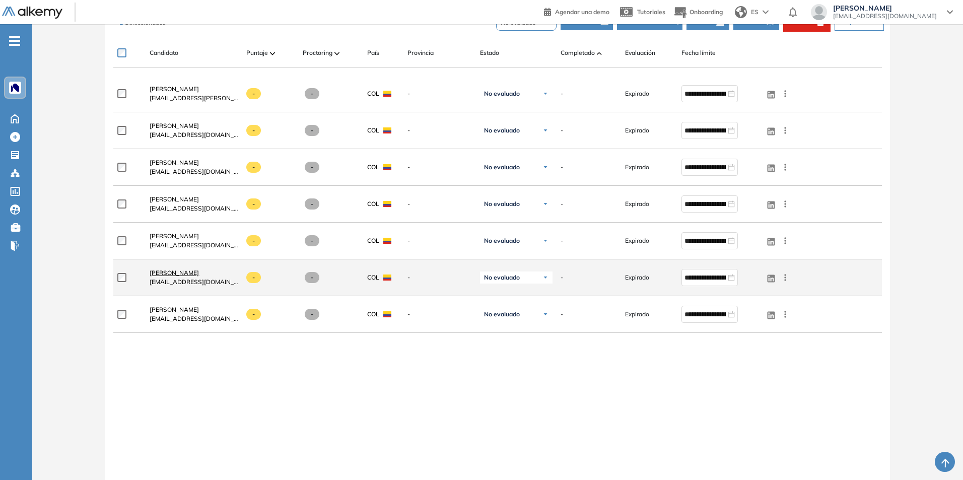
click at [179, 275] on span "[PERSON_NAME]" at bounding box center [174, 273] width 49 height 8
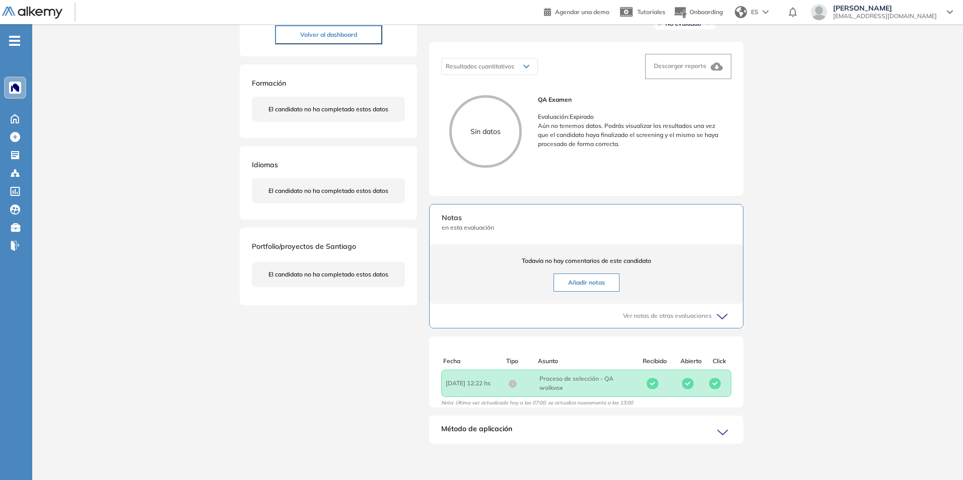
scroll to position [149, 0]
click at [724, 434] on icon at bounding box center [724, 432] width 14 height 14
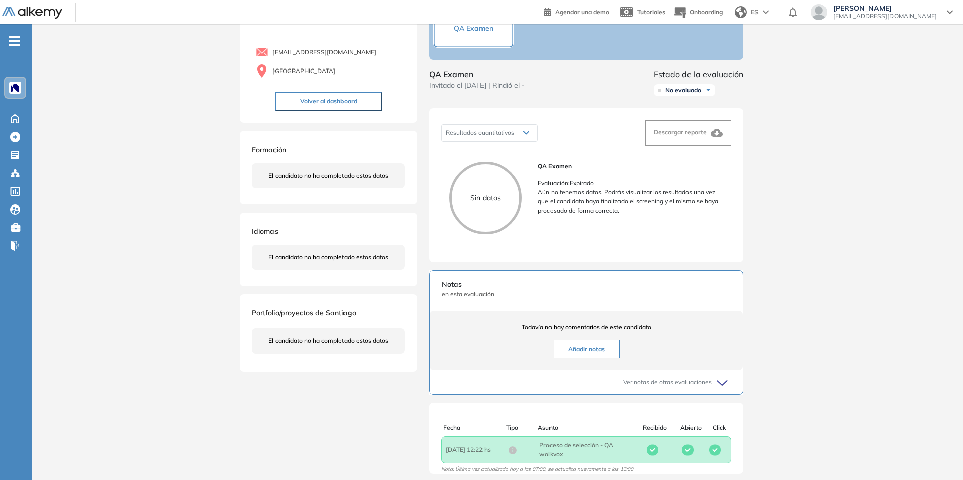
scroll to position [0, 0]
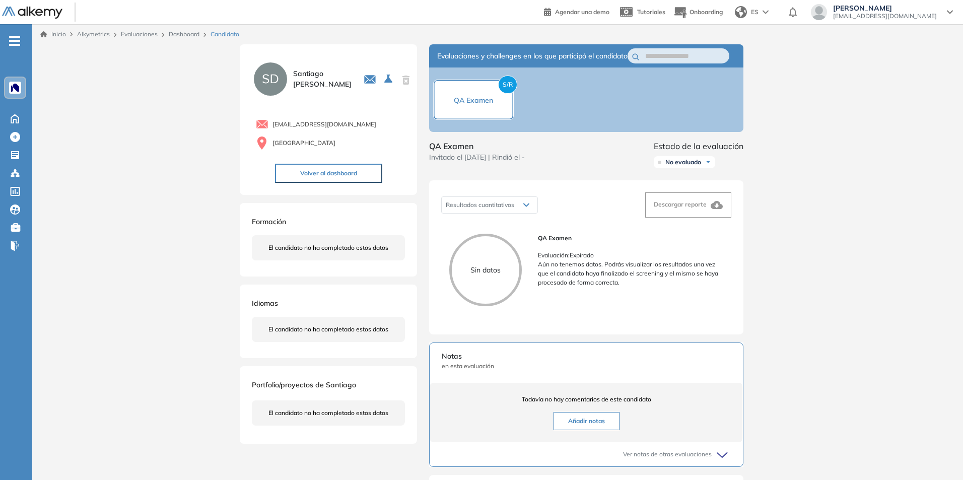
click at [479, 163] on span "Invitado el [DATE] | Rindió el -" at bounding box center [477, 157] width 96 height 11
click at [525, 163] on span "Invitado el [DATE] | Rindió el -" at bounding box center [477, 157] width 96 height 11
click at [531, 213] on div "Resultados cuantitativos" at bounding box center [489, 205] width 96 height 16
drag, startPoint x: 678, startPoint y: 183, endPoint x: 688, endPoint y: 174, distance: 13.2
click at [680, 180] on div "Evaluaciones y challenges en los que participó el candidato S/R QA Examen QA Ex…" at bounding box center [586, 348] width 338 height 609
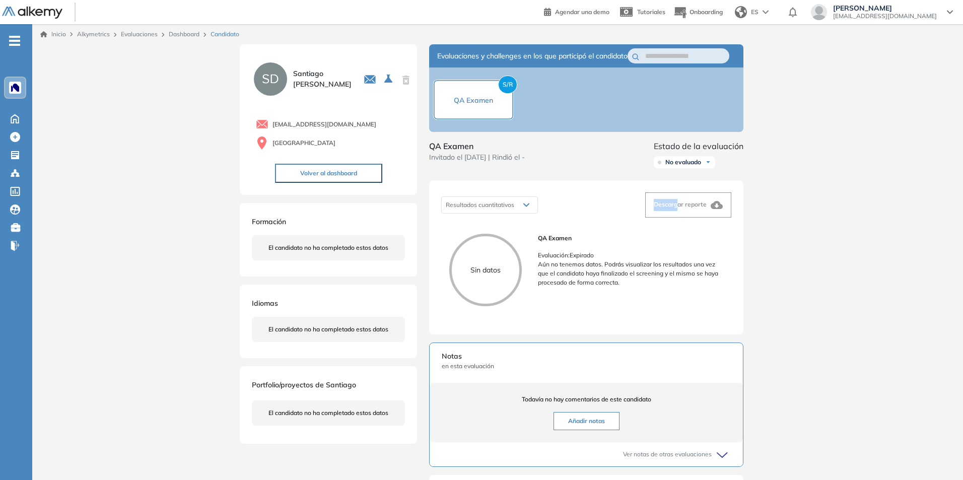
click at [704, 168] on div "No evaluado" at bounding box center [683, 162] width 61 height 12
click at [306, 79] on span "[PERSON_NAME]" at bounding box center [322, 78] width 58 height 21
drag, startPoint x: 291, startPoint y: 131, endPoint x: 286, endPoint y: 96, distance: 35.6
click at [291, 131] on div "[EMAIL_ADDRESS][DOMAIN_NAME] [GEOGRAPHIC_DATA]" at bounding box center [328, 133] width 153 height 38
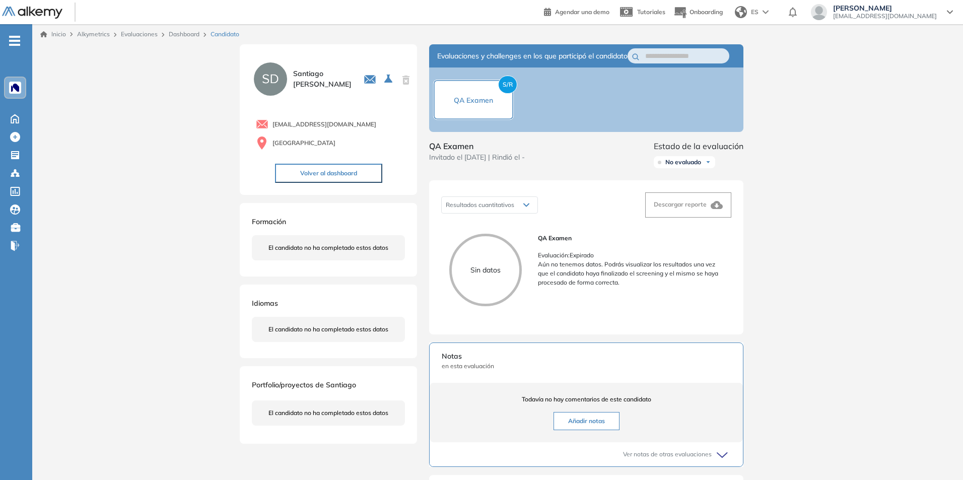
click at [317, 174] on button "Volver al dashboard" at bounding box center [328, 173] width 107 height 19
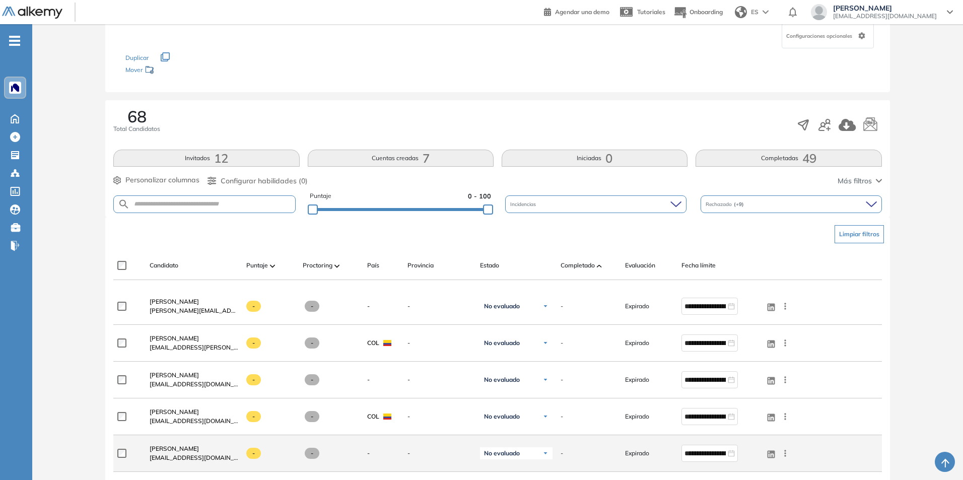
scroll to position [50, 0]
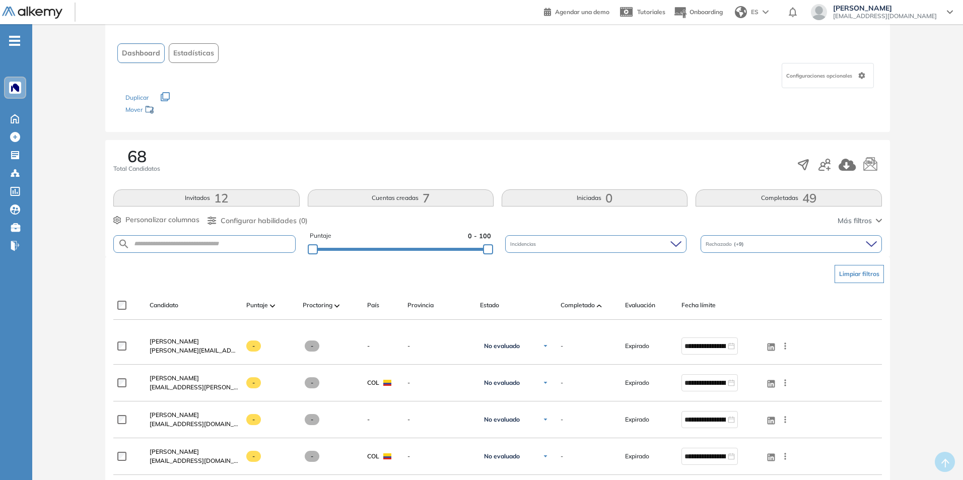
click at [340, 202] on button "Cuentas creadas 7" at bounding box center [401, 197] width 186 height 17
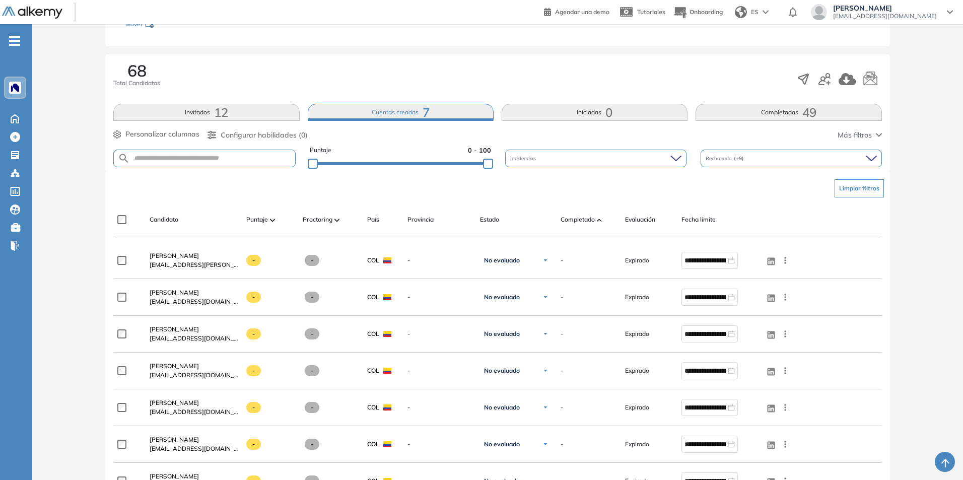
scroll to position [151, 0]
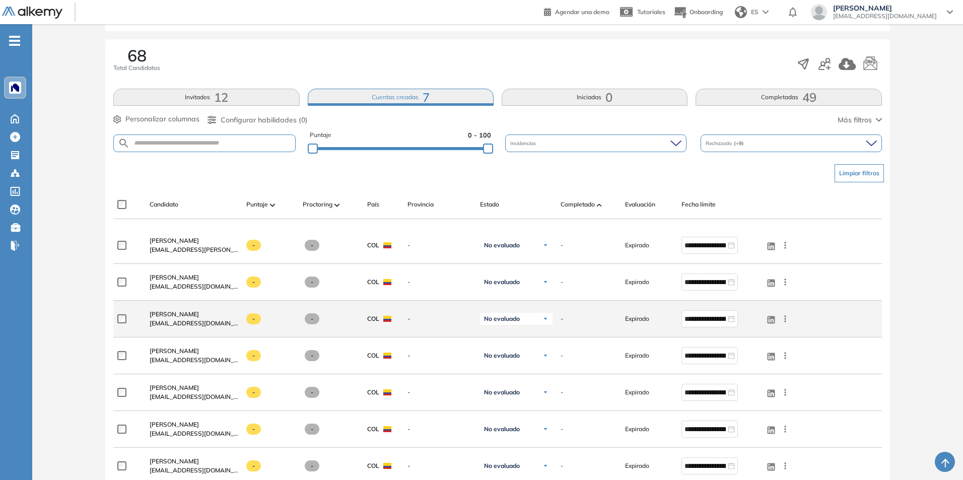
click at [633, 316] on span "Expirado" at bounding box center [637, 318] width 24 height 9
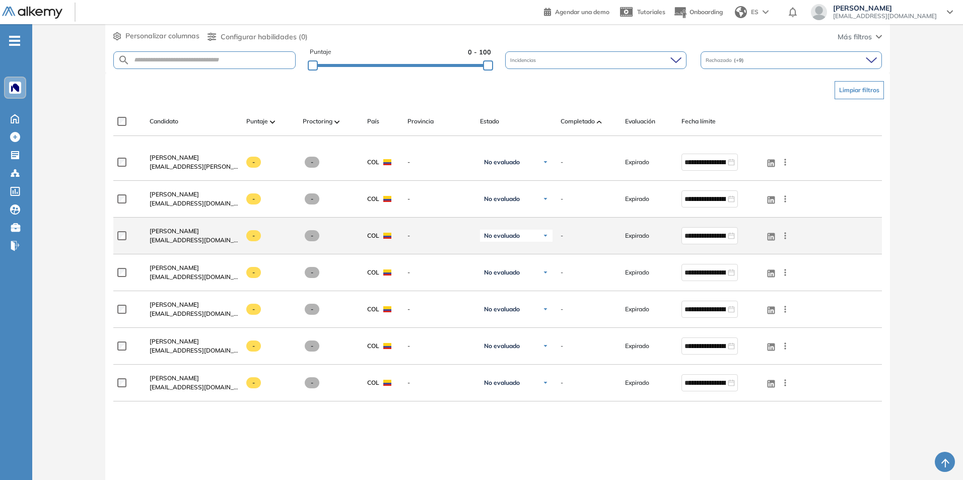
scroll to position [252, 0]
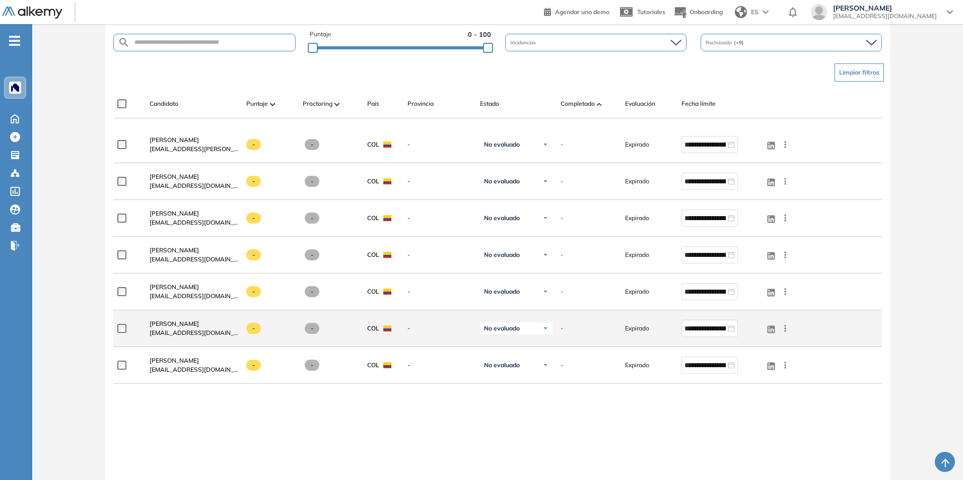
click at [562, 329] on span "-" at bounding box center [561, 328] width 3 height 9
click at [785, 329] on icon at bounding box center [785, 328] width 10 height 10
click at [750, 376] on span "Evaluar" at bounding box center [748, 379] width 26 height 9
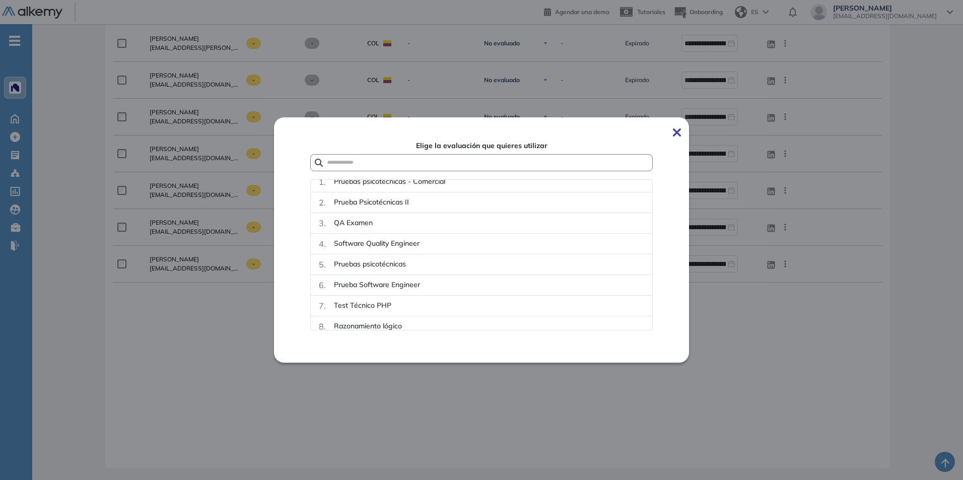
scroll to position [0, 0]
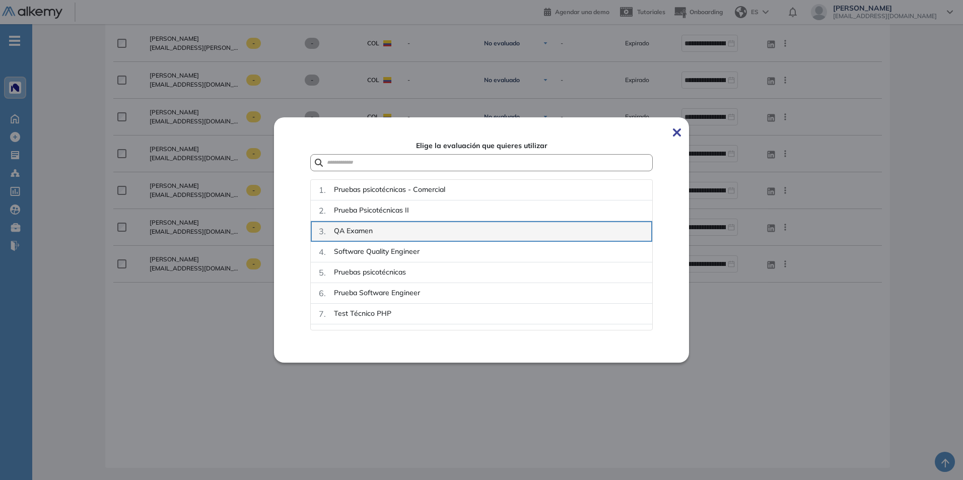
click at [323, 230] on span "3 ." at bounding box center [322, 231] width 7 height 12
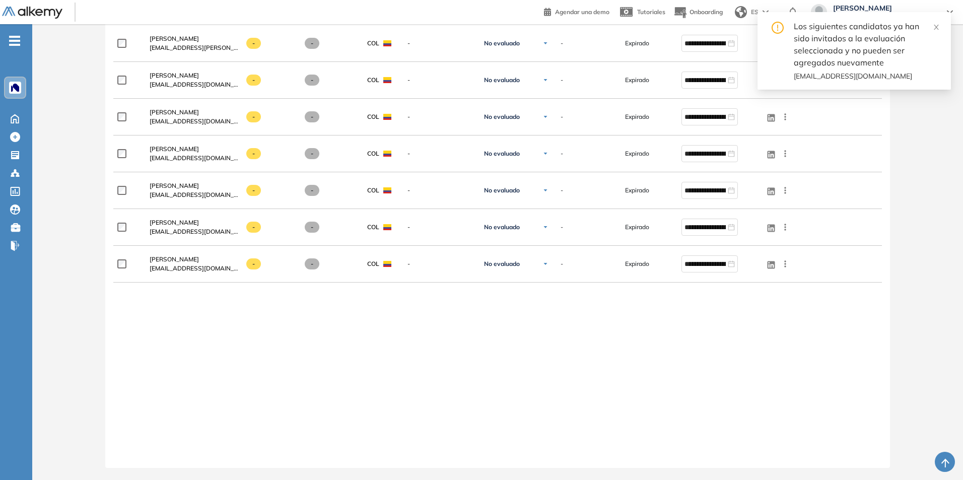
click at [694, 332] on div "¿Permitir descargar certificado y ver resultados? Solo para quienes hayan compl…" at bounding box center [497, 75] width 930 height 808
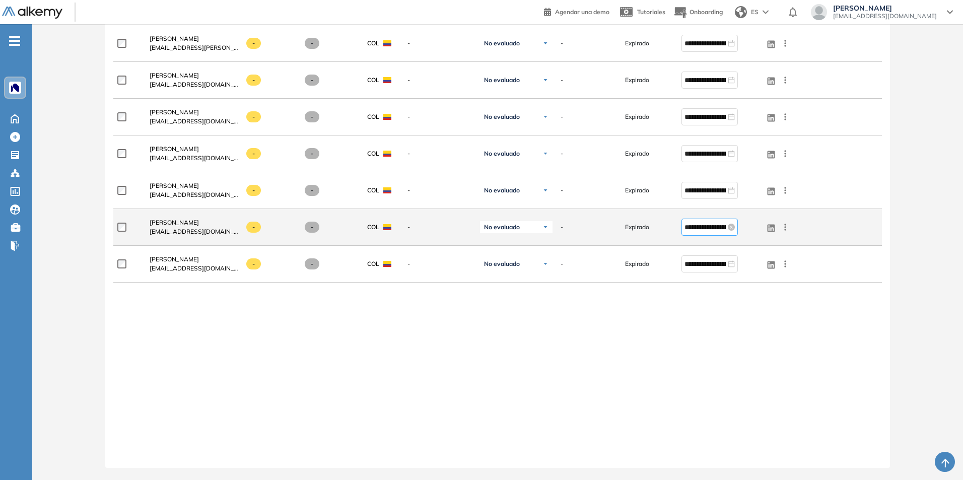
click at [724, 225] on input "**********" at bounding box center [704, 226] width 41 height 11
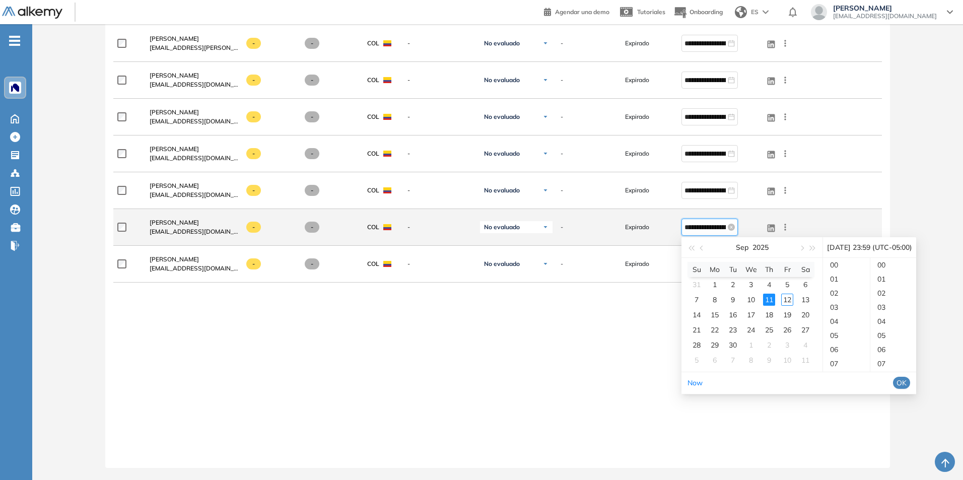
scroll to position [832, 0]
click at [724, 225] on input "**********" at bounding box center [704, 226] width 41 height 11
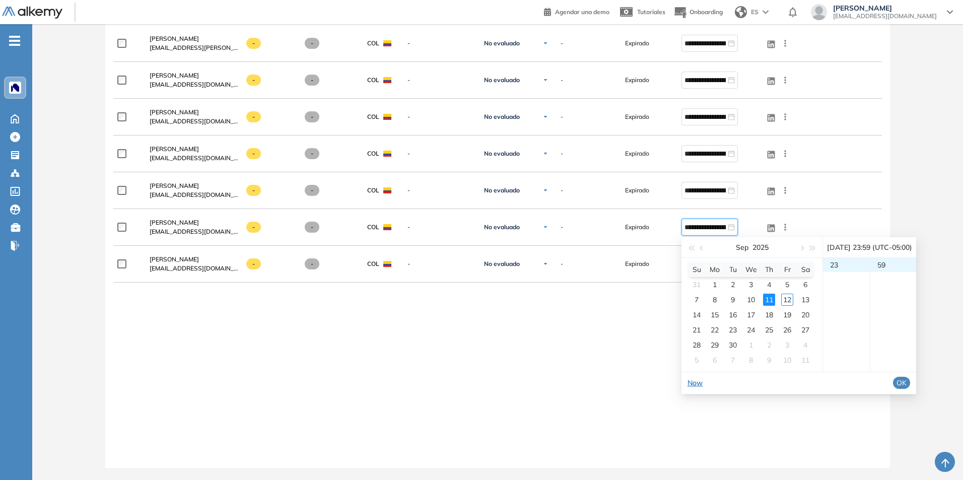
click at [697, 386] on link "Now" at bounding box center [694, 382] width 15 height 9
type input "**********"
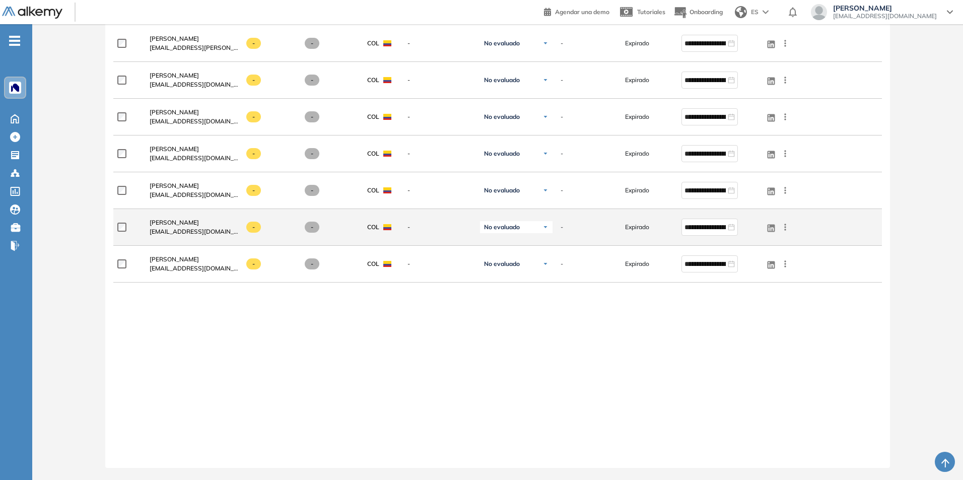
click at [635, 226] on span "Expirado" at bounding box center [637, 227] width 24 height 9
click at [782, 228] on icon at bounding box center [785, 227] width 10 height 10
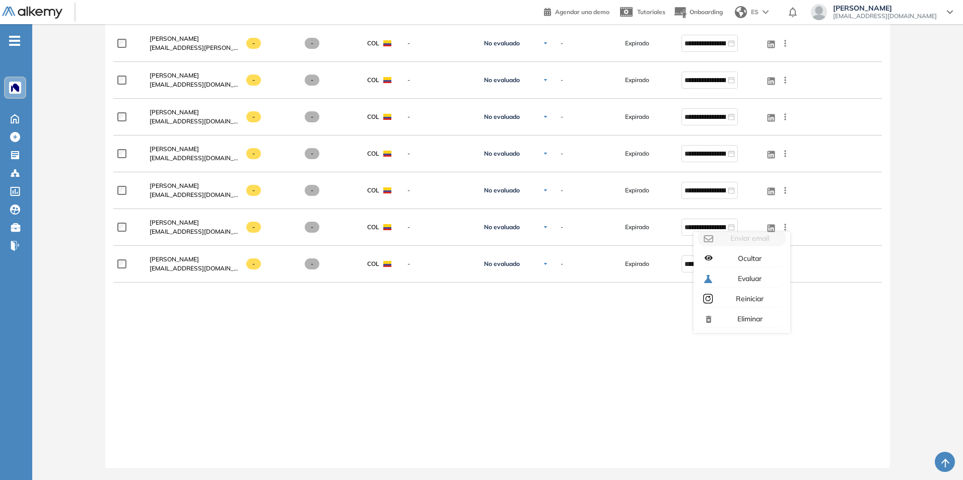
click at [613, 310] on div "**********" at bounding box center [497, 238] width 768 height 426
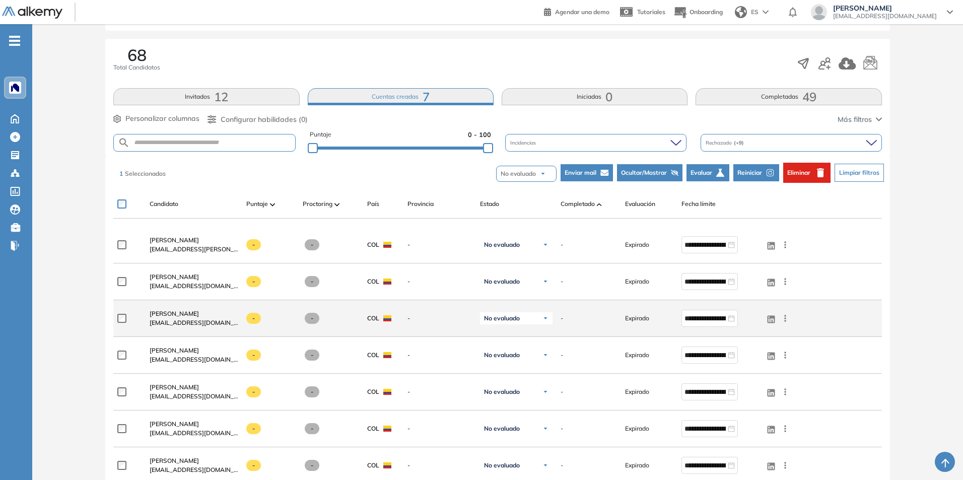
scroll to position [202, 0]
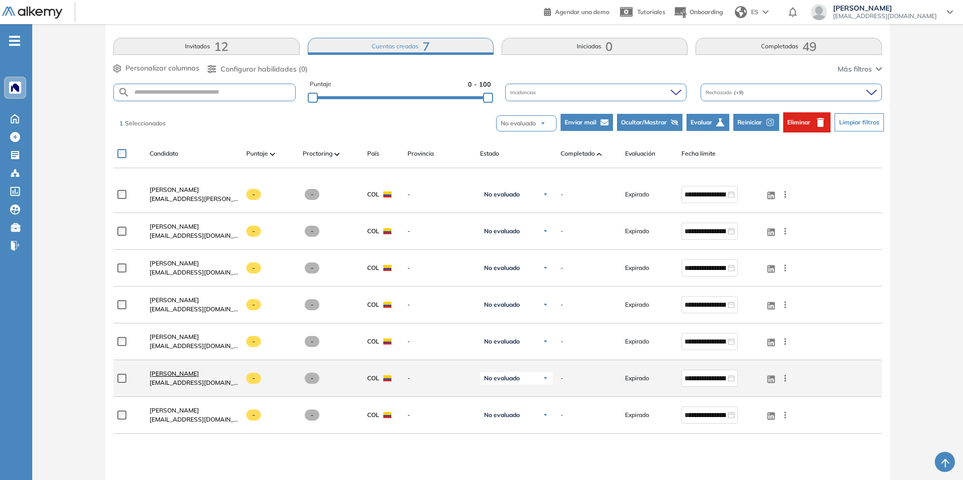
click at [187, 375] on span "[PERSON_NAME]" at bounding box center [174, 374] width 49 height 8
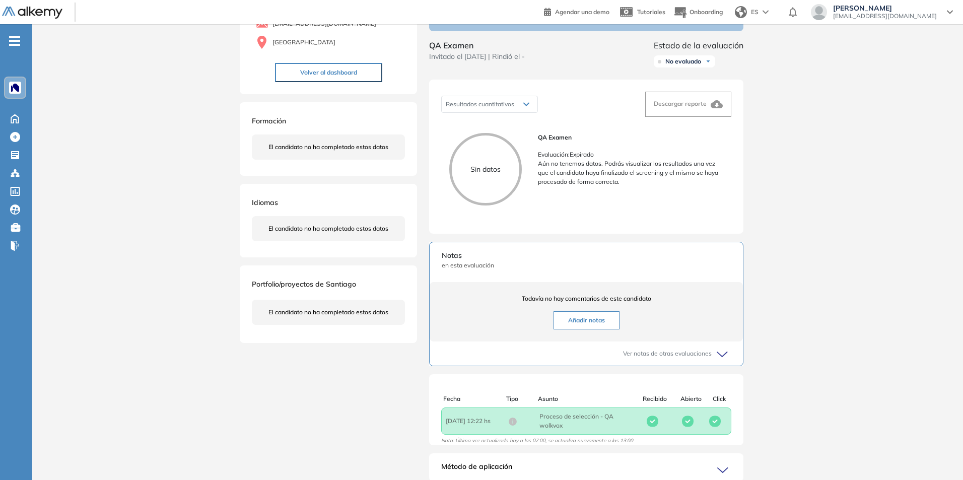
scroll to position [149, 0]
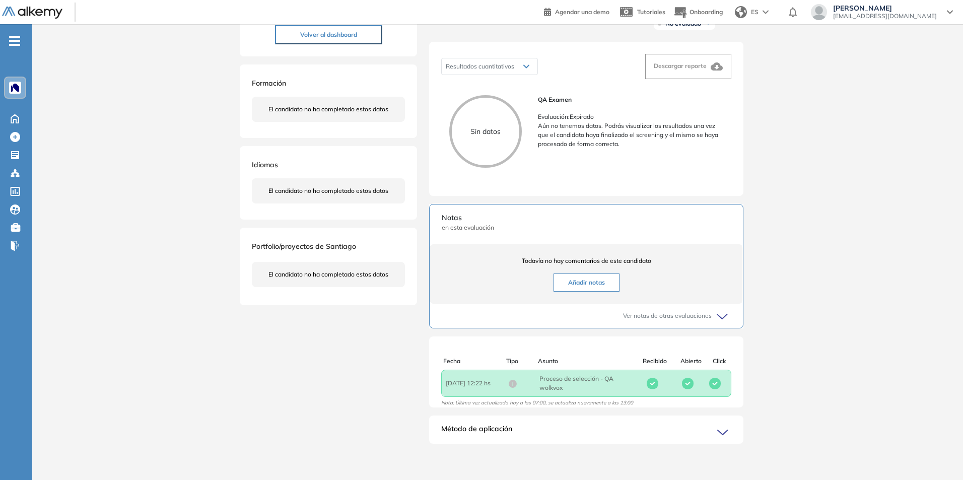
click at [574, 386] on span "Asunto : Proceso de selección - QA wolkvox" at bounding box center [586, 383] width 94 height 18
click at [490, 385] on span "Fecha : [DATE] 12:22 hs" at bounding box center [477, 383] width 62 height 9
click at [472, 429] on span "Método de aplicación" at bounding box center [476, 431] width 71 height 16
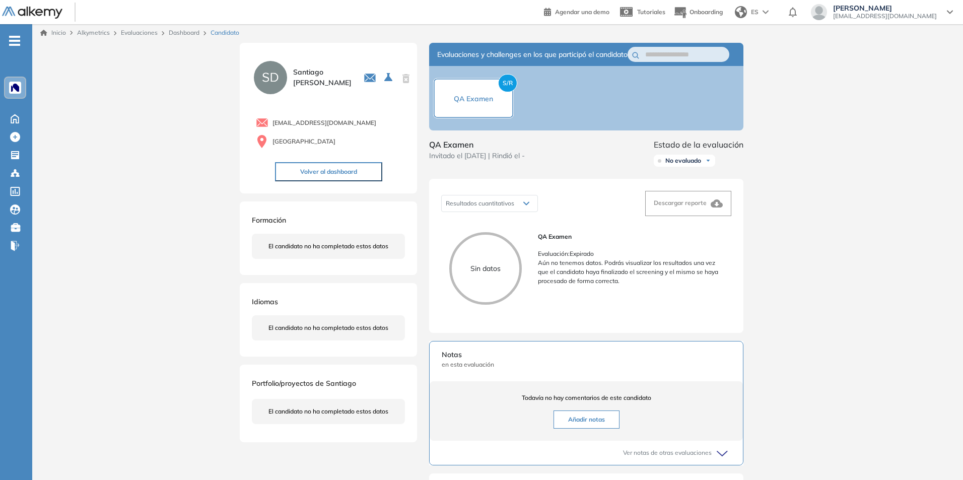
scroll to position [0, 0]
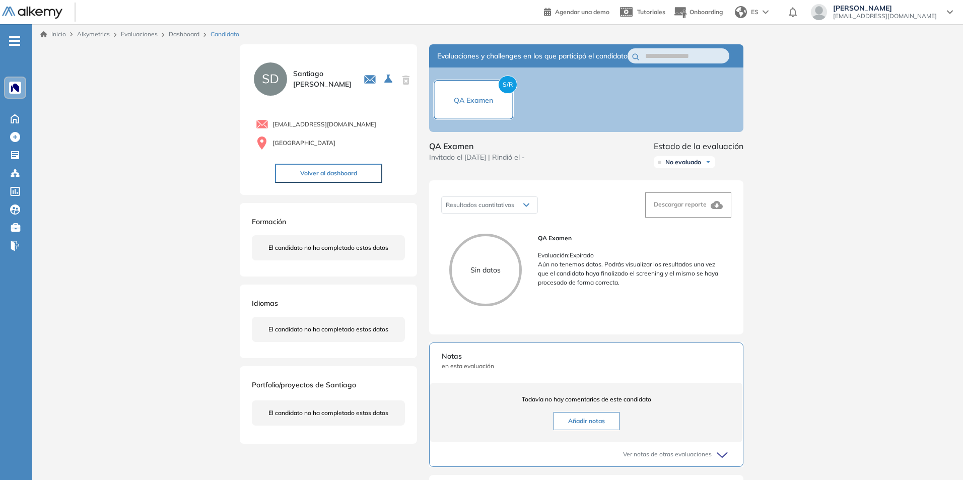
click at [698, 166] on span "No evaluado" at bounding box center [683, 162] width 36 height 8
click at [309, 167] on button "Volver al dashboard" at bounding box center [328, 173] width 107 height 19
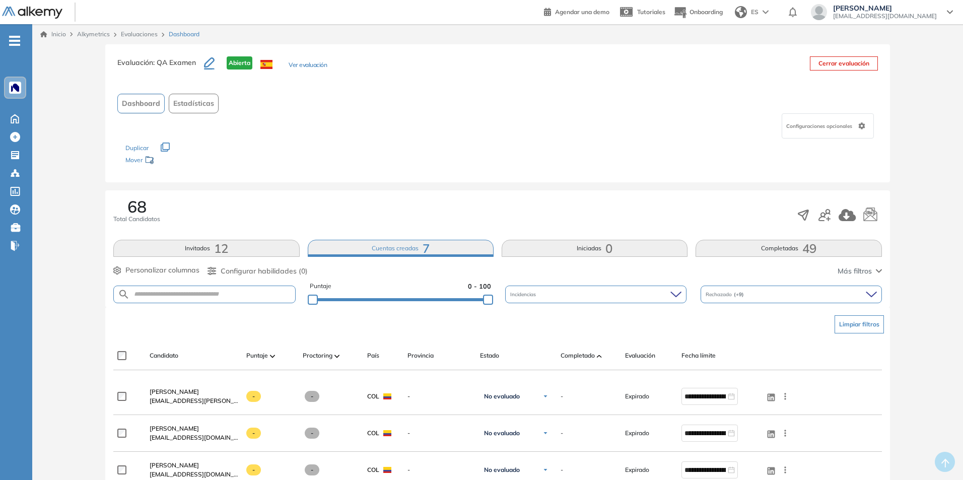
click at [829, 127] on span "Configuraciones opcionales" at bounding box center [820, 126] width 68 height 8
click at [683, 127] on div "Configuraciones opcionales" at bounding box center [497, 125] width 760 height 25
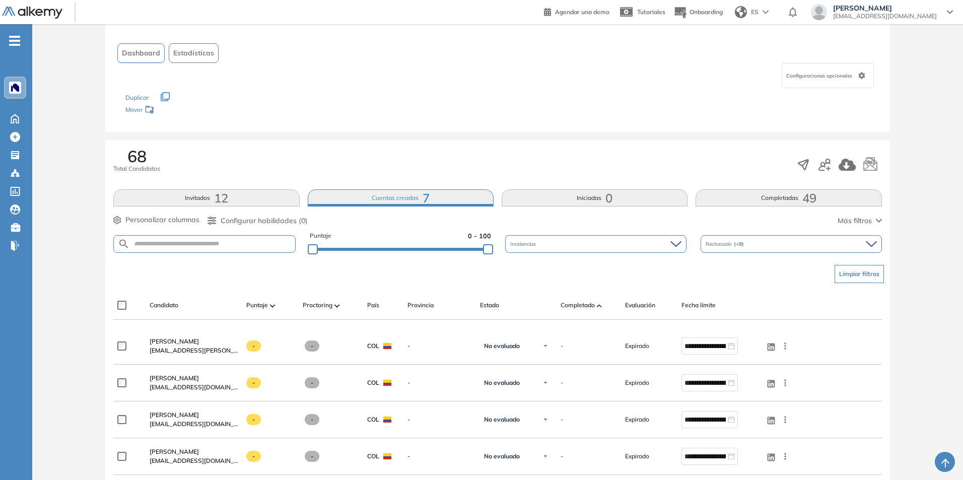
scroll to position [101, 0]
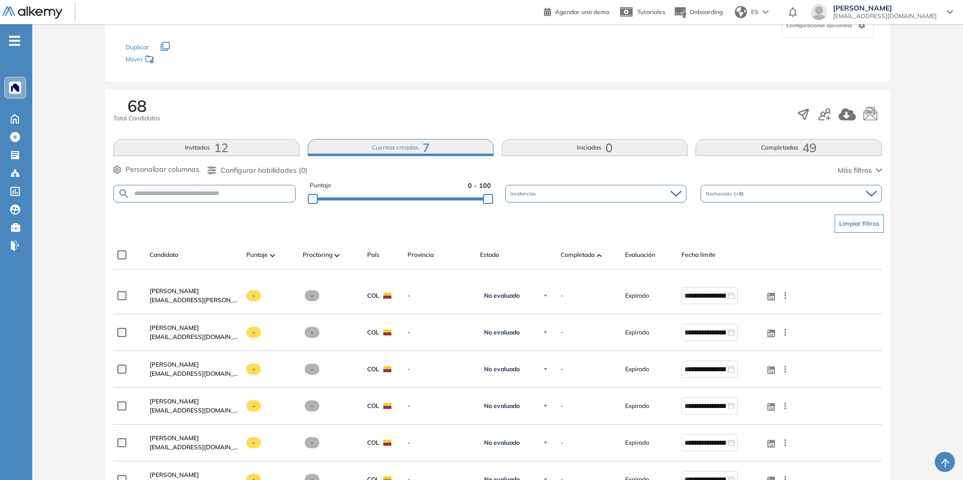
click at [270, 171] on span "Configurar habilidades (0)" at bounding box center [263, 170] width 87 height 11
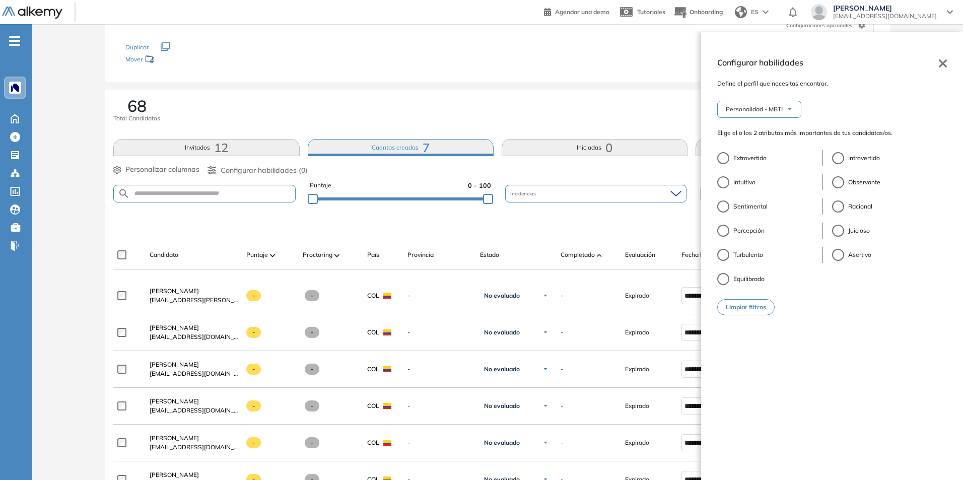
click at [270, 171] on span "Configurar habilidades (0)" at bounding box center [263, 170] width 87 height 11
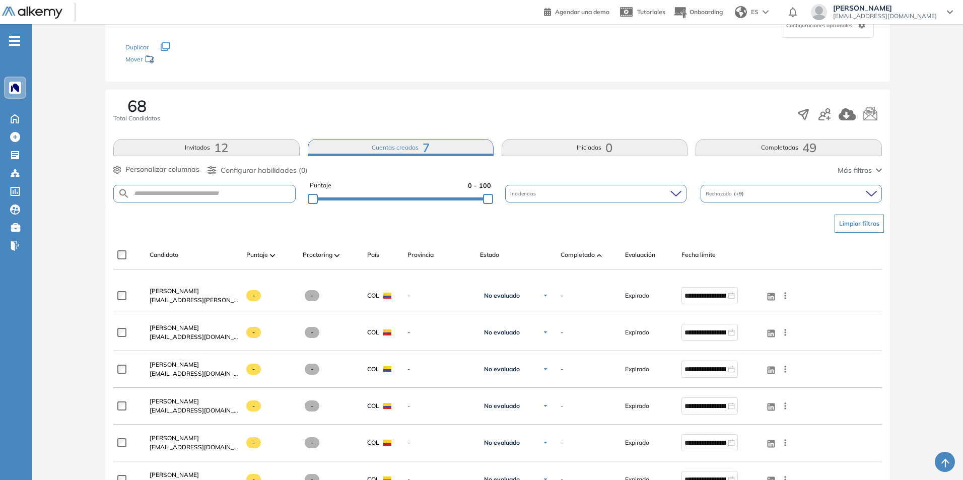
click at [493, 95] on div "68 Total Candidatos Invitados 12 Cuentas creadas 7 Iniciadas 0 Completadas 49 P…" at bounding box center [497, 148] width 784 height 117
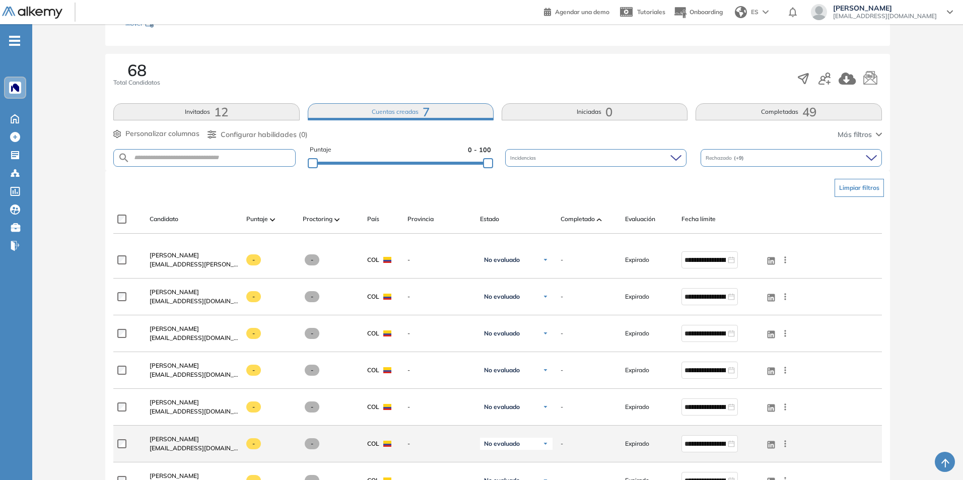
scroll to position [252, 0]
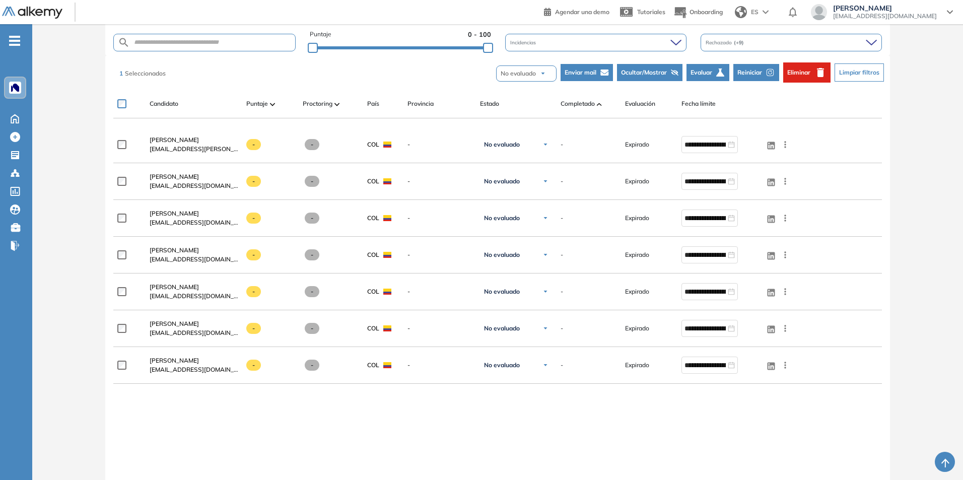
click at [823, 74] on icon "button" at bounding box center [820, 72] width 7 height 9
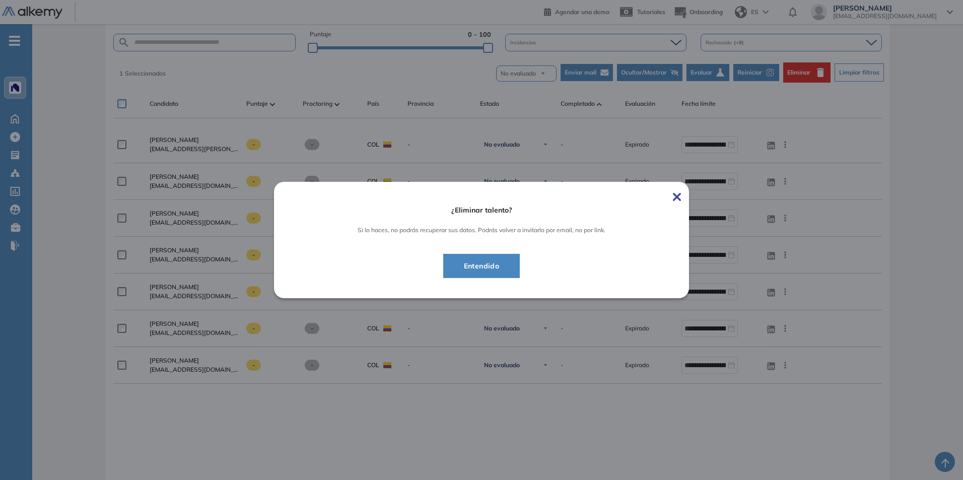
click at [452, 270] on button "Entendido" at bounding box center [481, 266] width 77 height 24
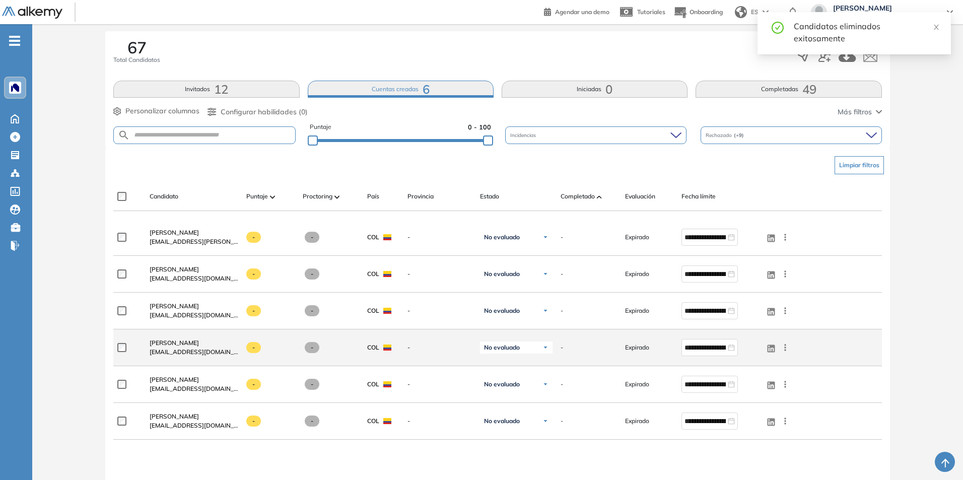
scroll to position [101, 0]
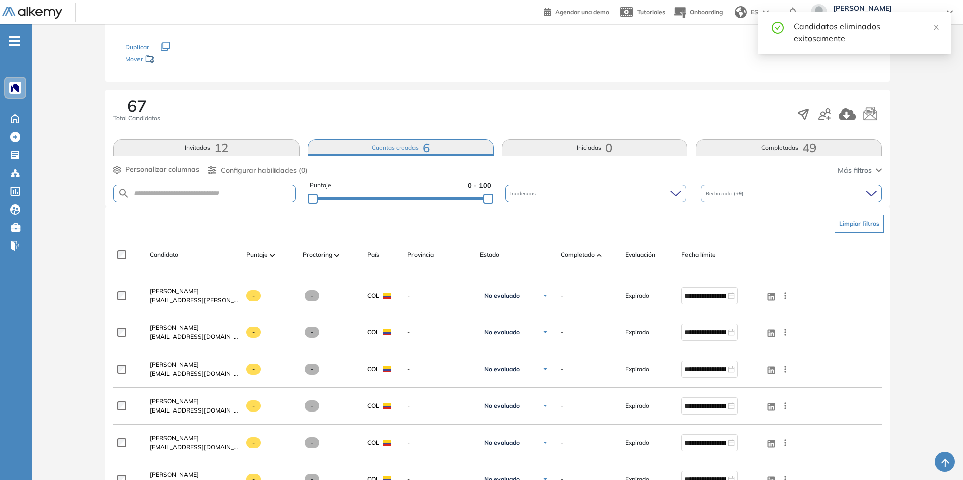
click at [831, 112] on div at bounding box center [839, 114] width 86 height 19
click at [827, 117] on icon "button" at bounding box center [824, 114] width 12 height 12
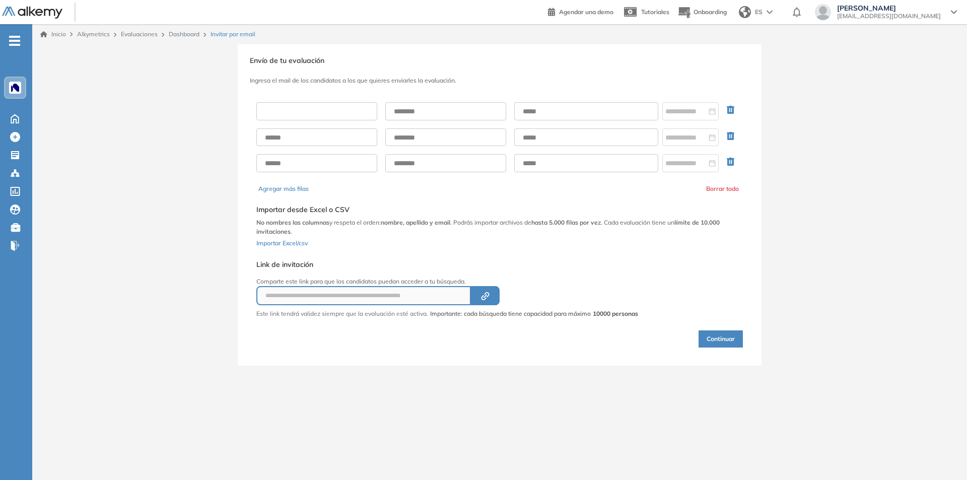
click at [316, 103] on input "text" at bounding box center [316, 111] width 121 height 18
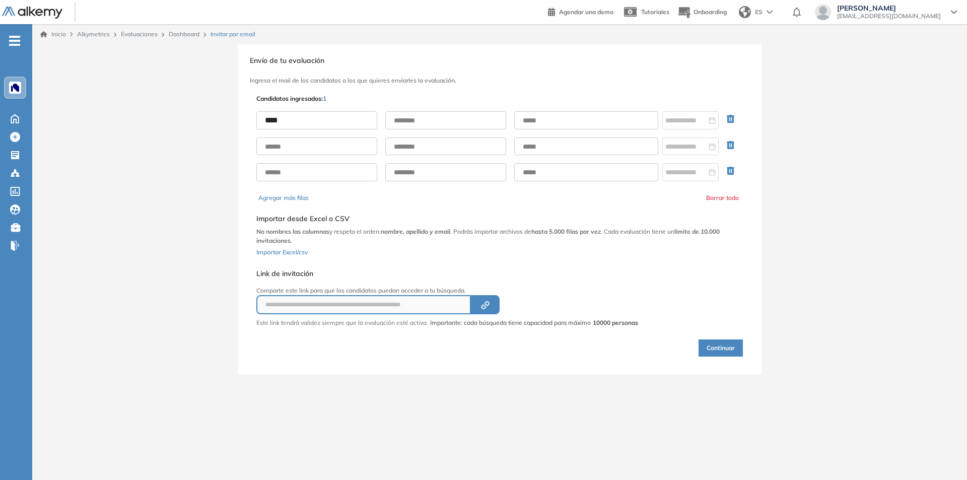
type input "****"
paste input "**********"
type input "**********"
click at [678, 125] on input at bounding box center [685, 120] width 41 height 11
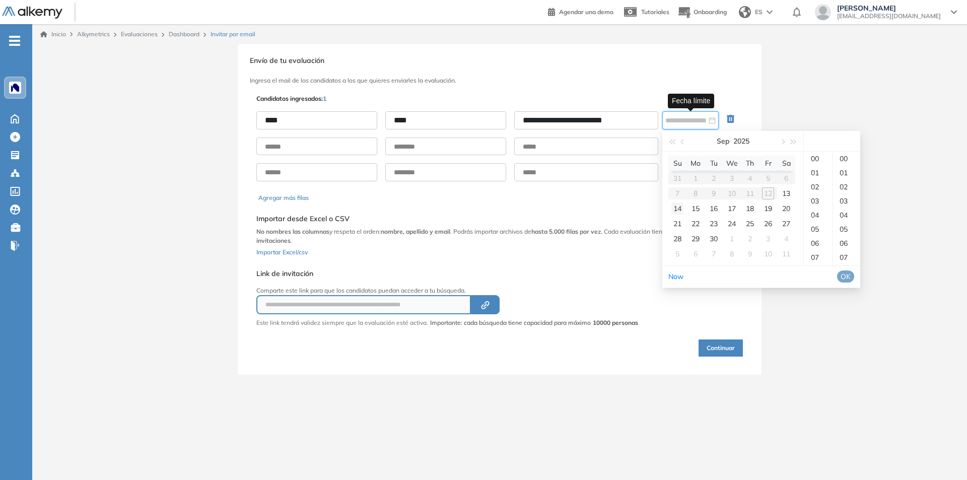
click at [679, 210] on div "14" at bounding box center [677, 208] width 12 height 12
drag, startPoint x: 816, startPoint y: 158, endPoint x: 832, endPoint y: 177, distance: 25.0
click at [816, 158] on div "23" at bounding box center [817, 159] width 28 height 14
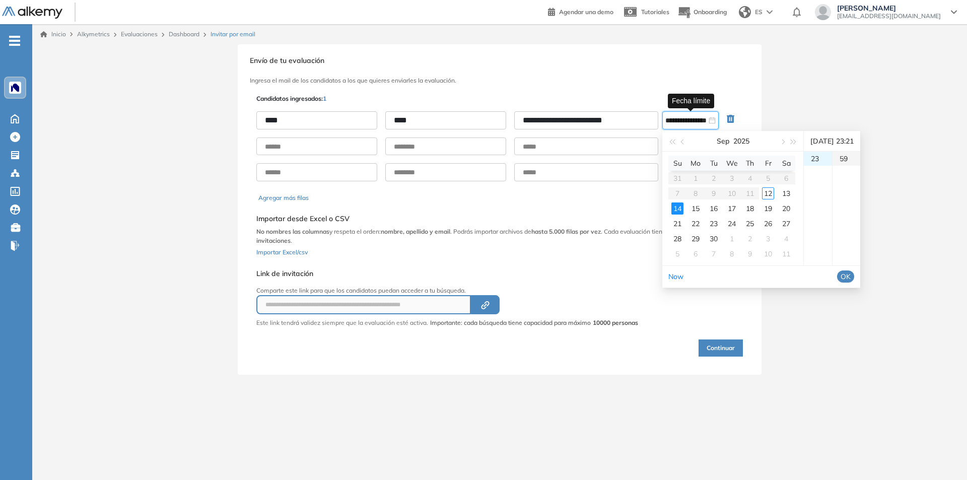
click at [852, 157] on div "59" at bounding box center [846, 159] width 28 height 14
type input "**********"
click at [850, 274] on span "OK" at bounding box center [845, 276] width 10 height 11
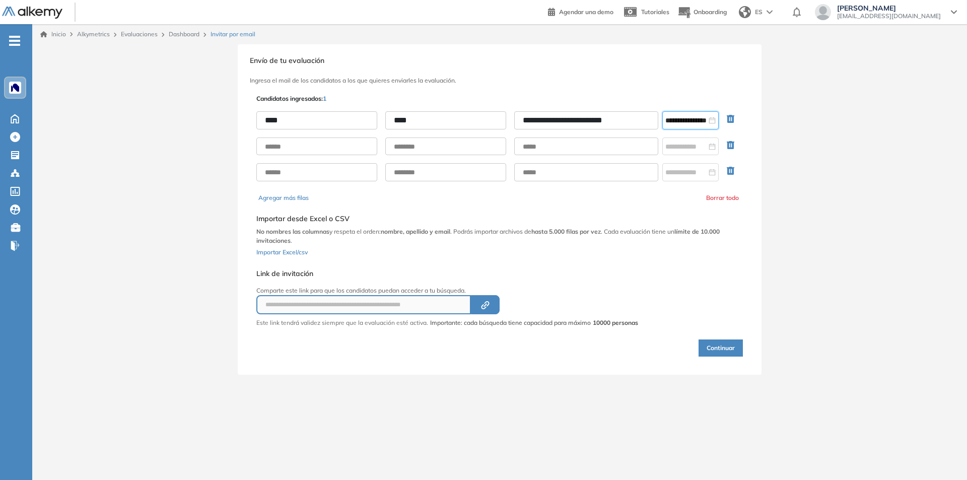
click at [729, 346] on button "Continuar" at bounding box center [720, 347] width 44 height 17
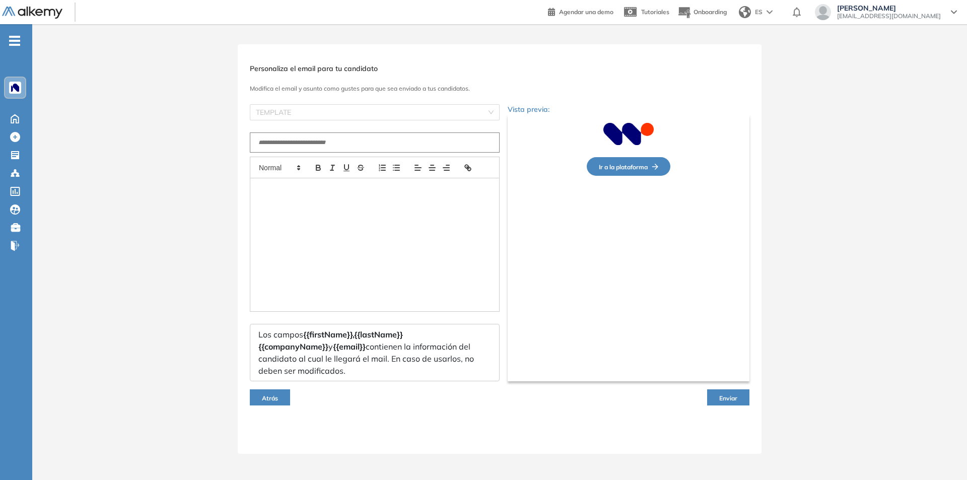
type input "**********"
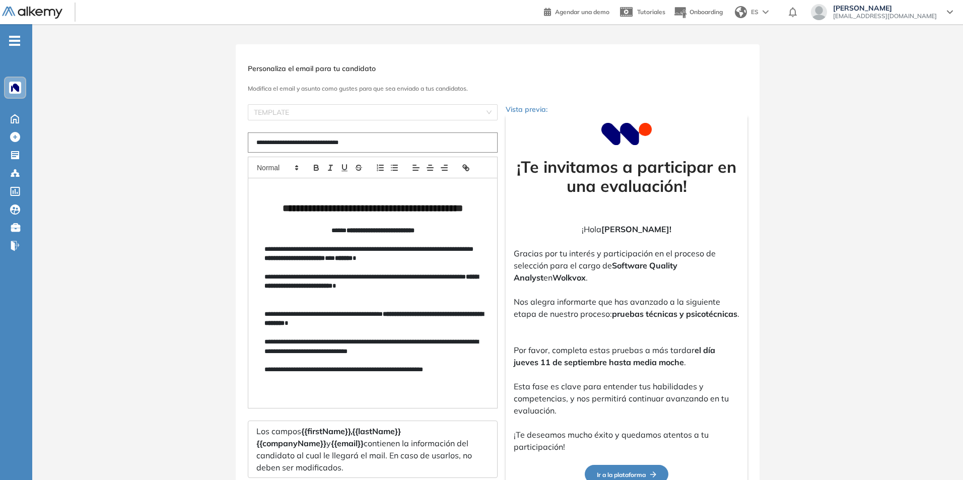
click at [452, 316] on strong "**********" at bounding box center [373, 319] width 219 height 16
click at [300, 324] on strong "**********" at bounding box center [373, 319] width 219 height 16
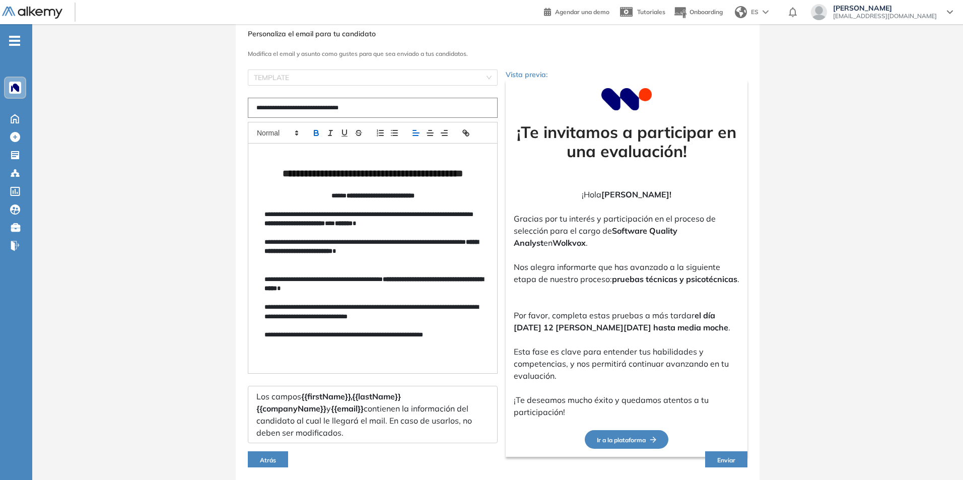
scroll to position [59, 0]
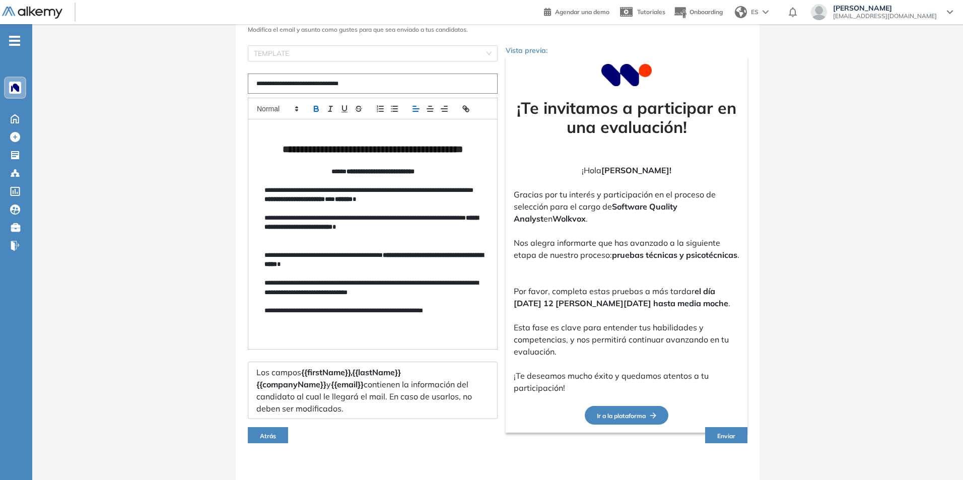
drag, startPoint x: 728, startPoint y: 439, endPoint x: 726, endPoint y: 432, distance: 7.2
click at [727, 435] on div "Atrás Enviar" at bounding box center [497, 435] width 499 height 32
click at [725, 428] on button "Enviar" at bounding box center [726, 435] width 42 height 16
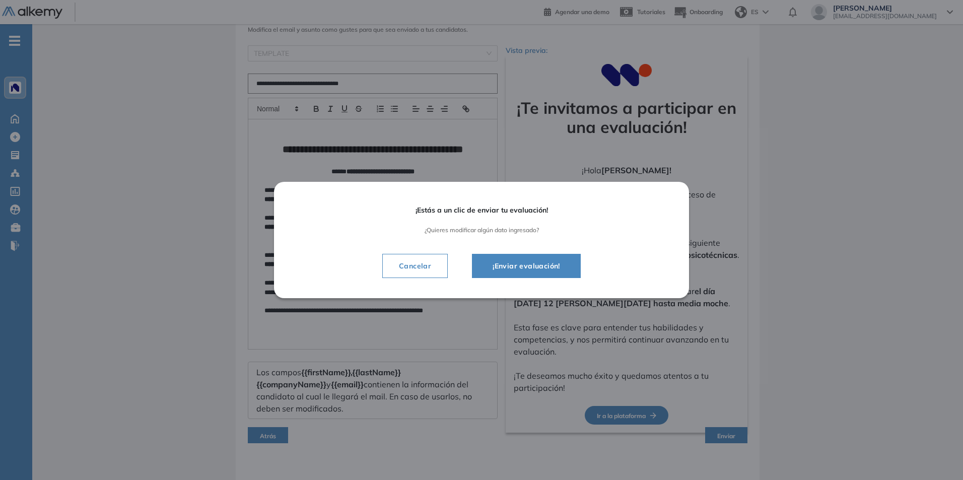
click at [504, 265] on span "¡Enviar evaluación!" at bounding box center [526, 266] width 84 height 12
